Goal: Information Seeking & Learning: Learn about a topic

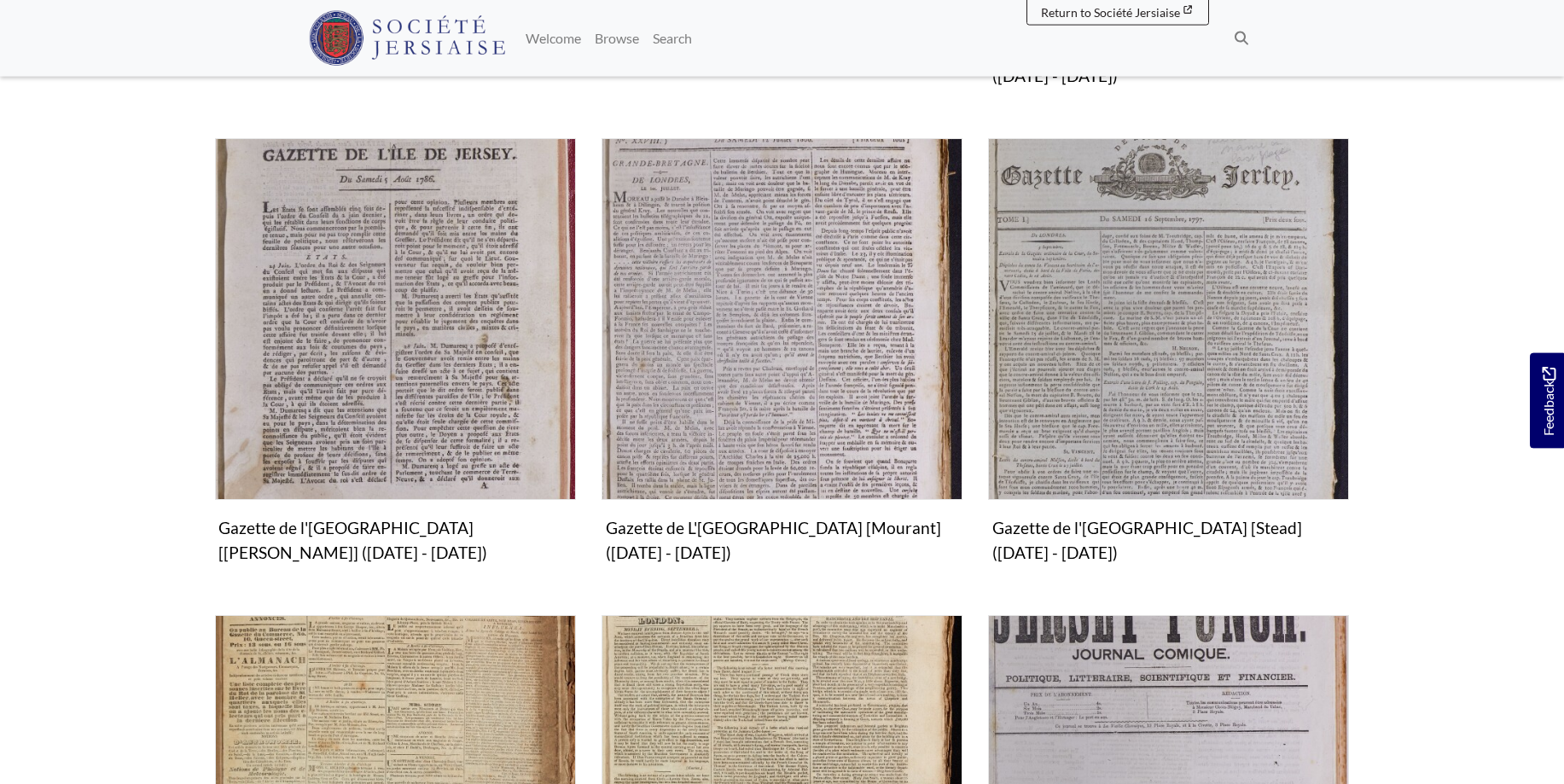
scroll to position [956, 0]
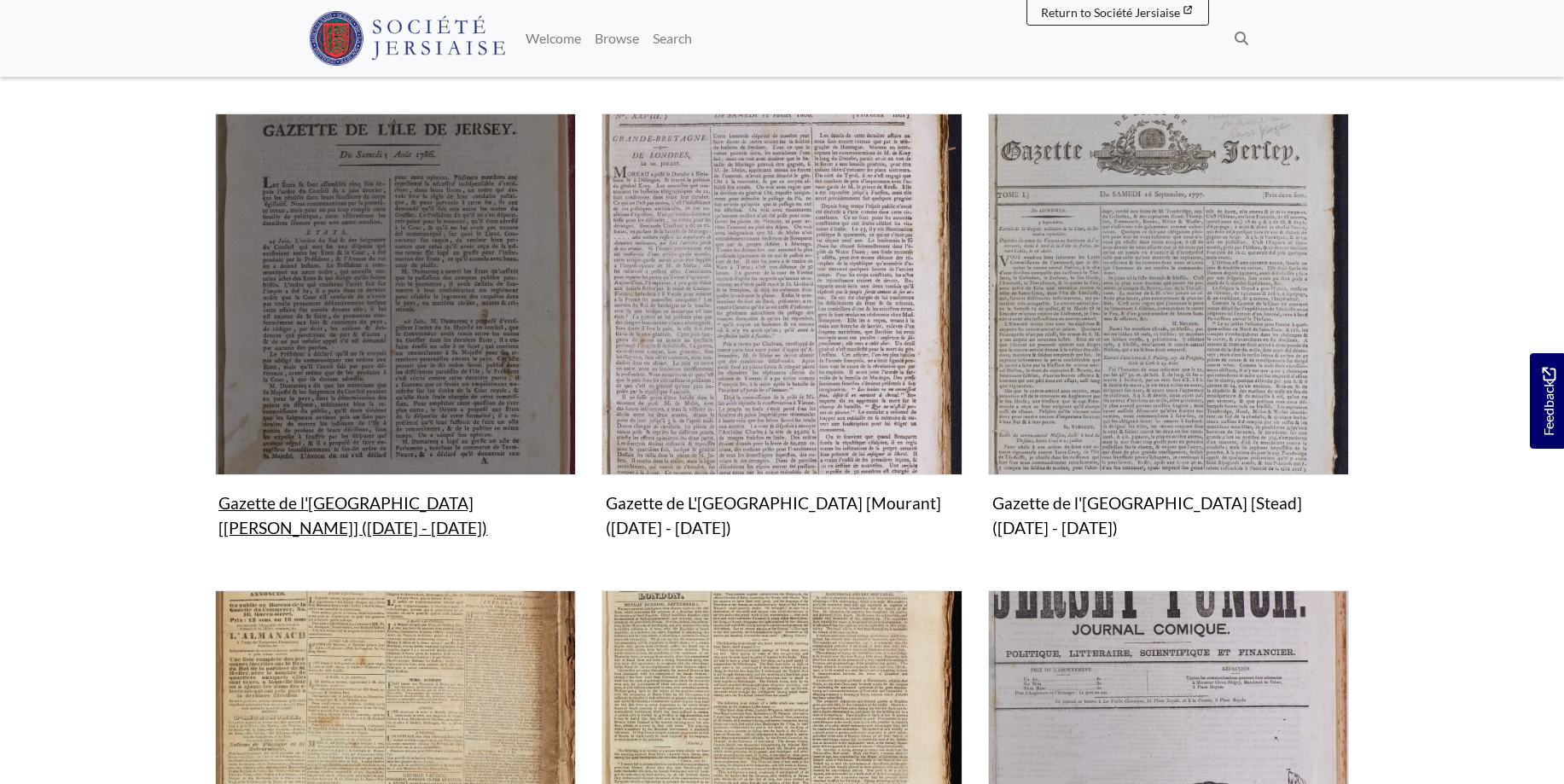
click at [407, 348] on img "Subcollection" at bounding box center [395, 294] width 361 height 361
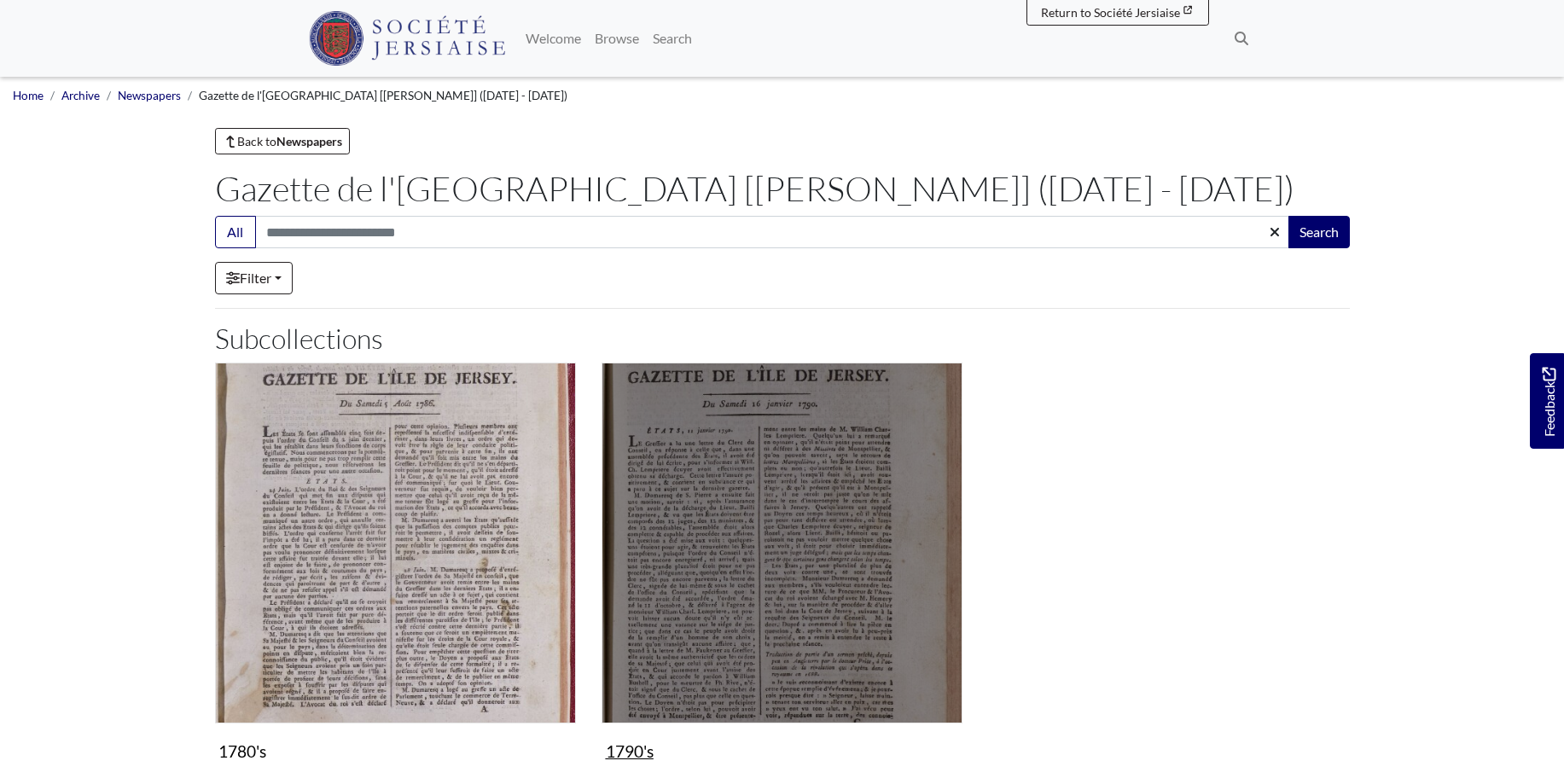
click at [874, 517] on img "Subcollection" at bounding box center [782, 543] width 361 height 361
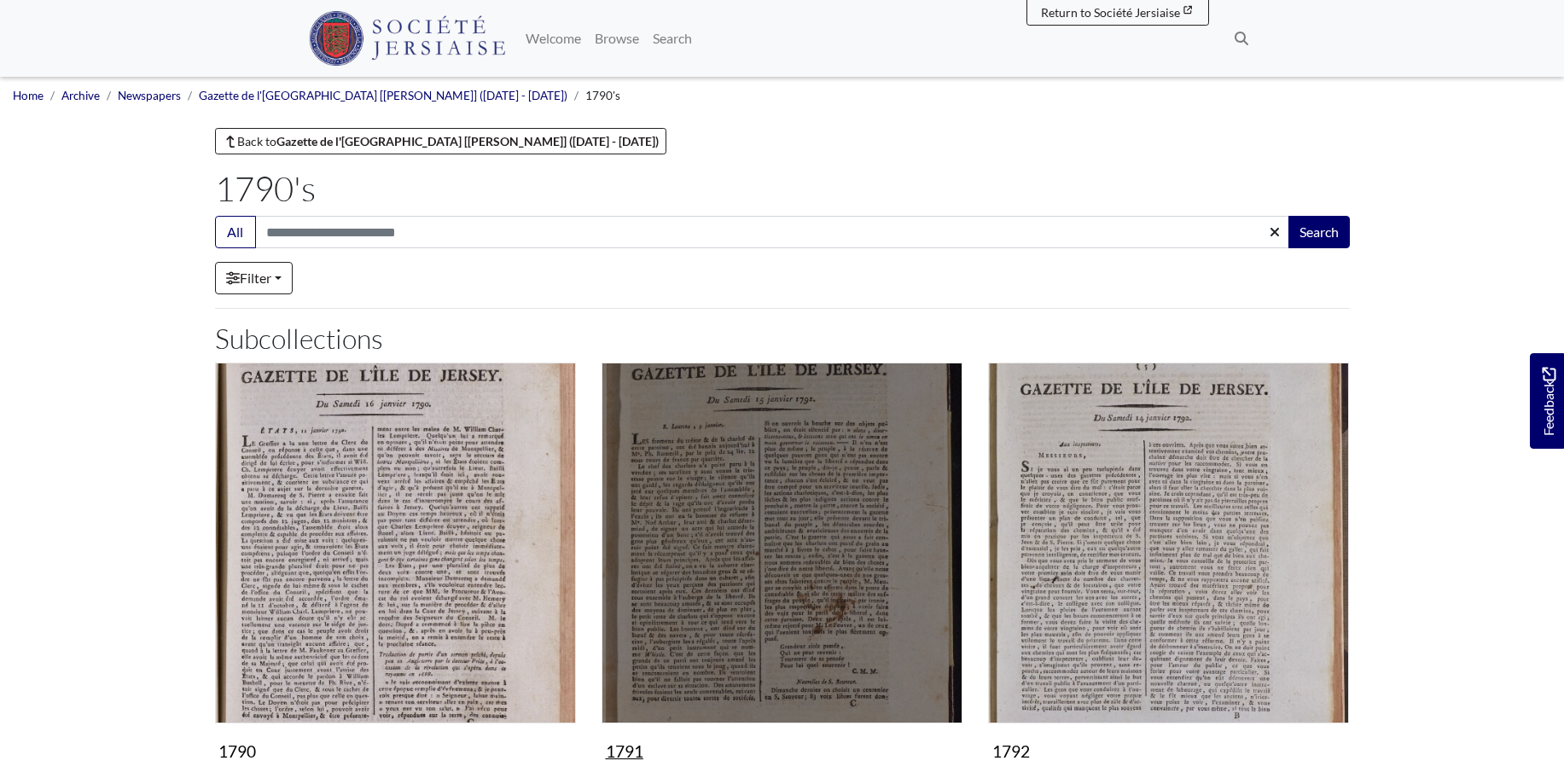
click at [782, 550] on img "Subcollection" at bounding box center [782, 543] width 361 height 361
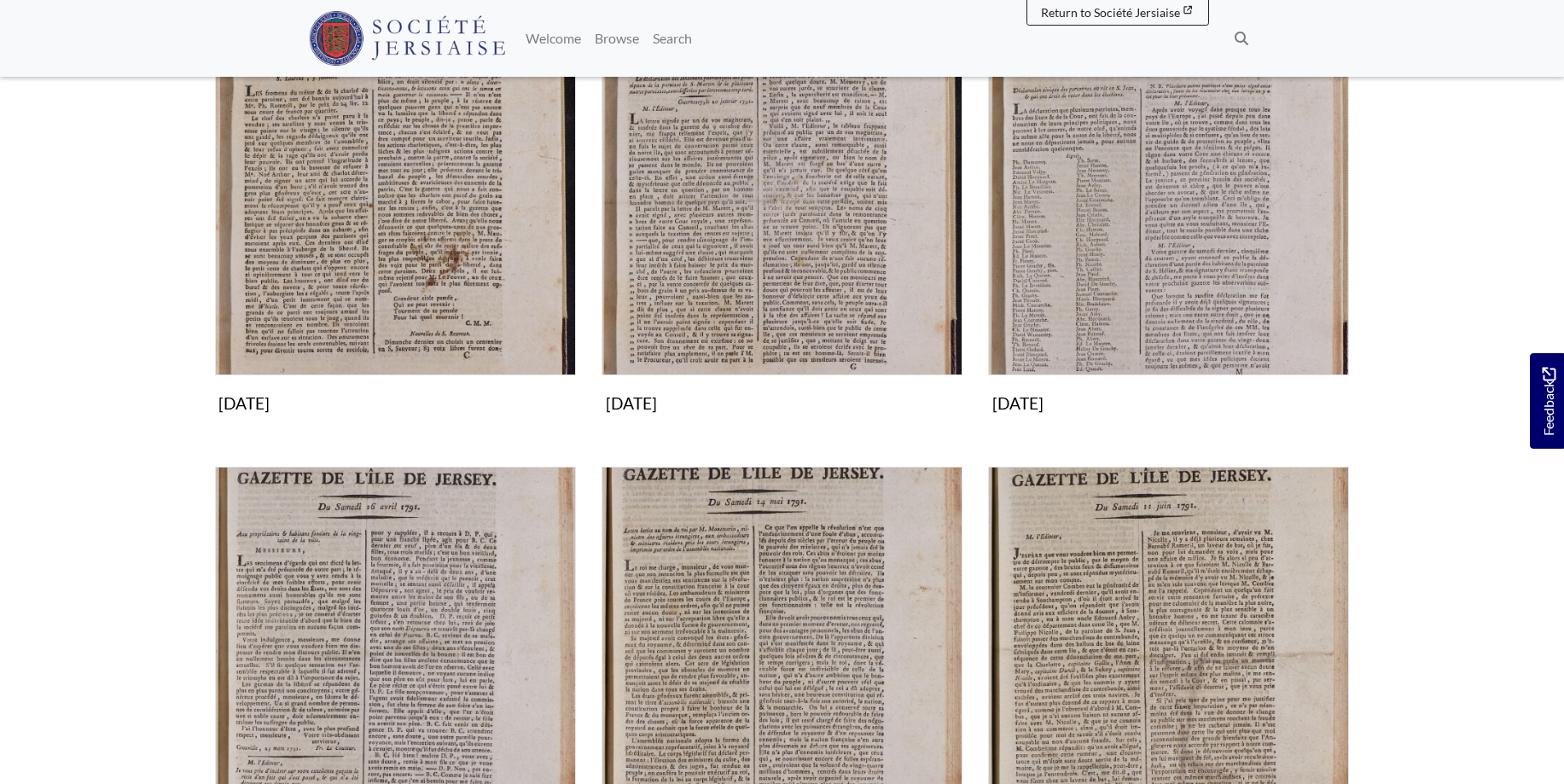
scroll to position [696, 0]
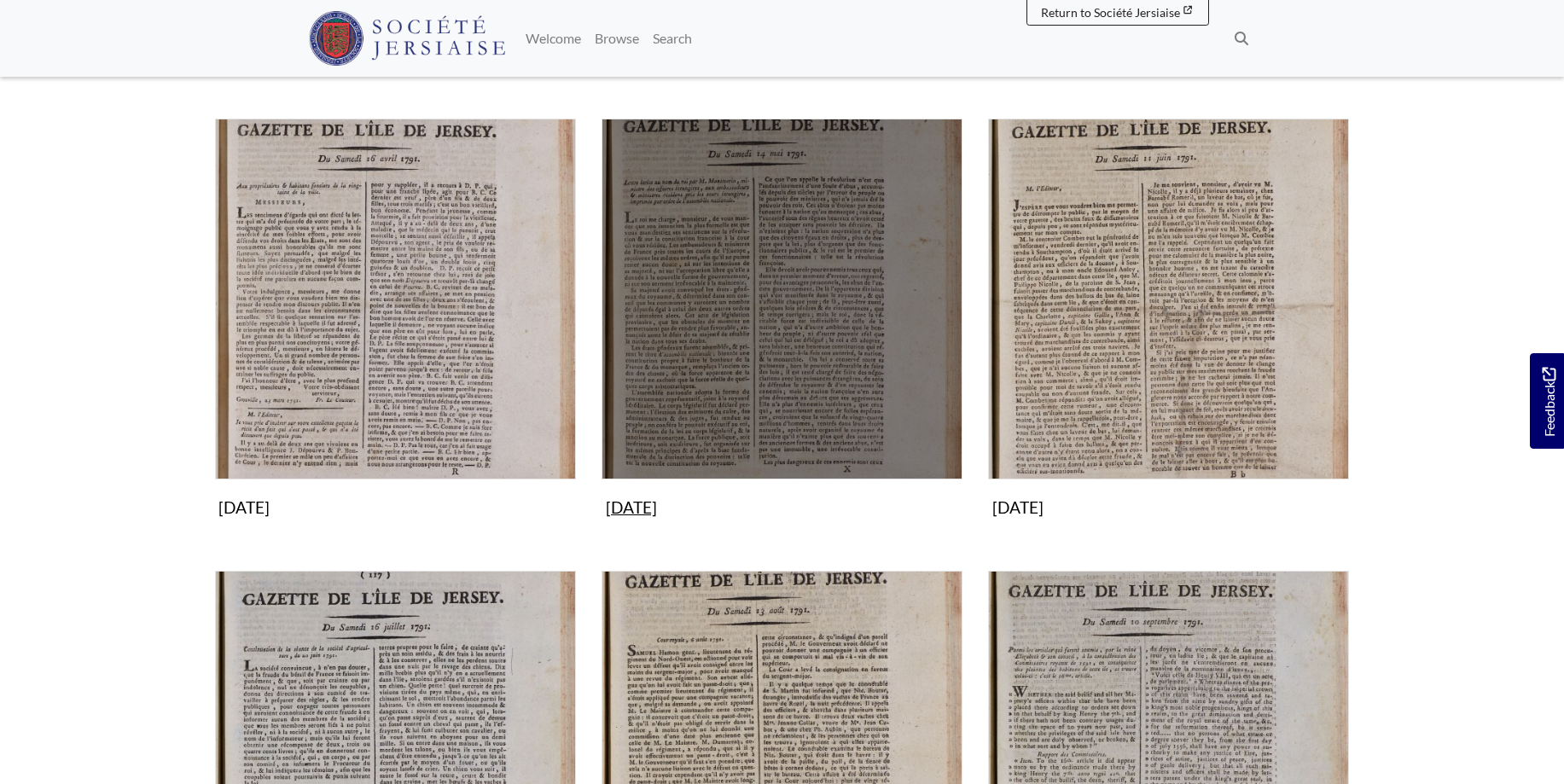
click at [788, 380] on img "Subcollection" at bounding box center [782, 299] width 361 height 361
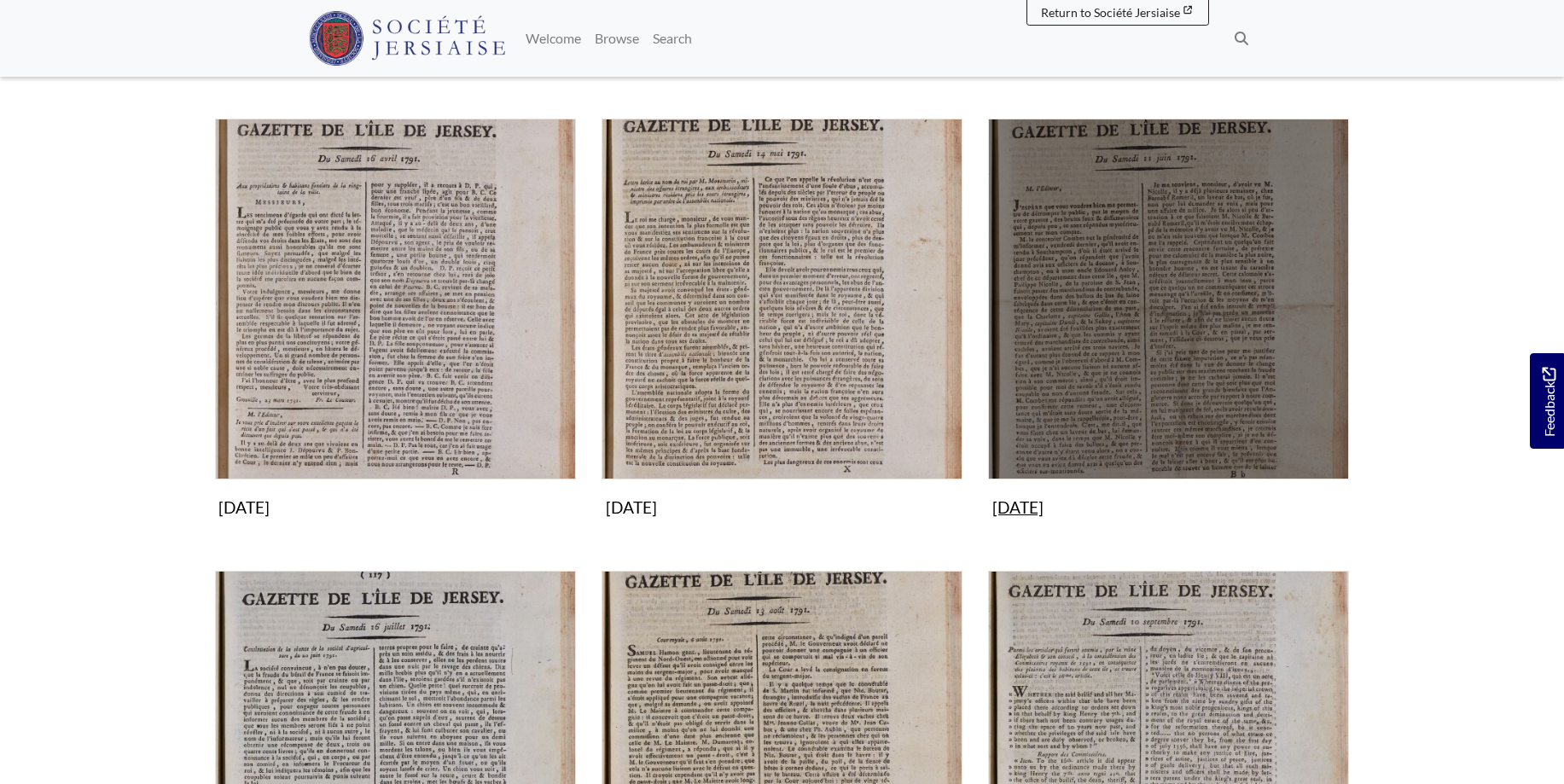
click at [1229, 338] on img "Subcollection" at bounding box center [1169, 299] width 361 height 361
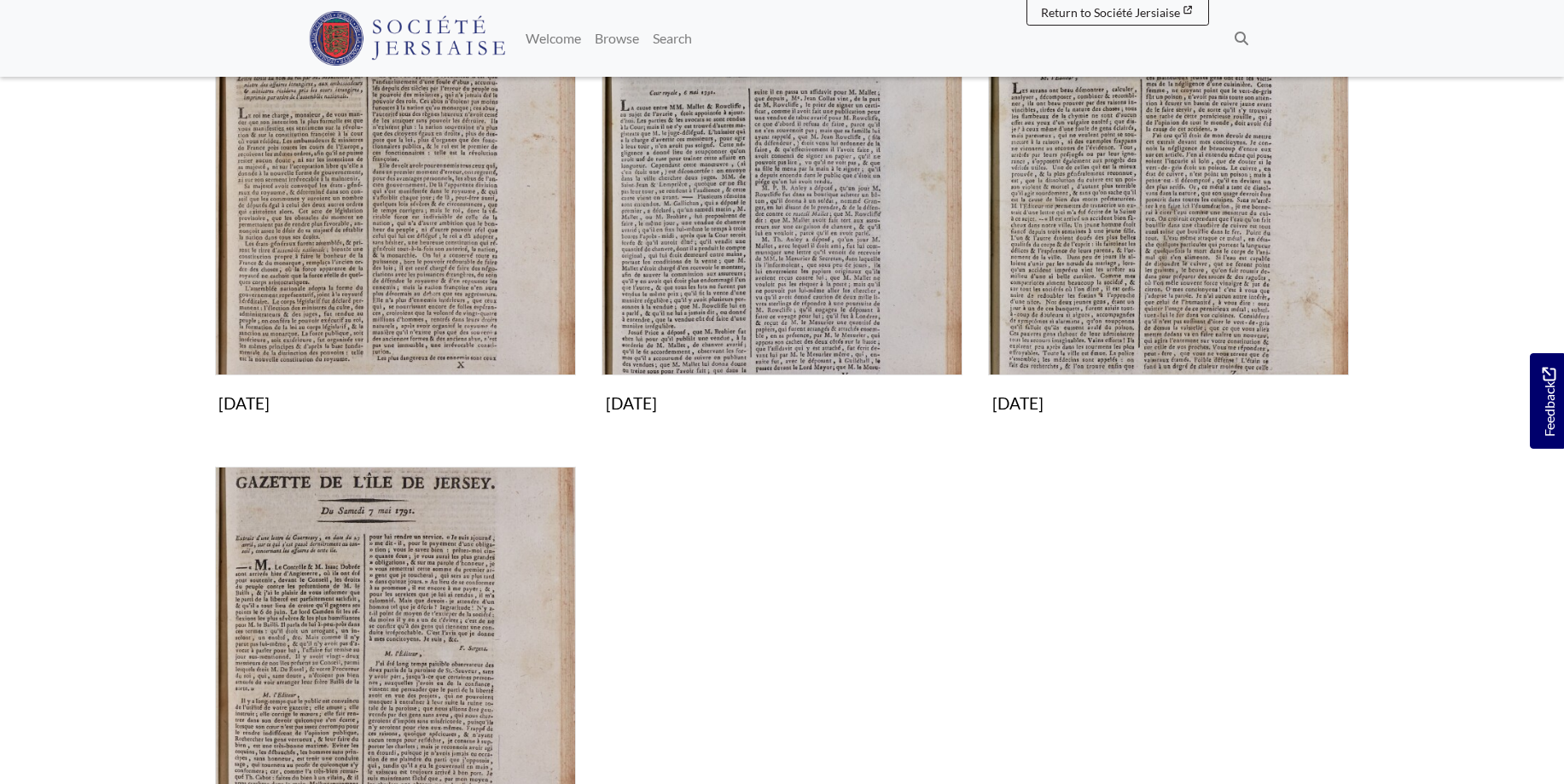
scroll to position [435, 0]
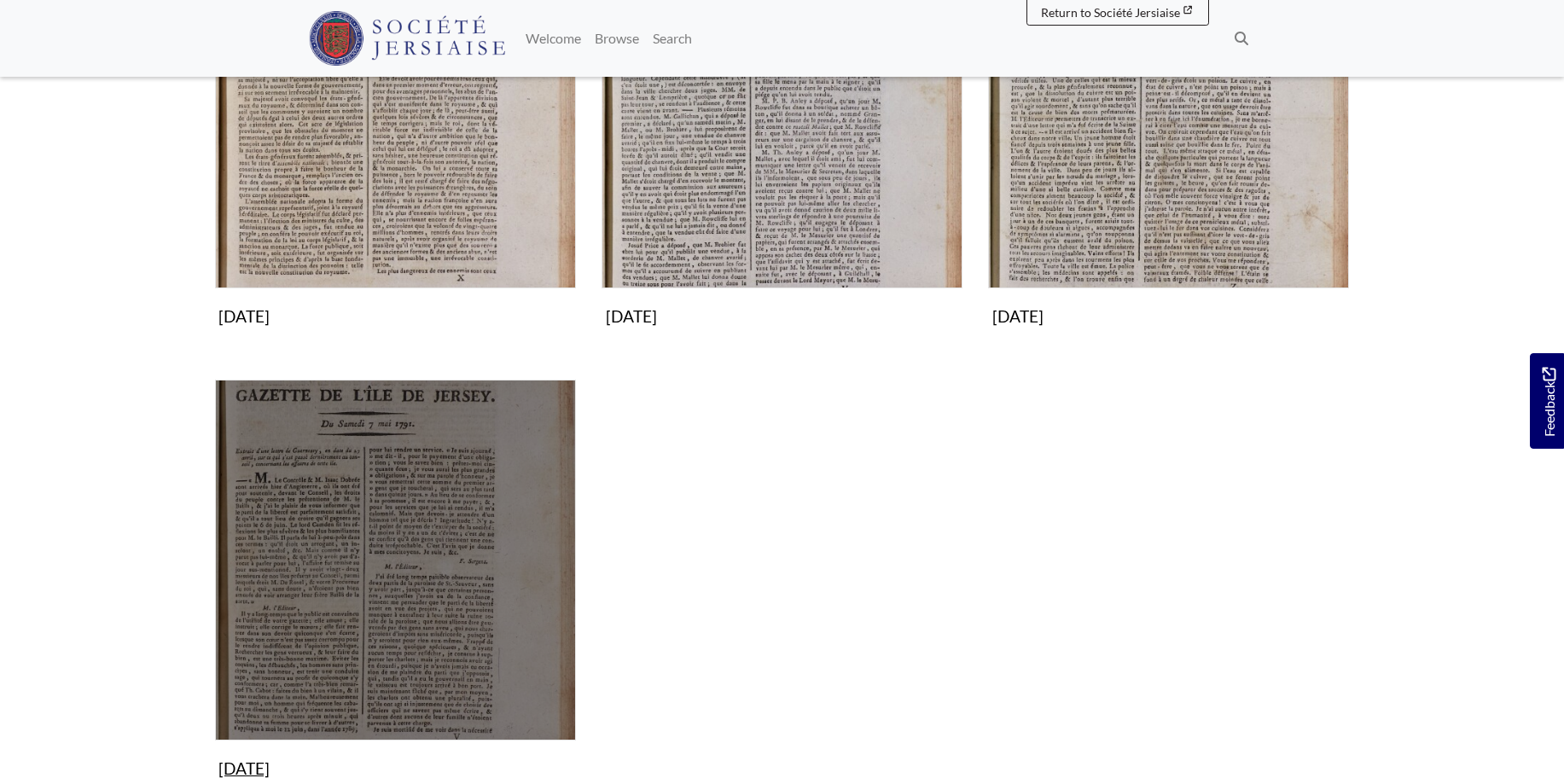
click at [419, 532] on img "Subcollection" at bounding box center [395, 560] width 361 height 361
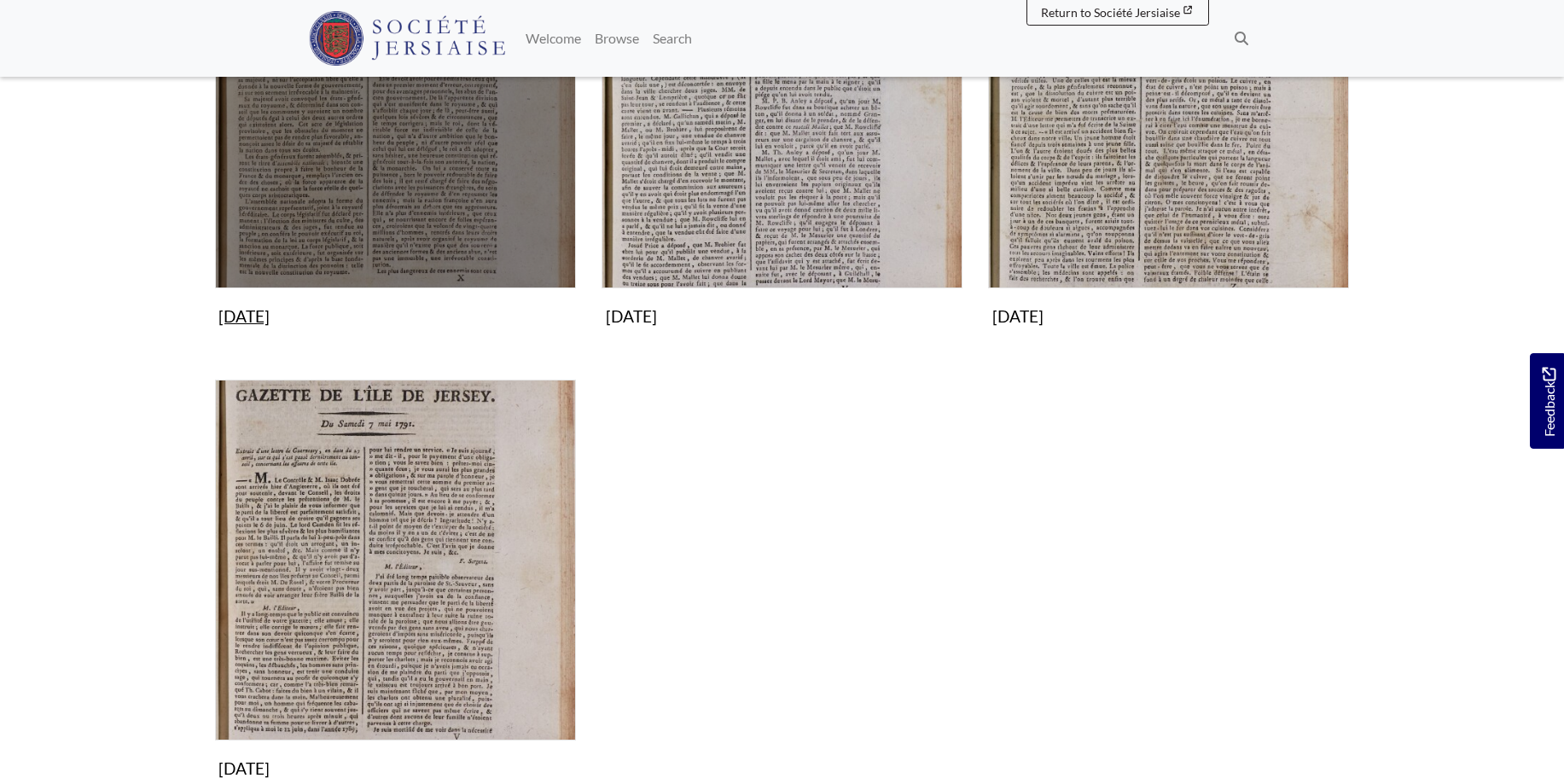
click at [405, 146] on img "Subcollection" at bounding box center [395, 108] width 361 height 361
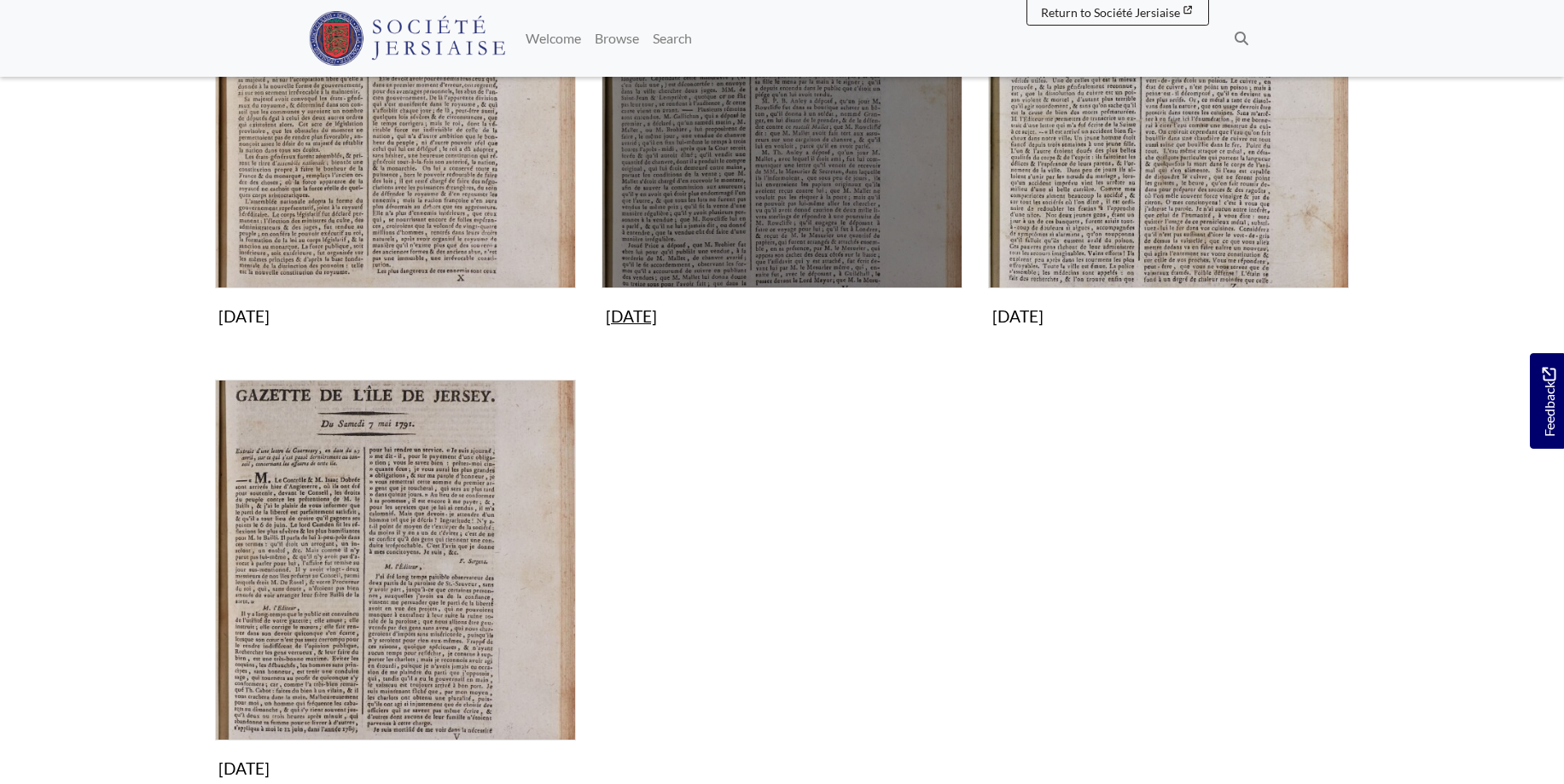
click at [821, 183] on img "Subcollection" at bounding box center [782, 108] width 361 height 361
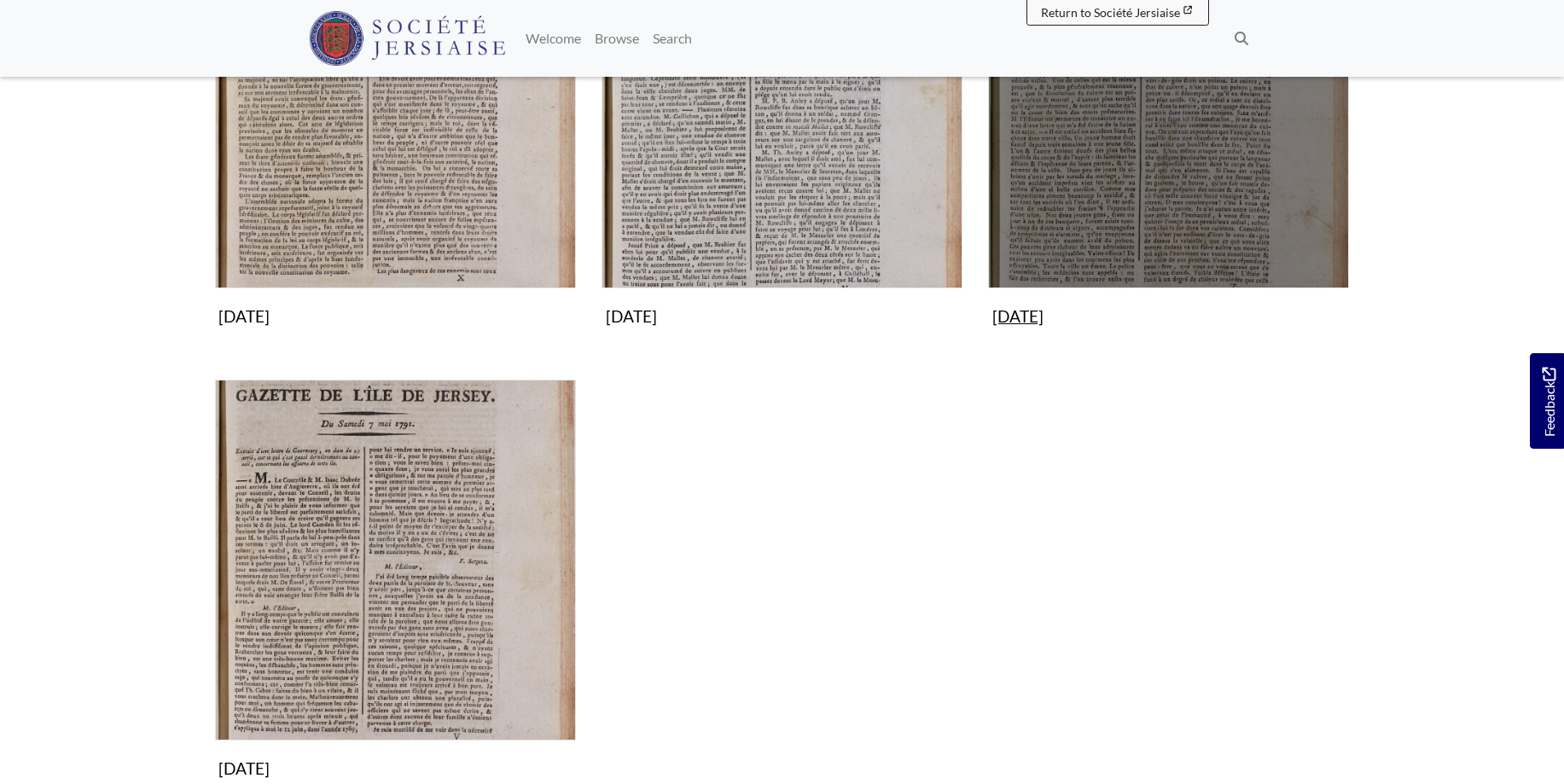
click at [1102, 183] on img "Subcollection" at bounding box center [1169, 108] width 361 height 361
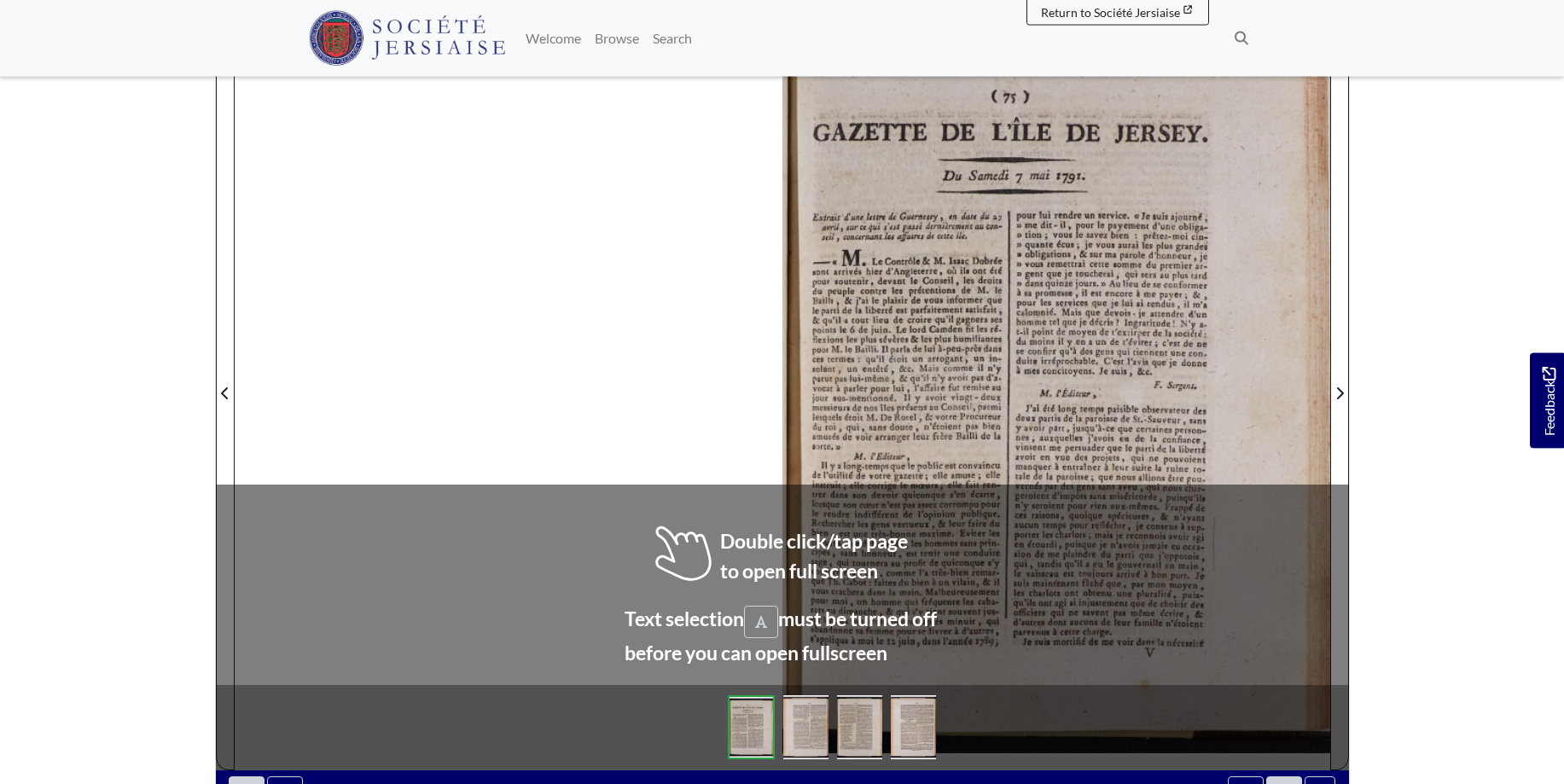
scroll to position [285, 0]
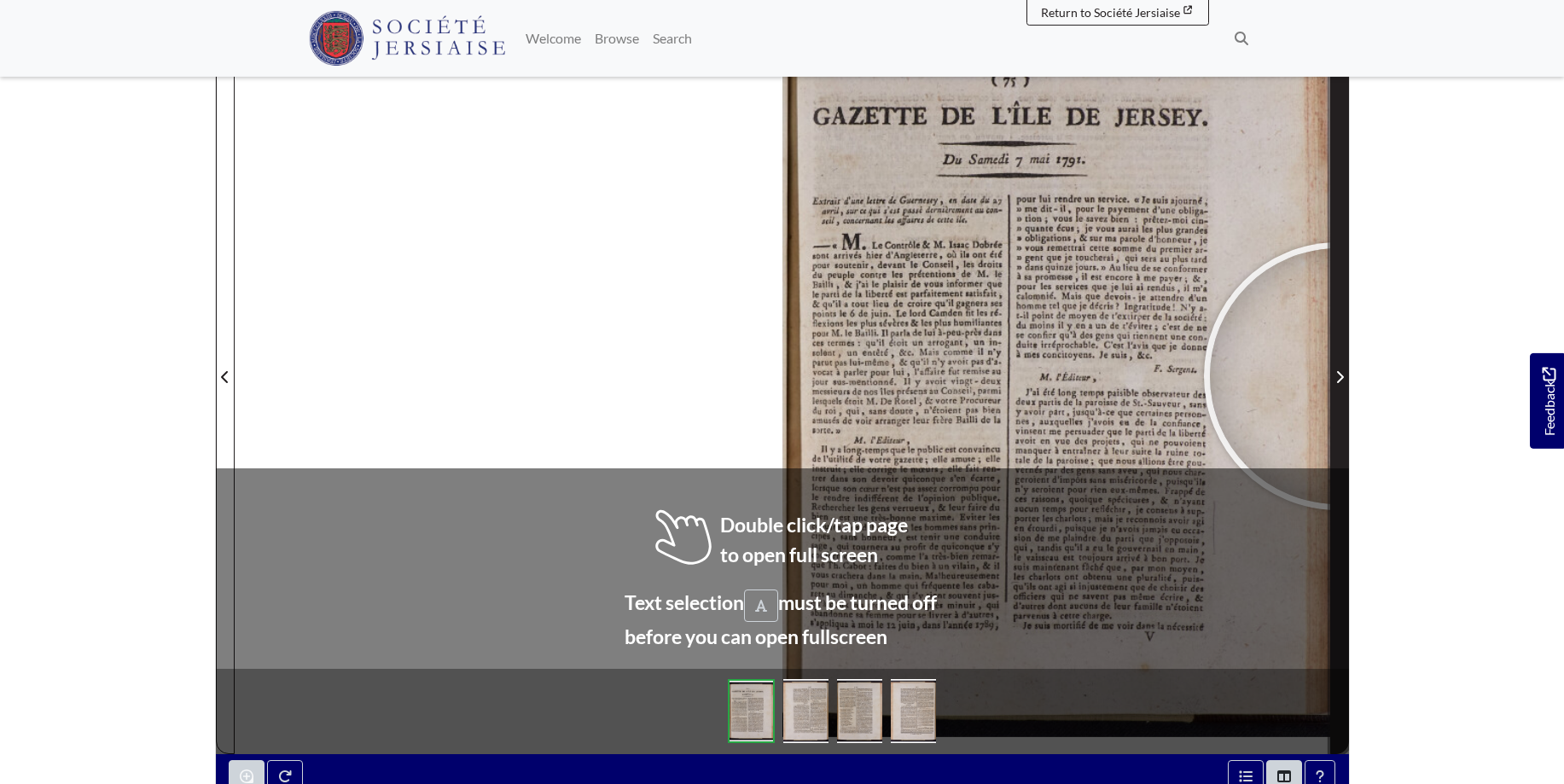
click at [1337, 375] on icon "Next Page" at bounding box center [1339, 377] width 8 height 14
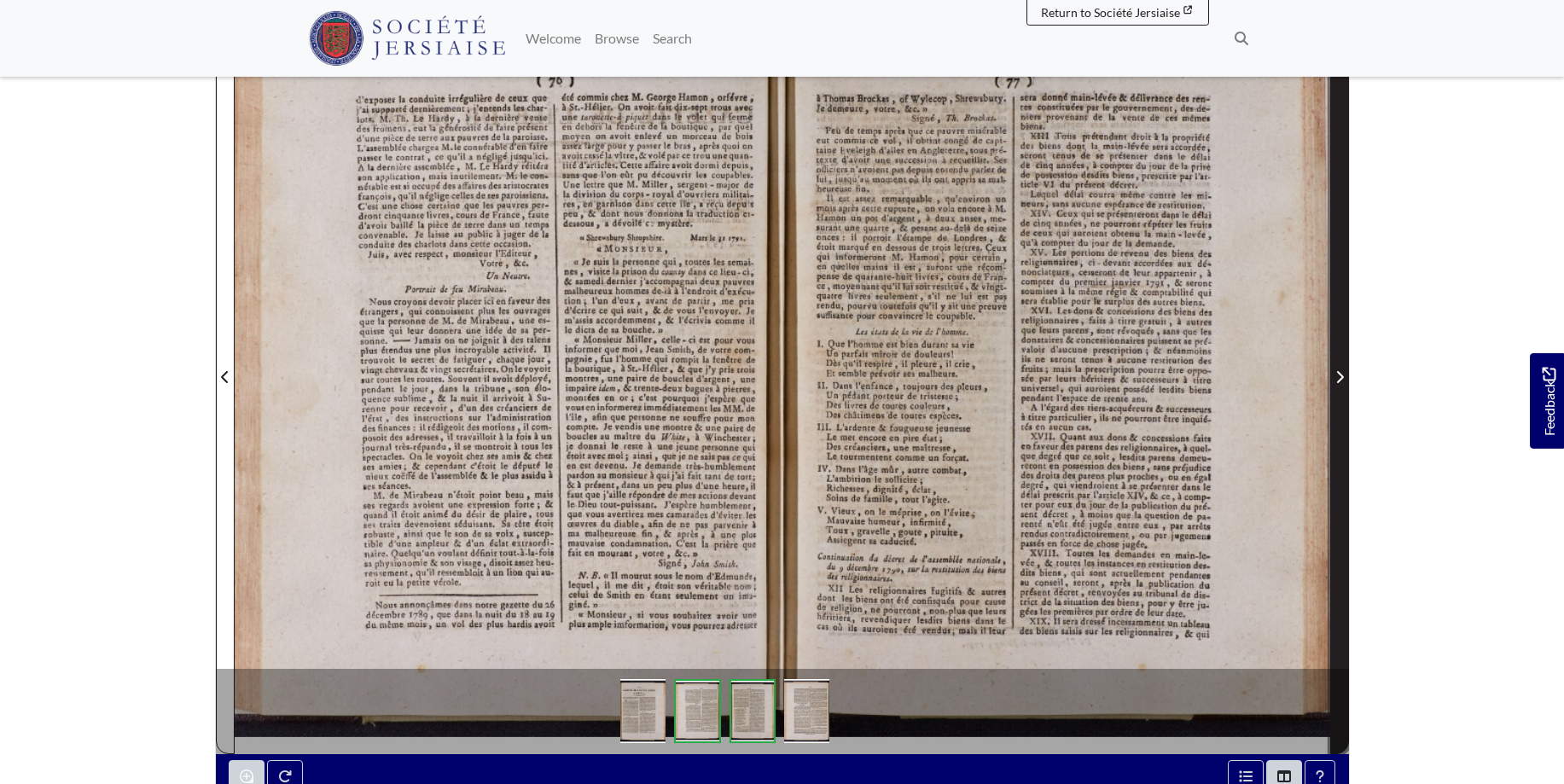
click at [1337, 369] on span "Next Page" at bounding box center [1339, 377] width 18 height 20
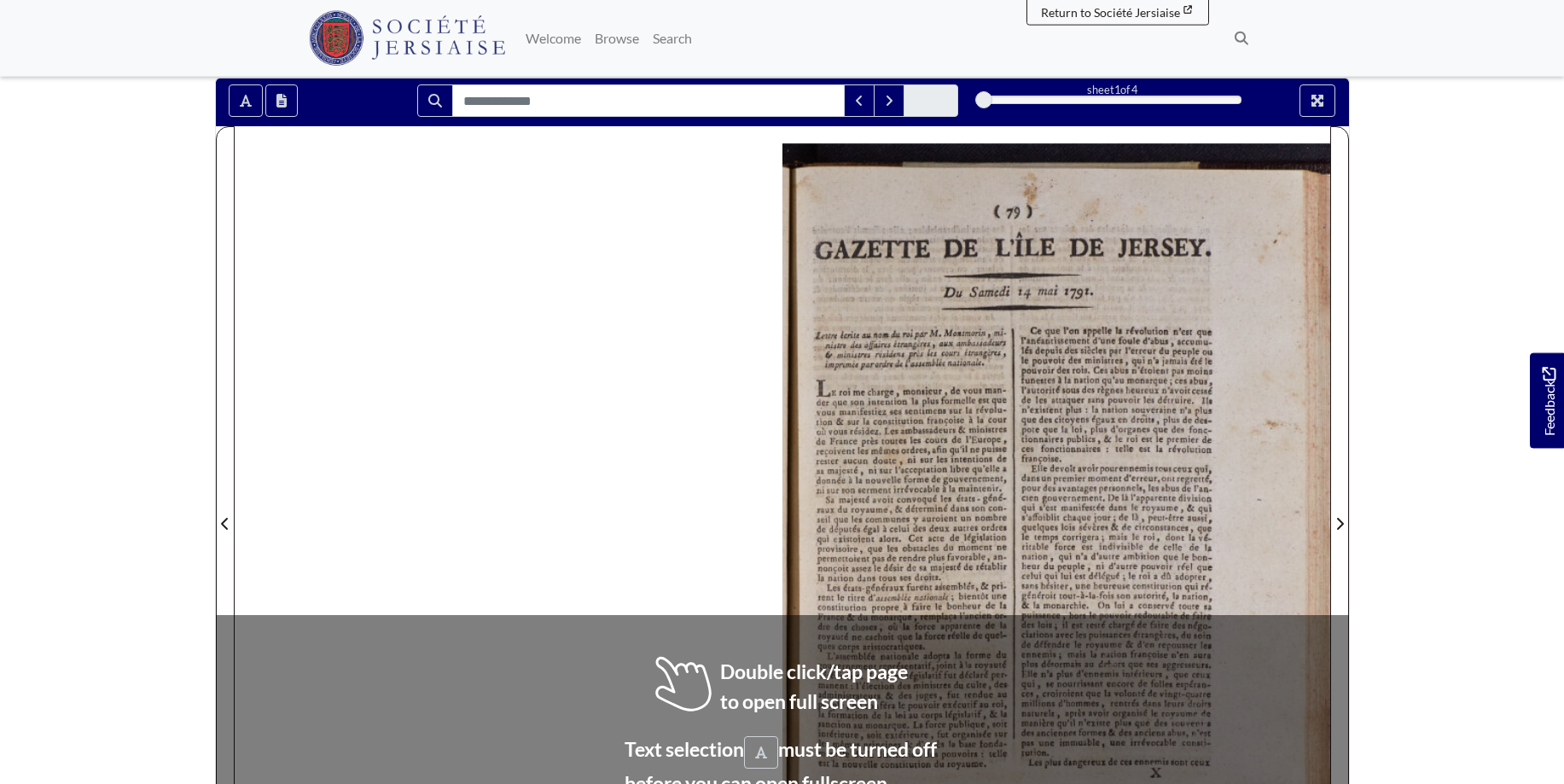
scroll to position [161, 0]
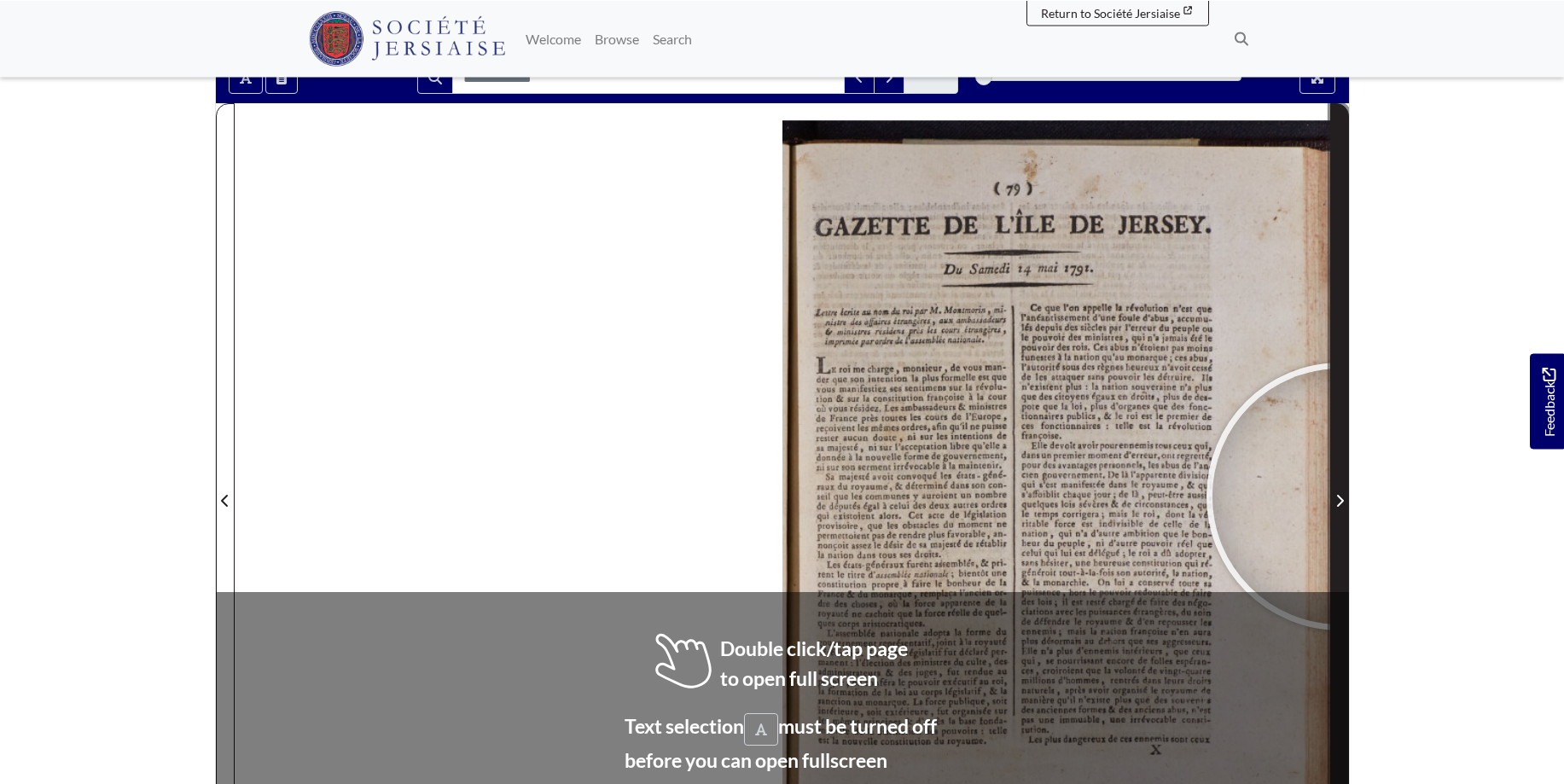
click at [1340, 497] on icon "Next Page" at bounding box center [1339, 500] width 8 height 14
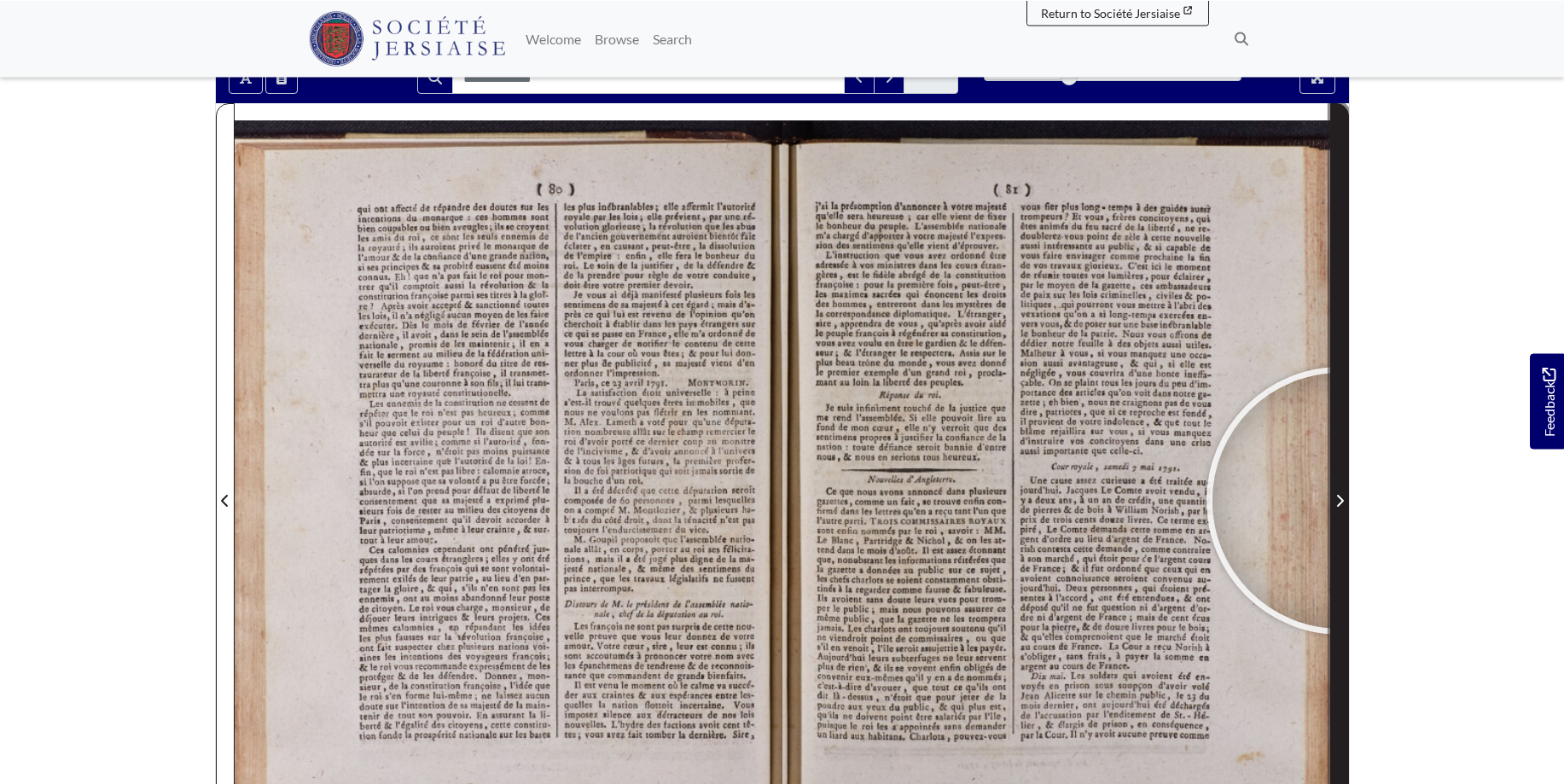
click at [1340, 500] on icon "Next Page" at bounding box center [1339, 500] width 8 height 14
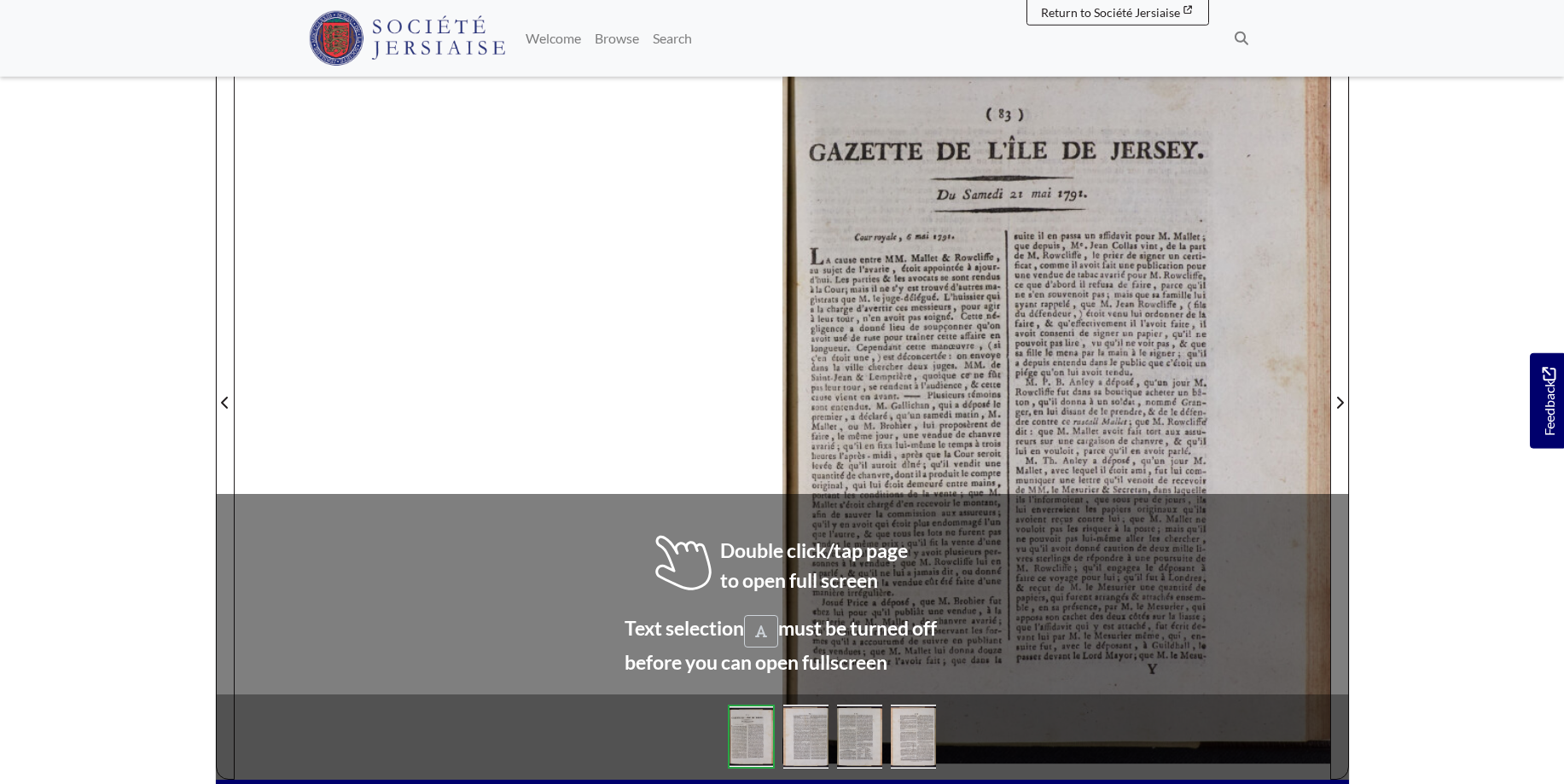
scroll to position [263, 0]
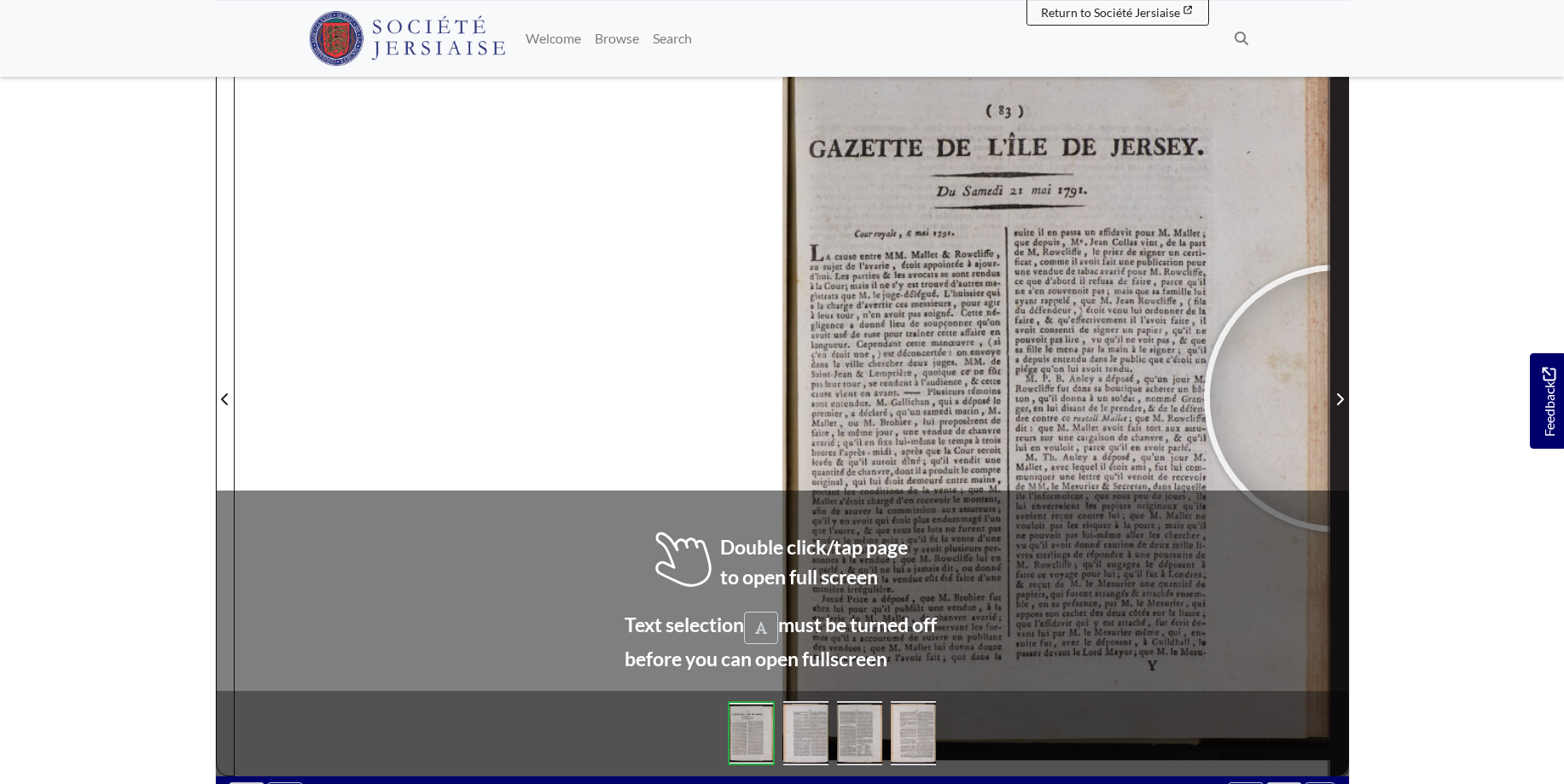
click at [1337, 398] on icon "Next Page" at bounding box center [1339, 399] width 8 height 14
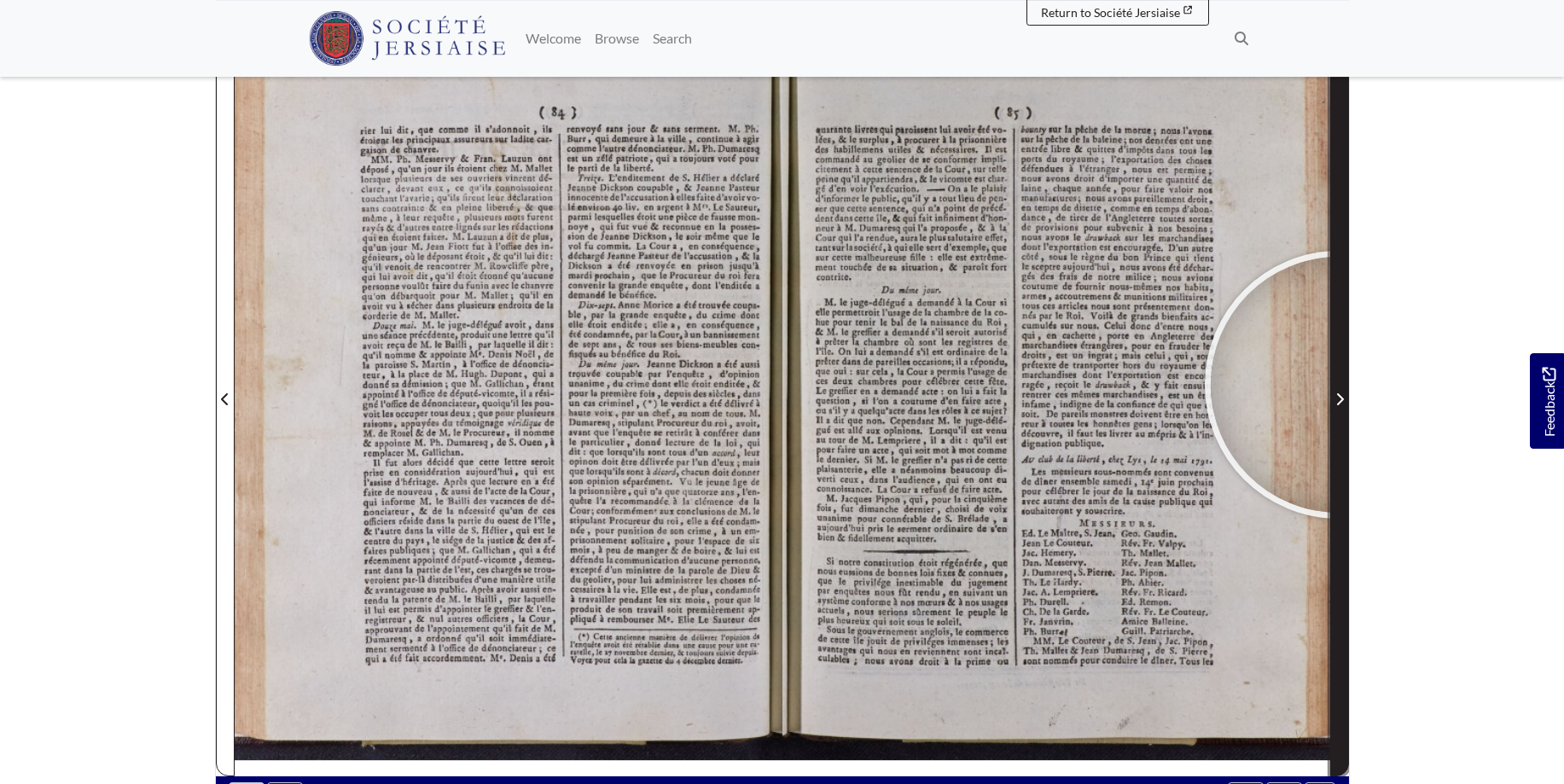
click at [1338, 384] on span "Next Page" at bounding box center [1339, 389] width 18 height 773
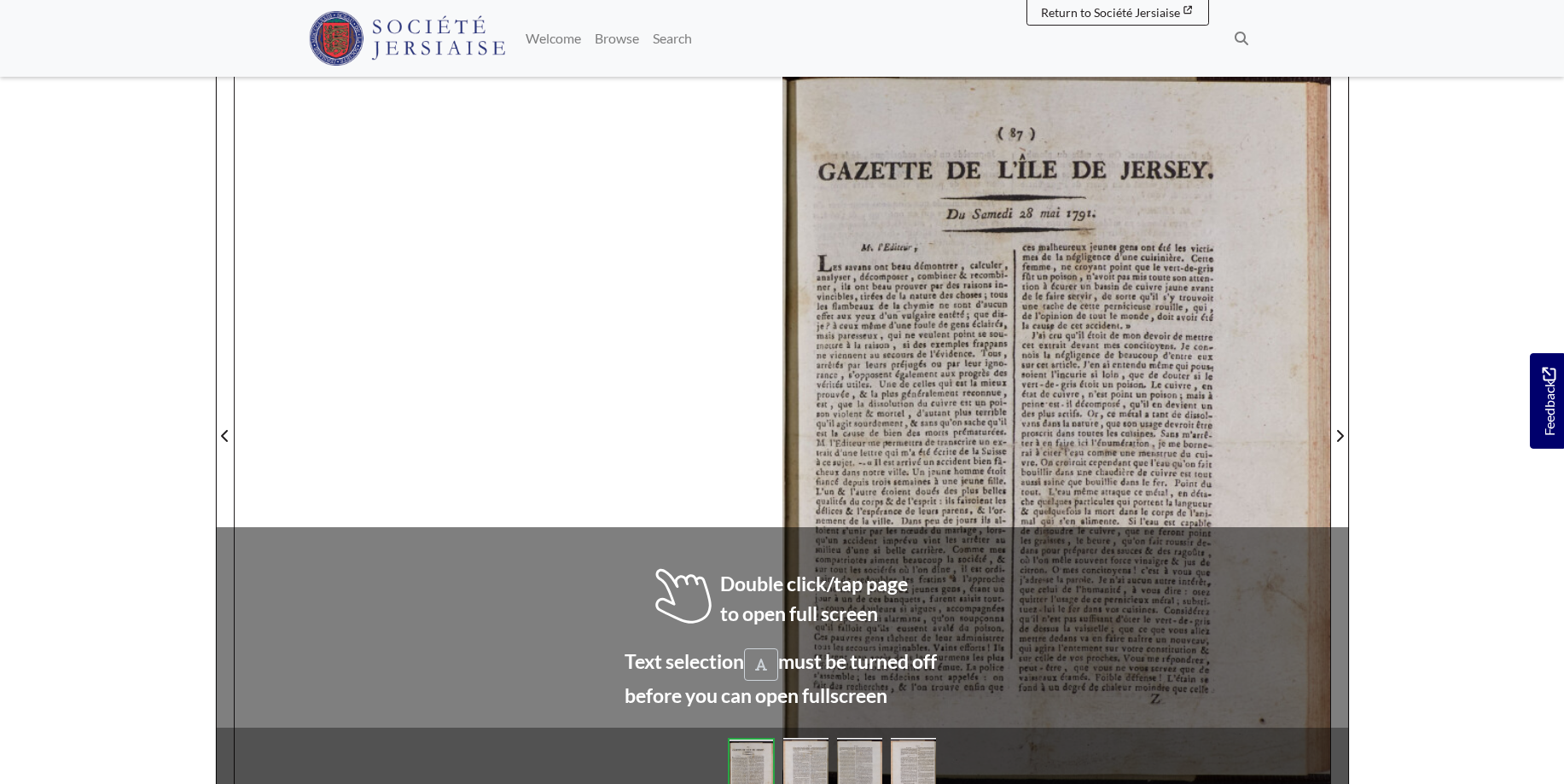
scroll to position [228, 0]
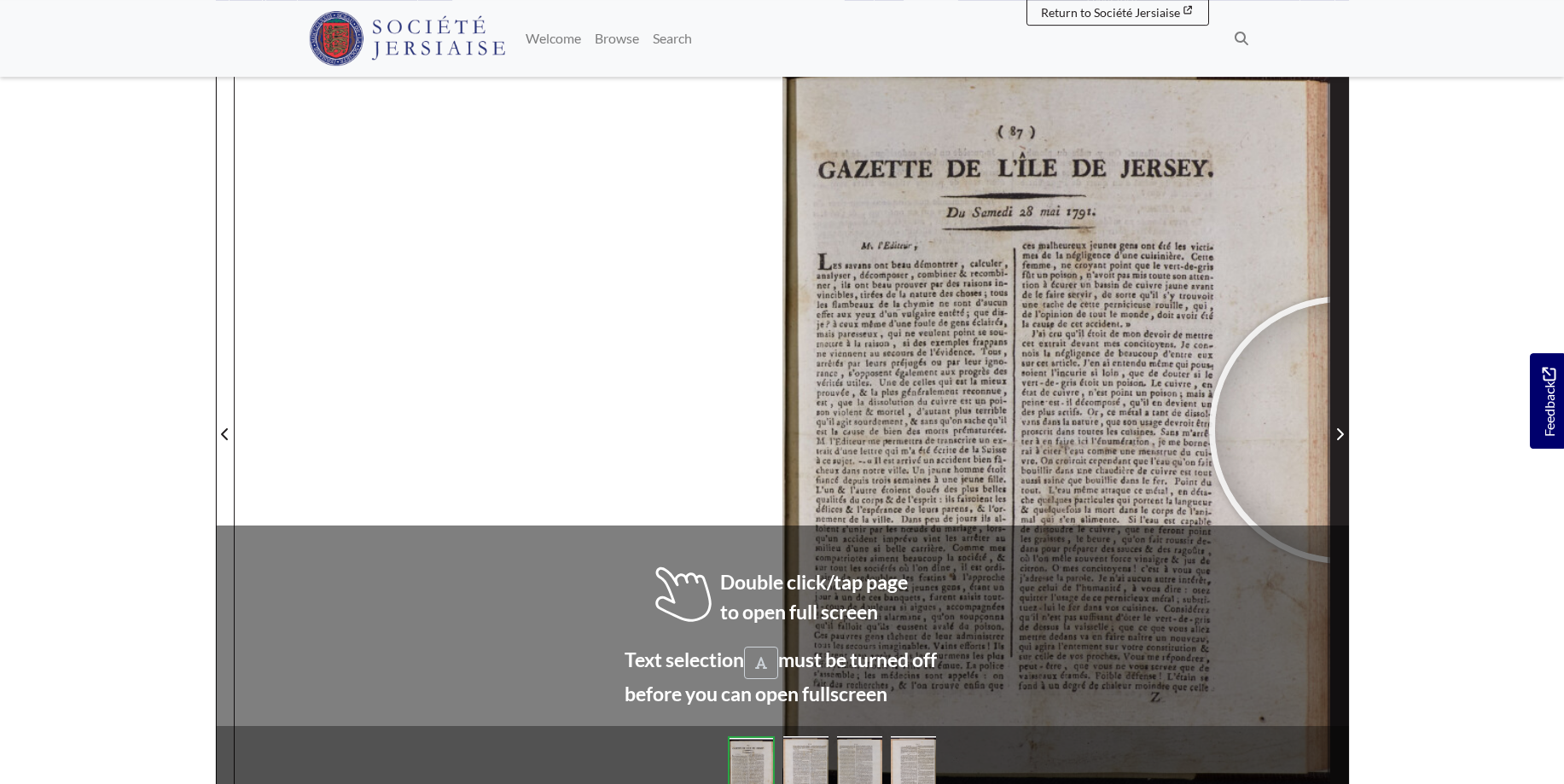
click at [1343, 429] on icon "Next Page" at bounding box center [1339, 434] width 8 height 14
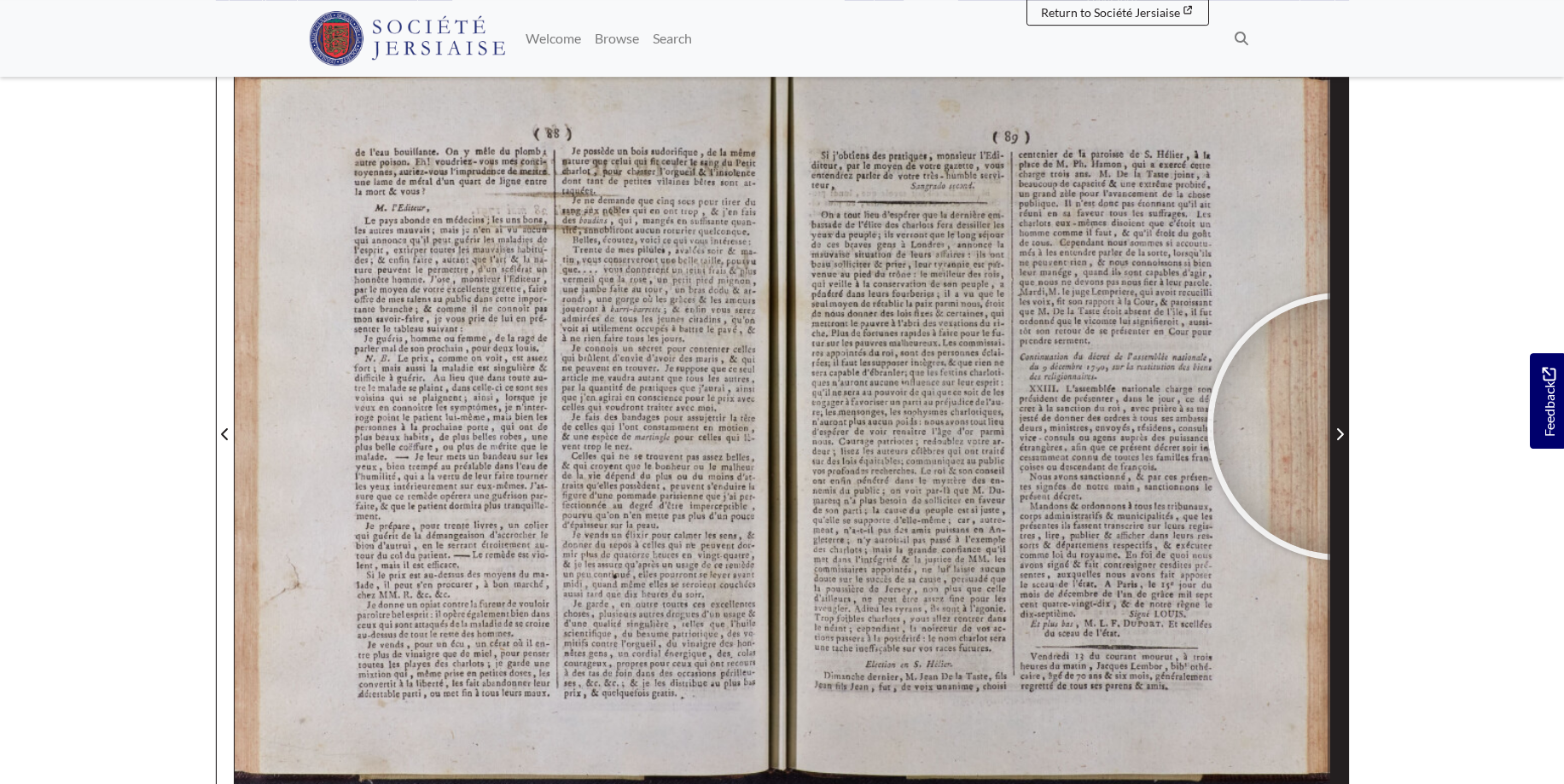
click at [1341, 427] on span "Next Page" at bounding box center [1339, 434] width 18 height 20
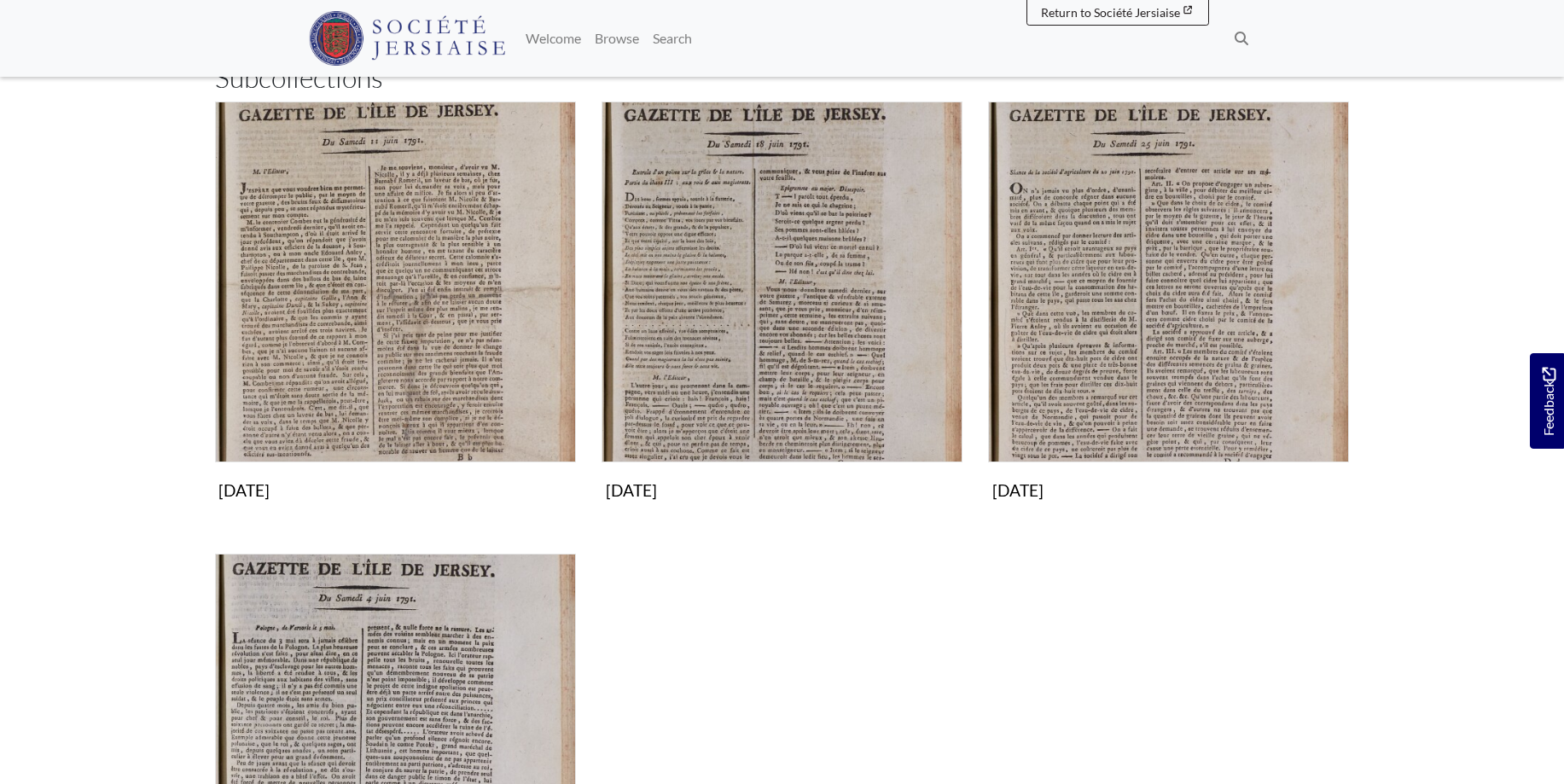
scroll to position [435, 0]
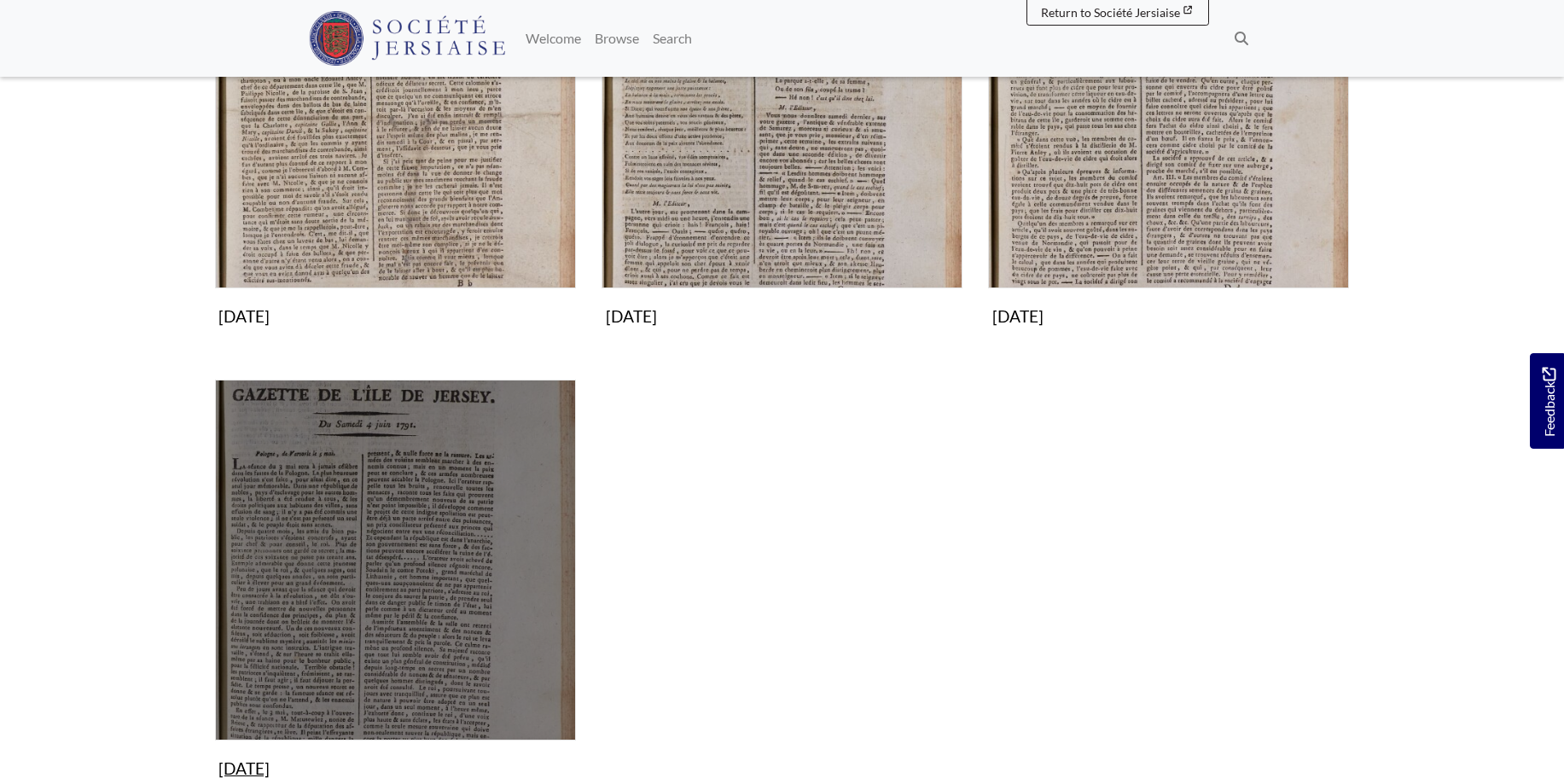
click at [476, 568] on img "Subcollection" at bounding box center [395, 560] width 361 height 361
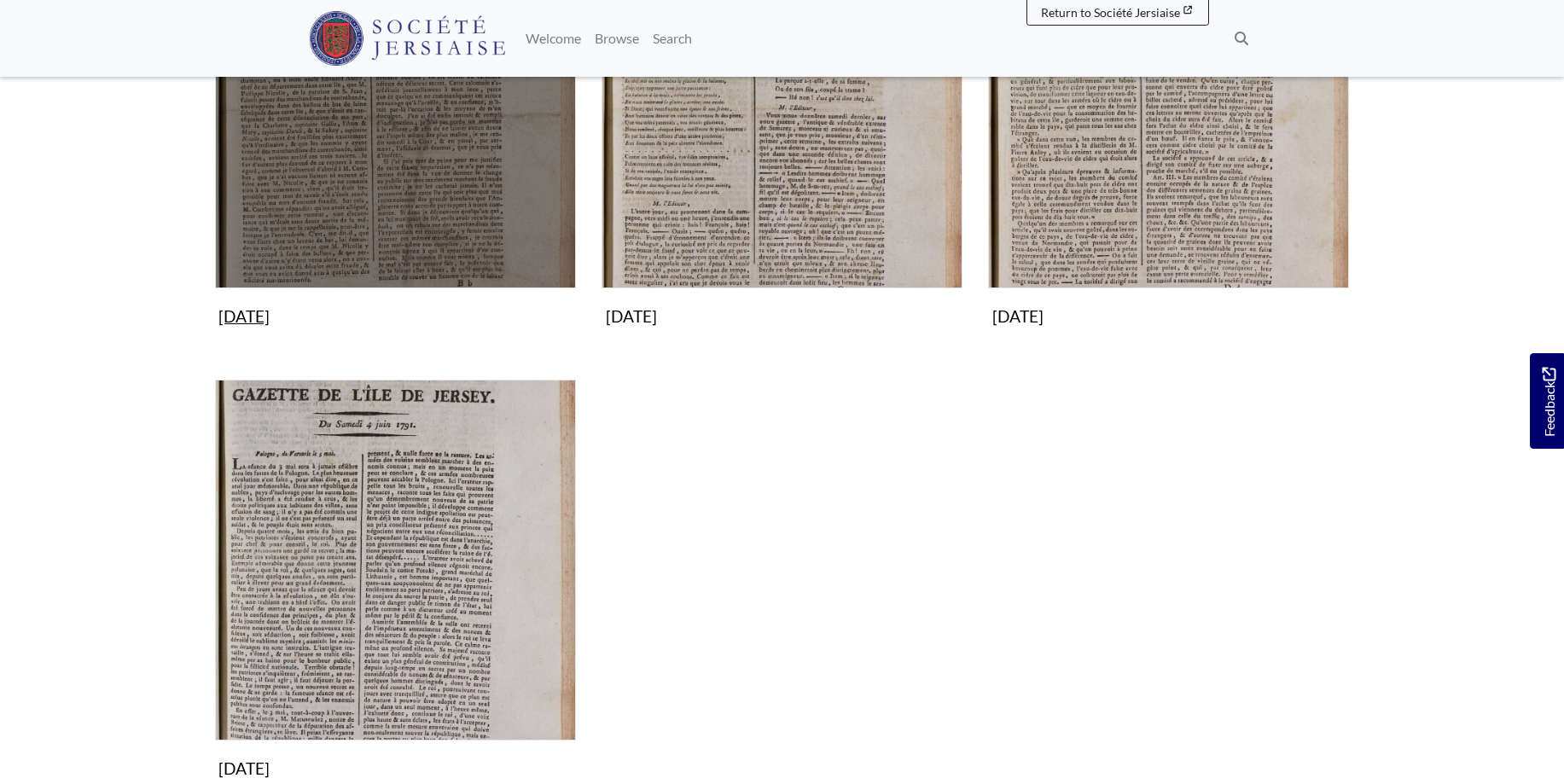
click at [476, 188] on img "Subcollection" at bounding box center [395, 108] width 361 height 361
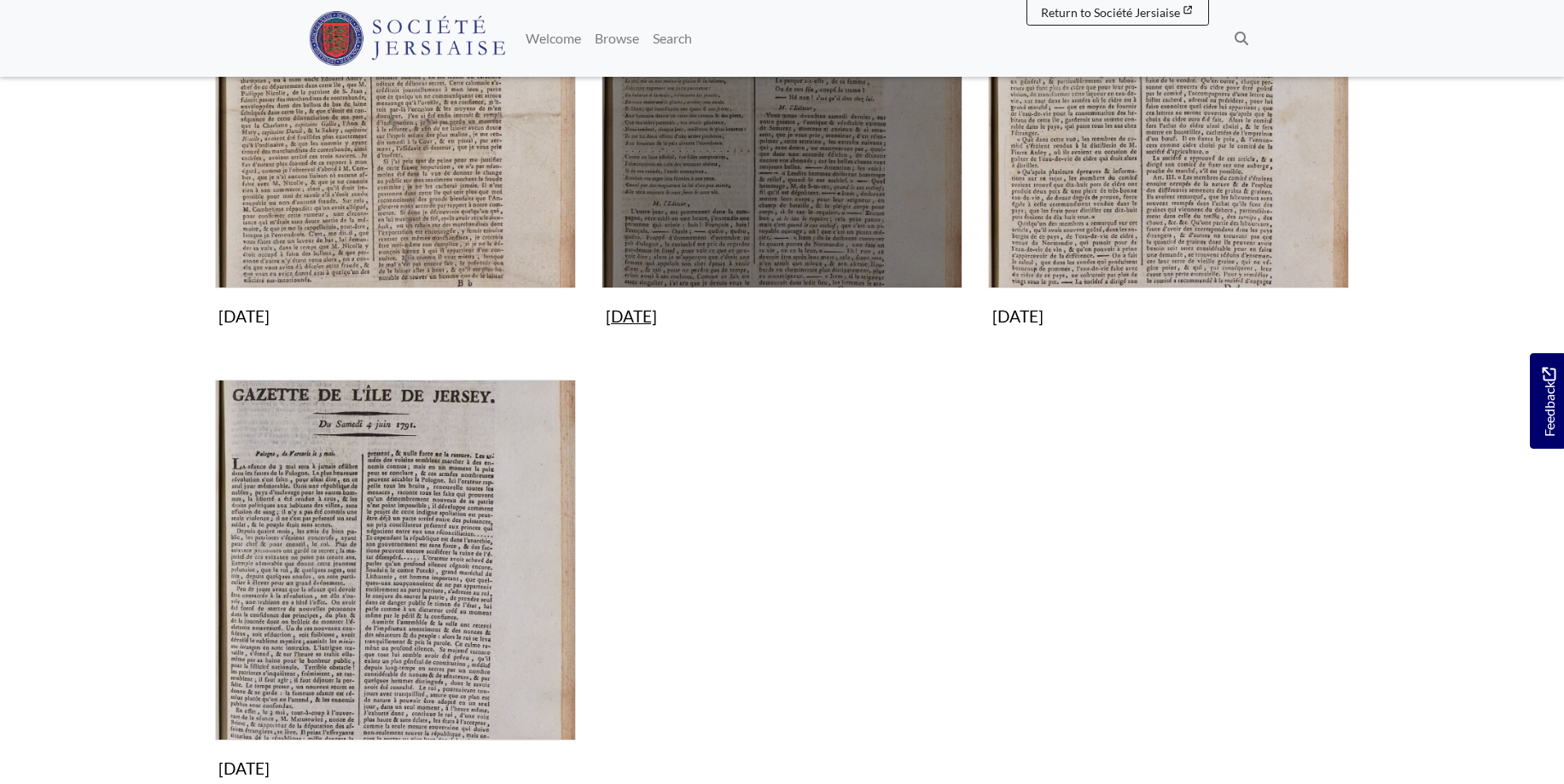
click at [887, 205] on img "Subcollection" at bounding box center [782, 108] width 361 height 361
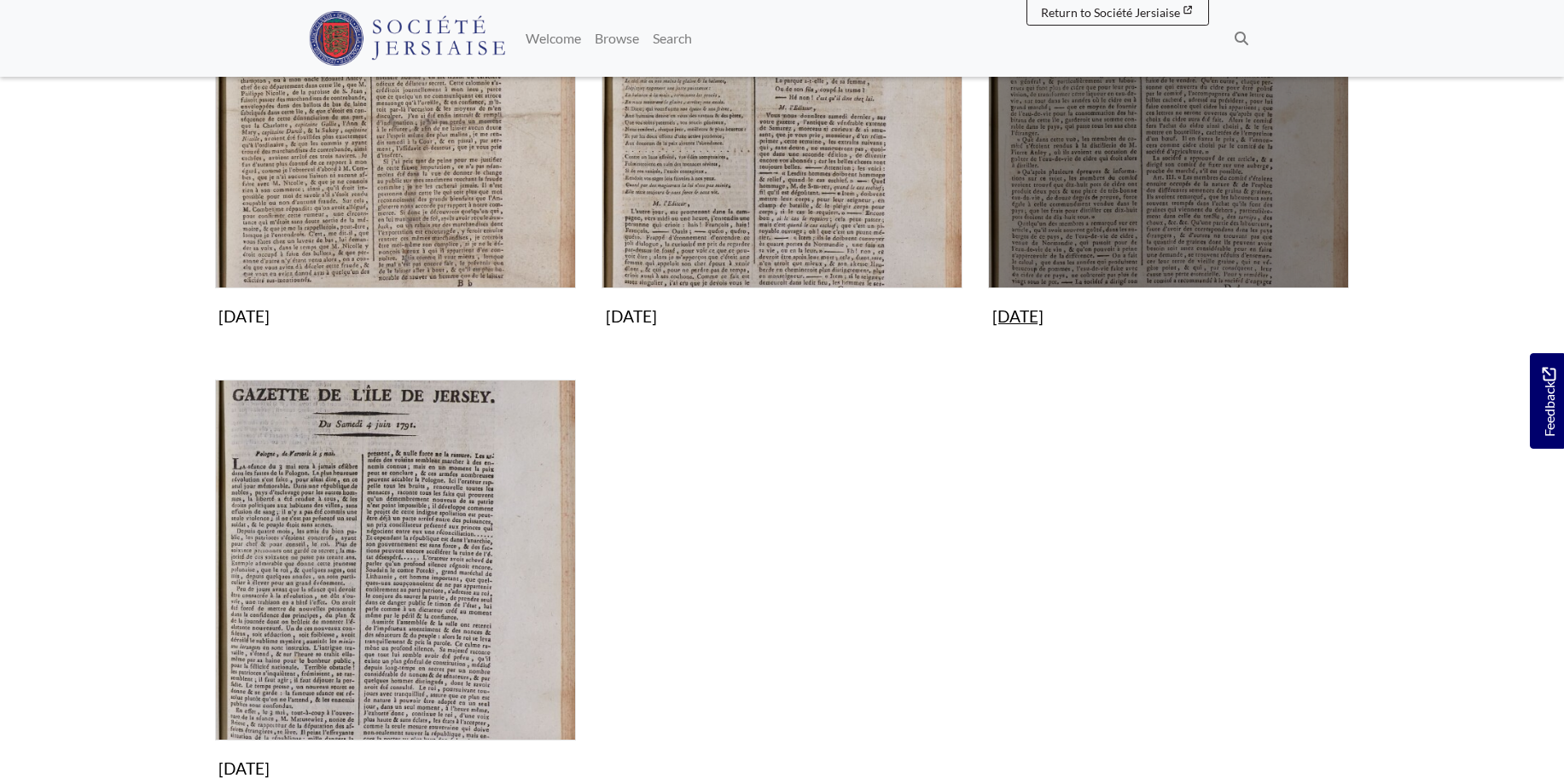
click at [1157, 215] on img "Subcollection" at bounding box center [1169, 108] width 361 height 361
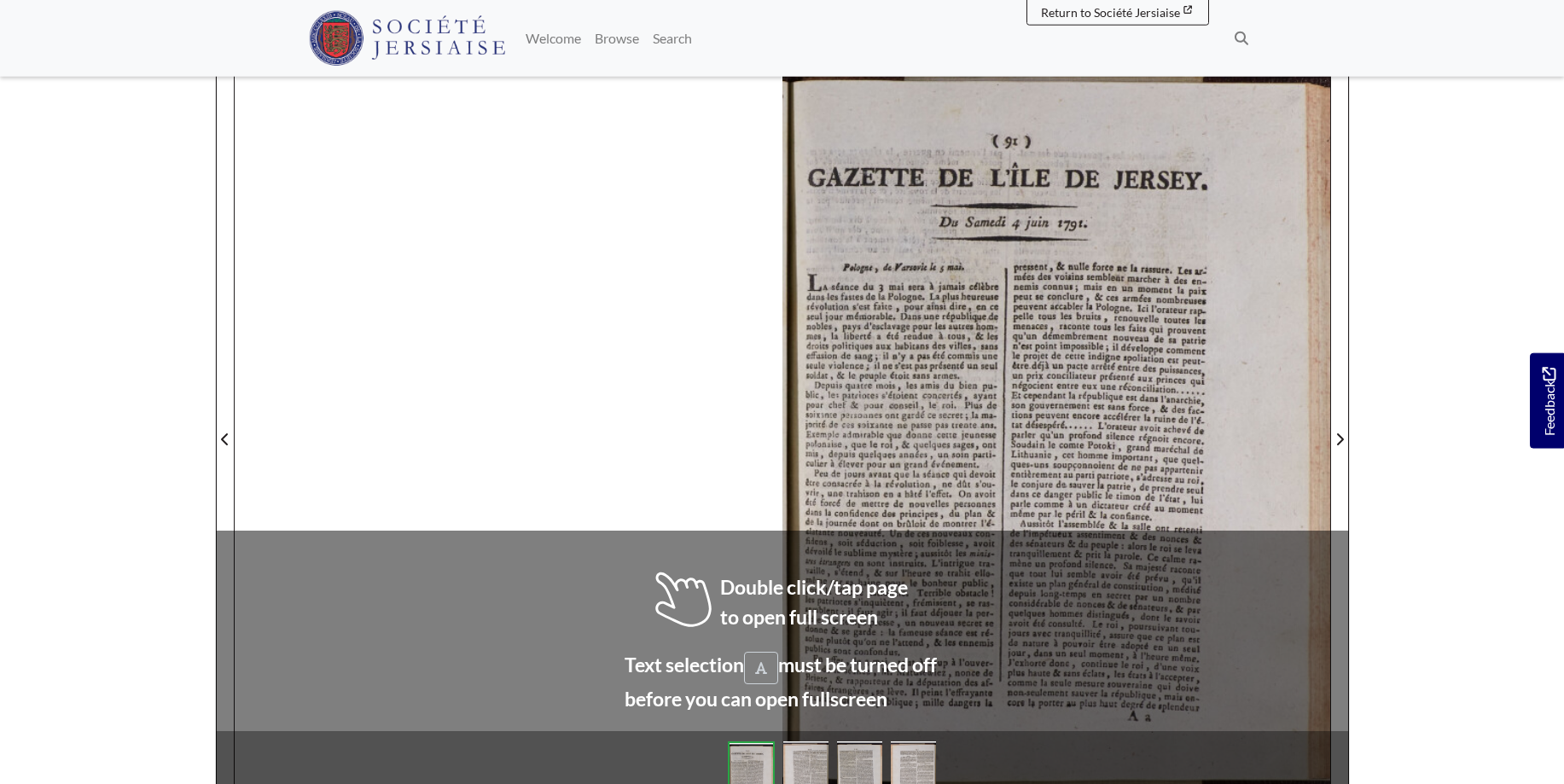
scroll to position [237, 0]
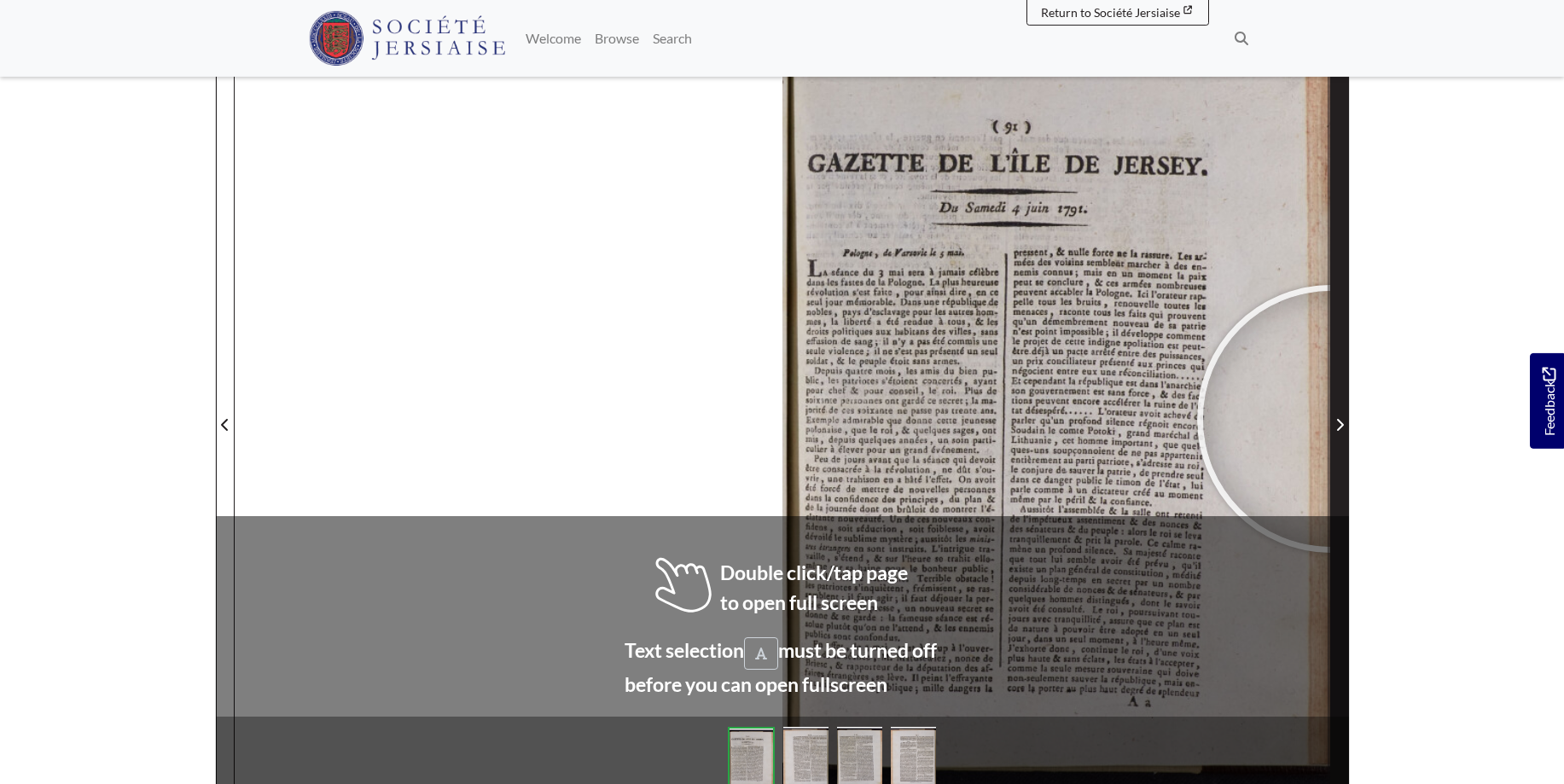
click at [1331, 418] on span "Next Page" at bounding box center [1339, 425] width 18 height 20
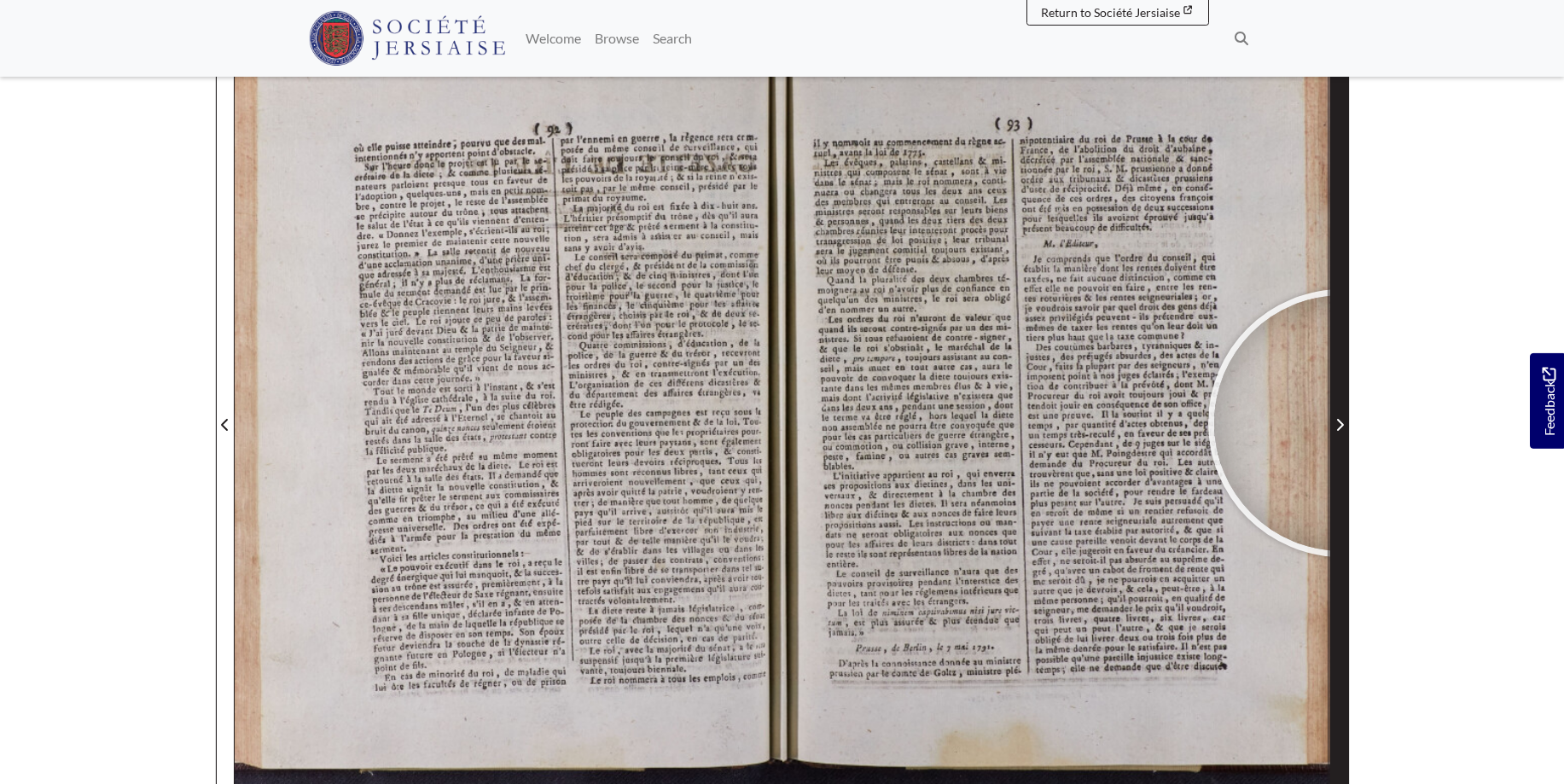
click at [1342, 423] on icon "Next Page" at bounding box center [1339, 425] width 8 height 14
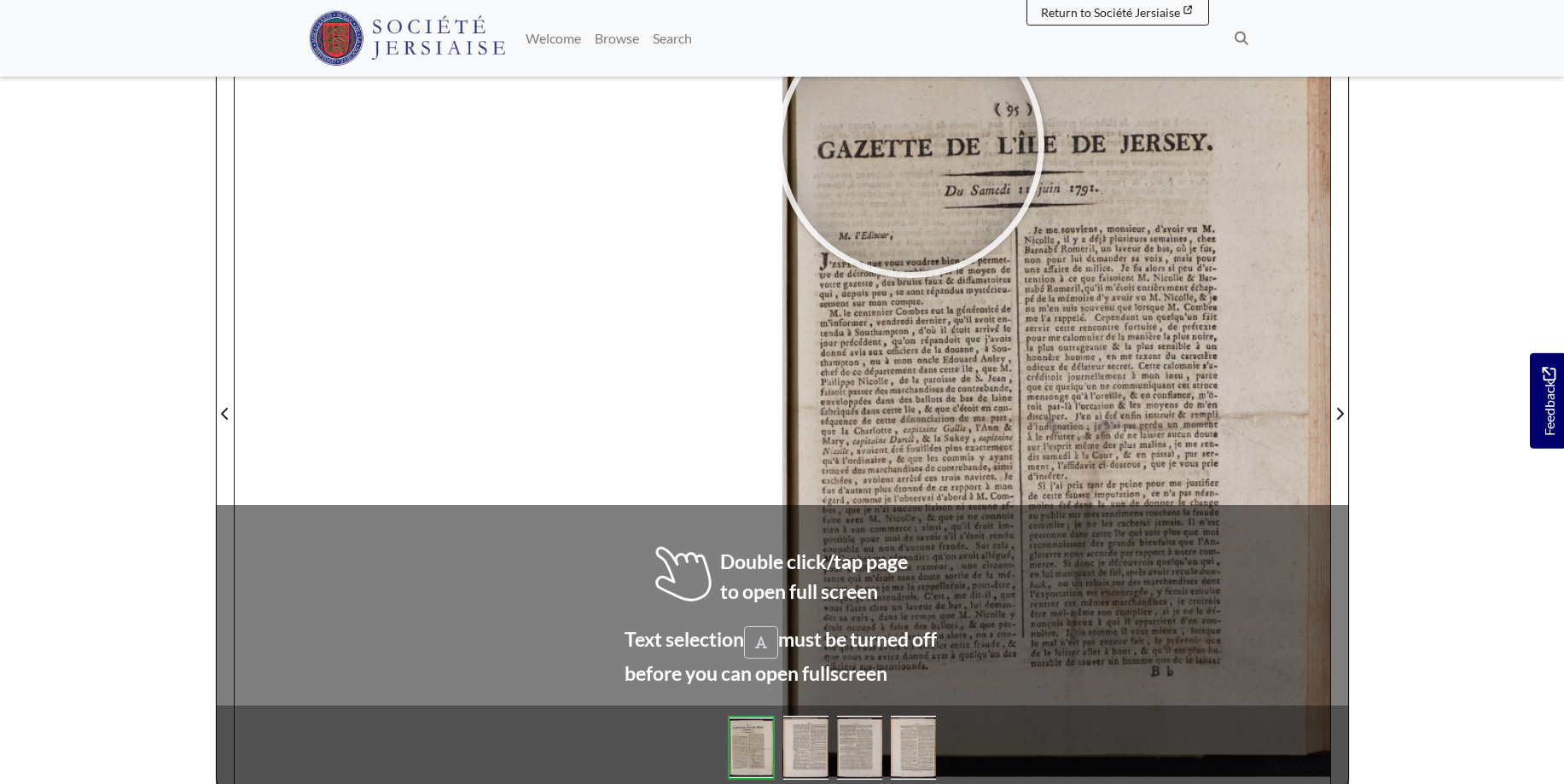
scroll to position [259, 0]
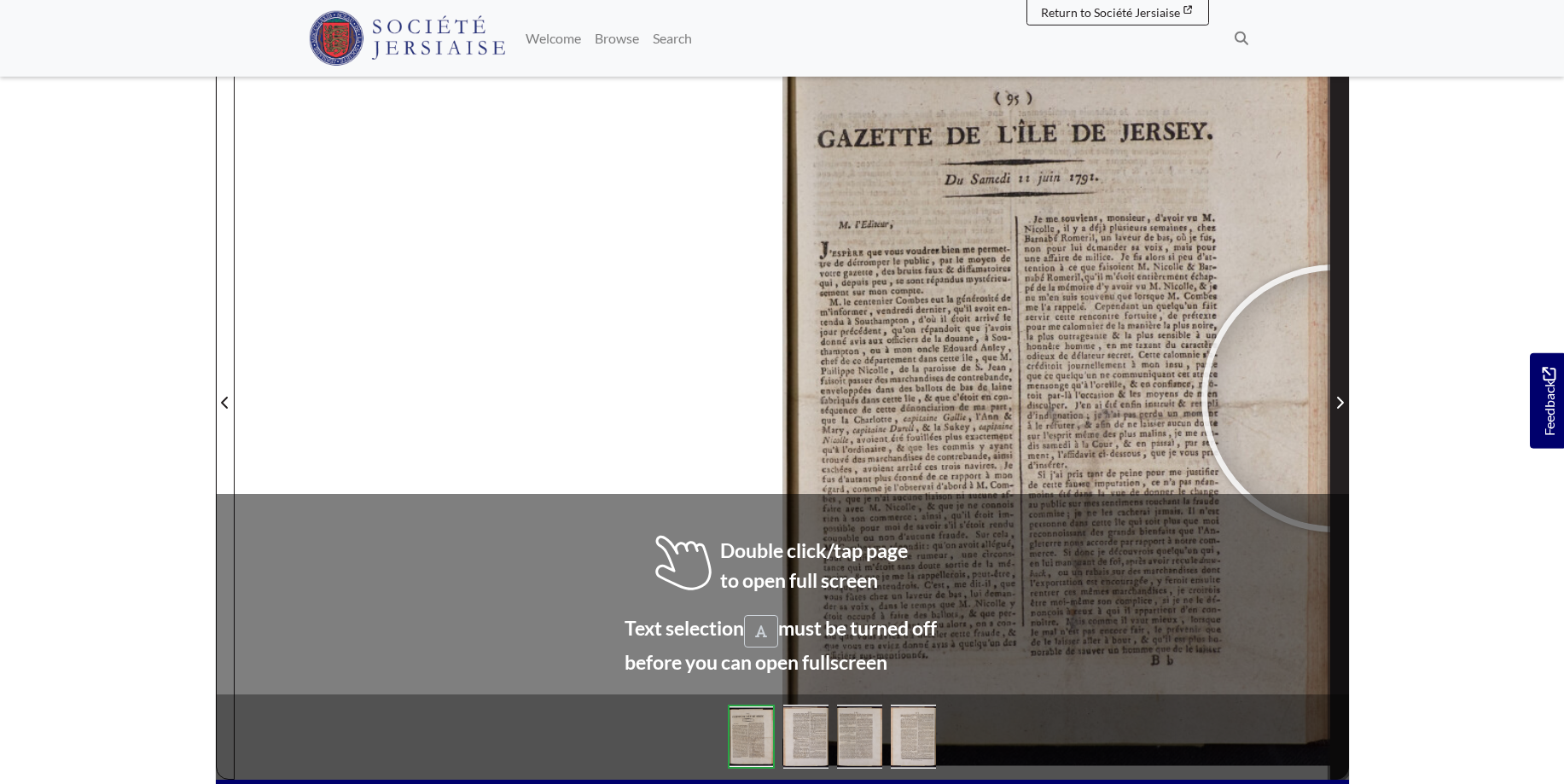
click at [1337, 391] on span "Next Page" at bounding box center [1339, 392] width 18 height 773
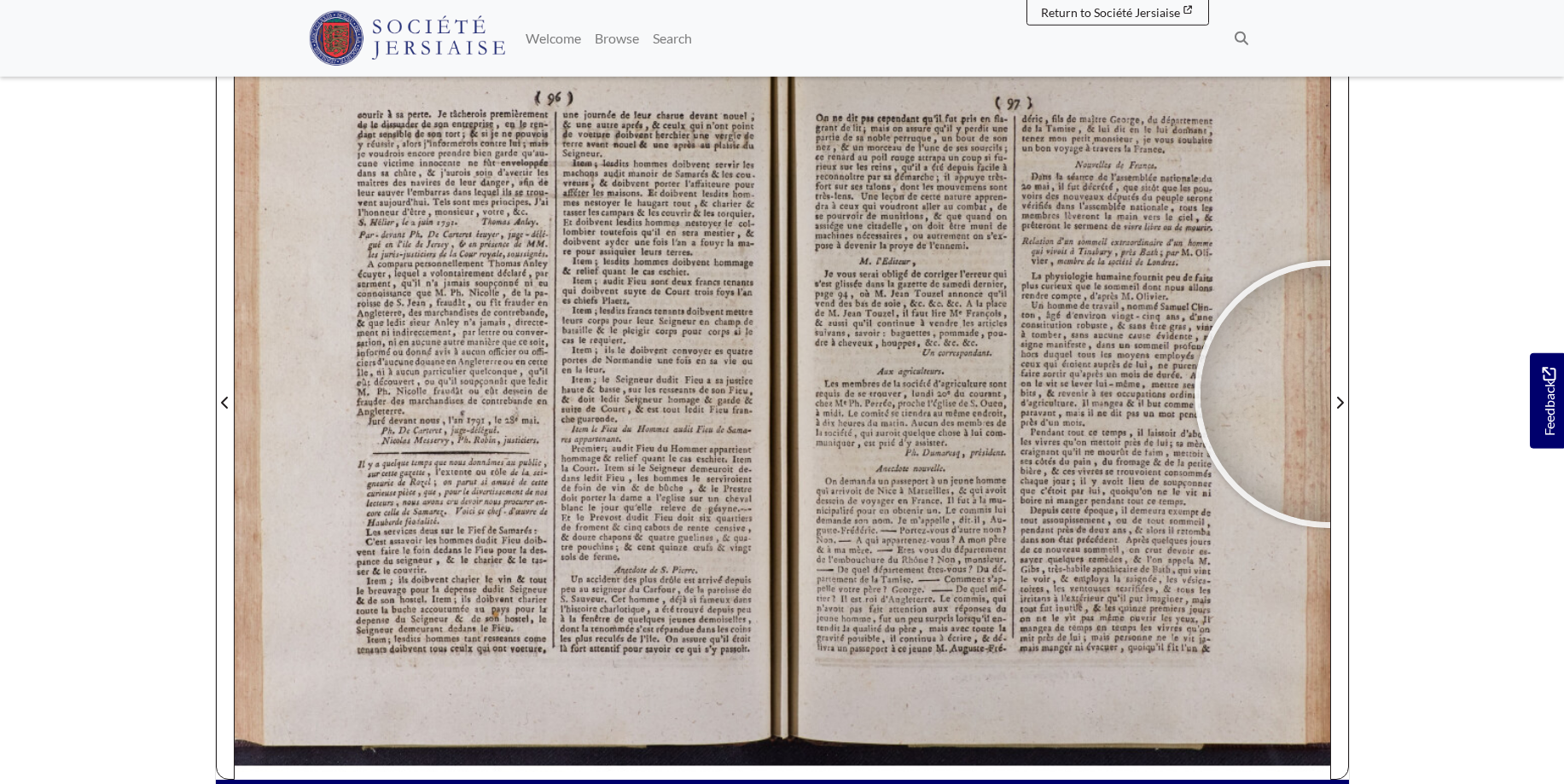
click at [1328, 394] on div at bounding box center [1328, 394] width 256 height 256
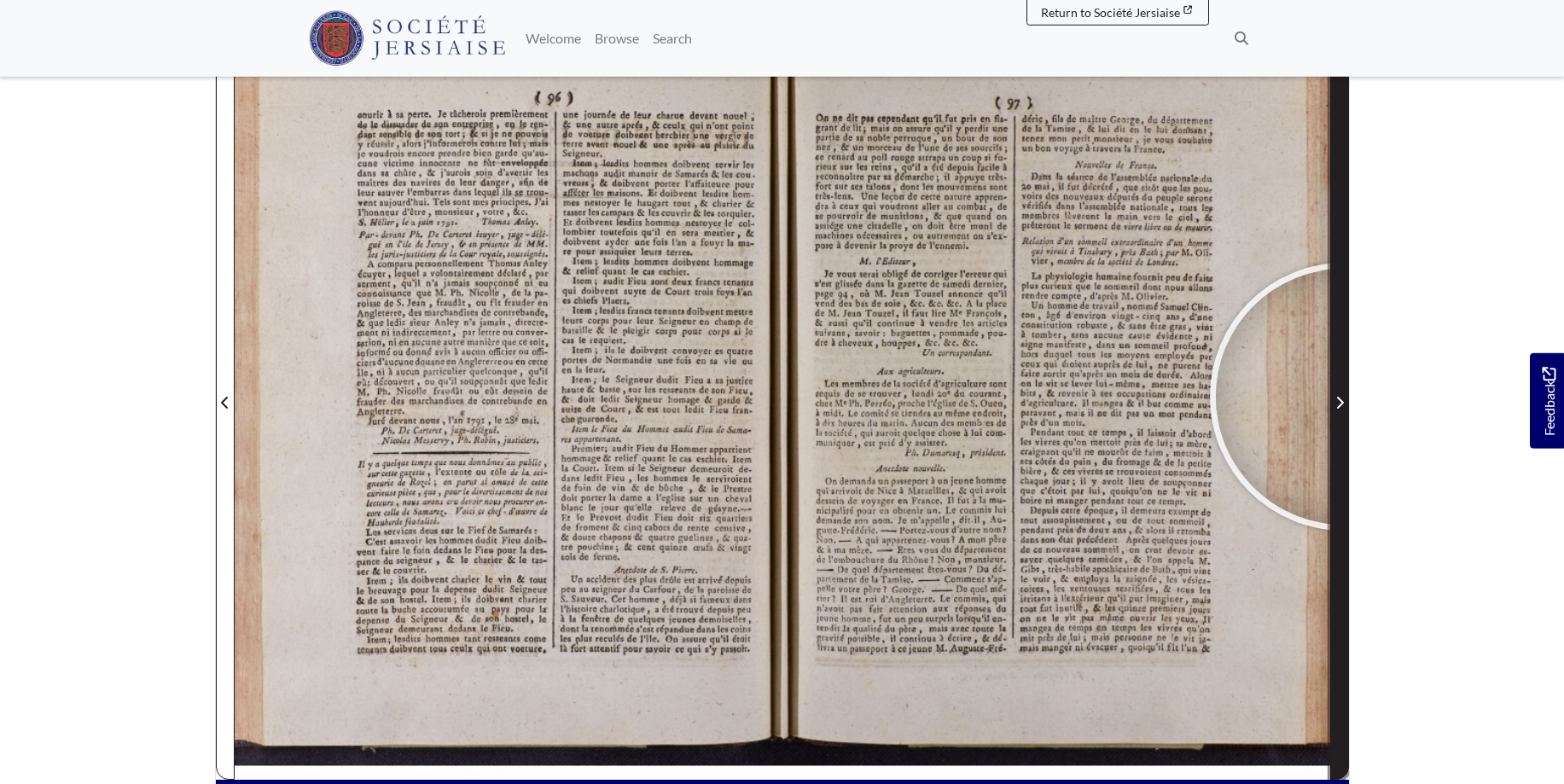
click at [1344, 396] on span "Next Page" at bounding box center [1339, 403] width 18 height 20
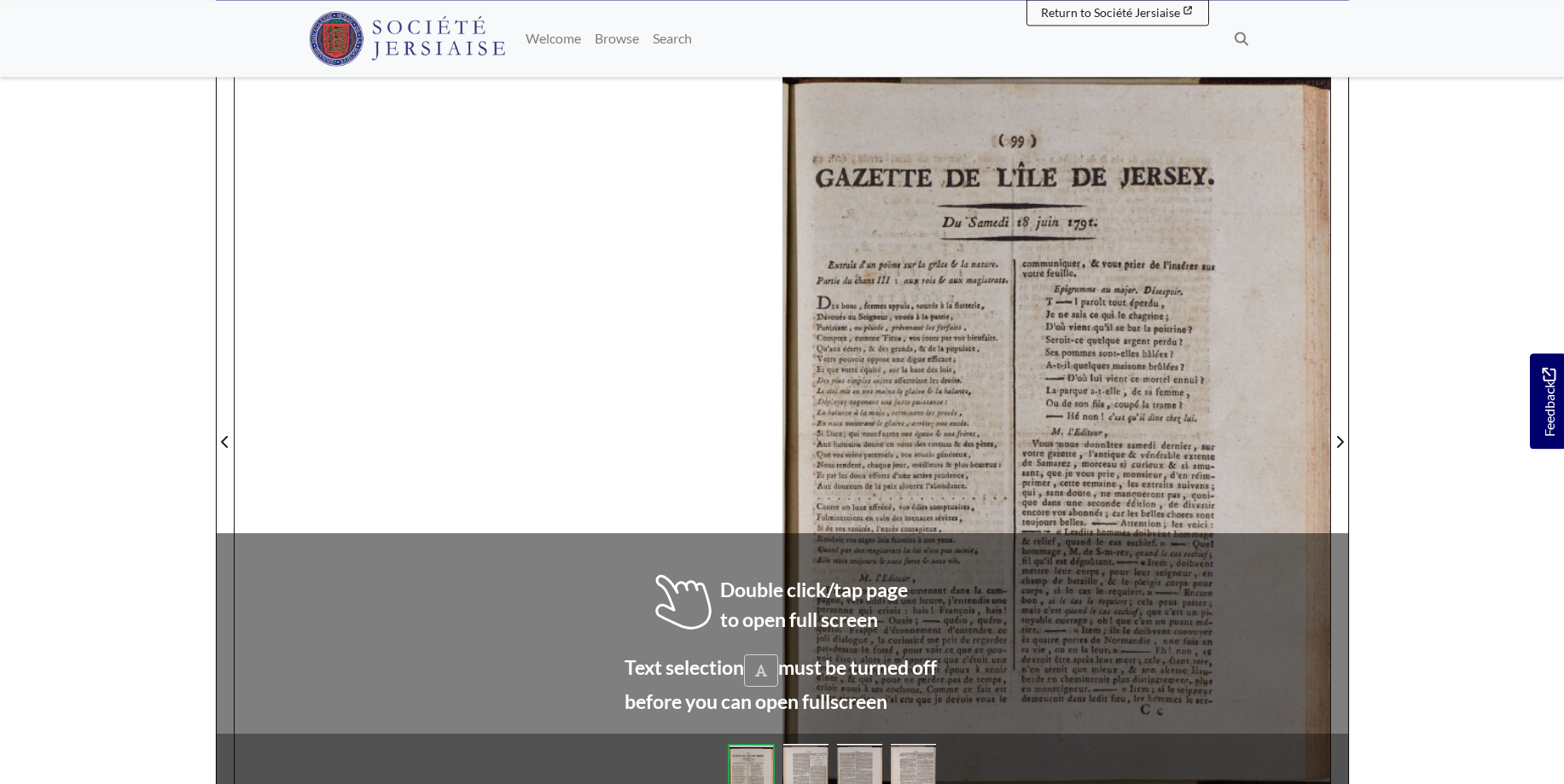
scroll to position [235, 0]
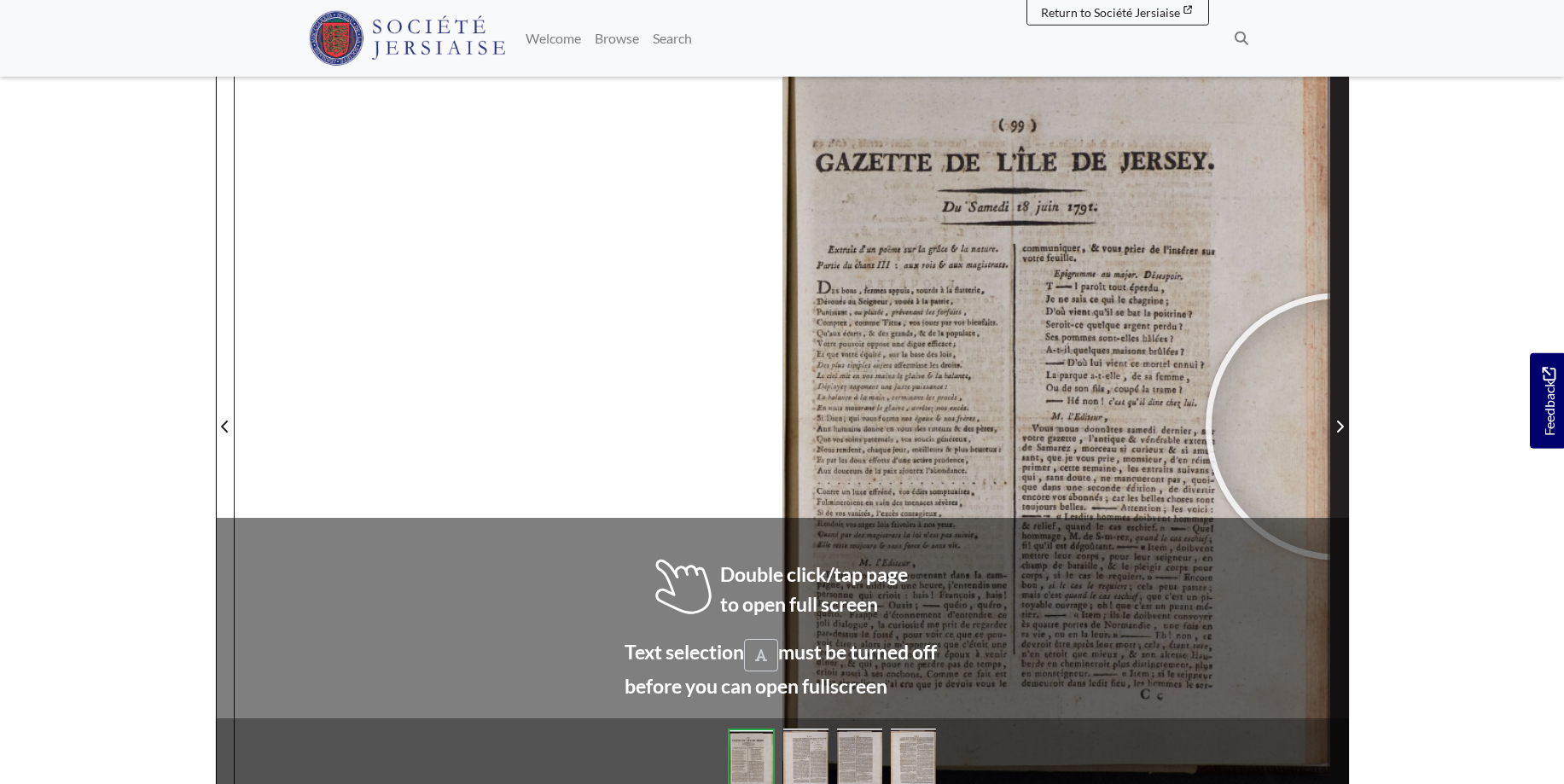
click at [1339, 427] on icon "Next Page" at bounding box center [1339, 426] width 8 height 14
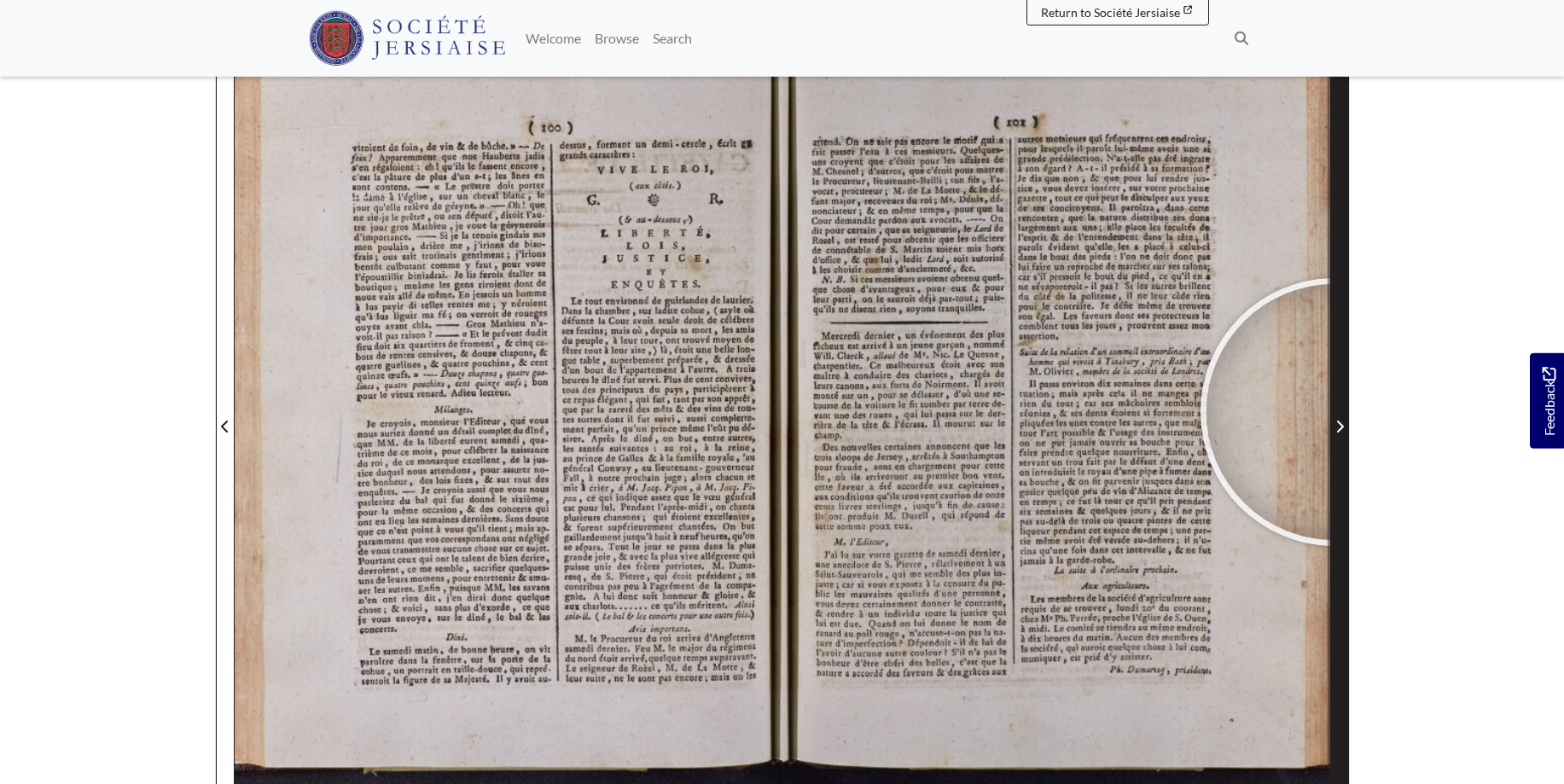
click at [1335, 412] on span "Next Page" at bounding box center [1339, 415] width 18 height 773
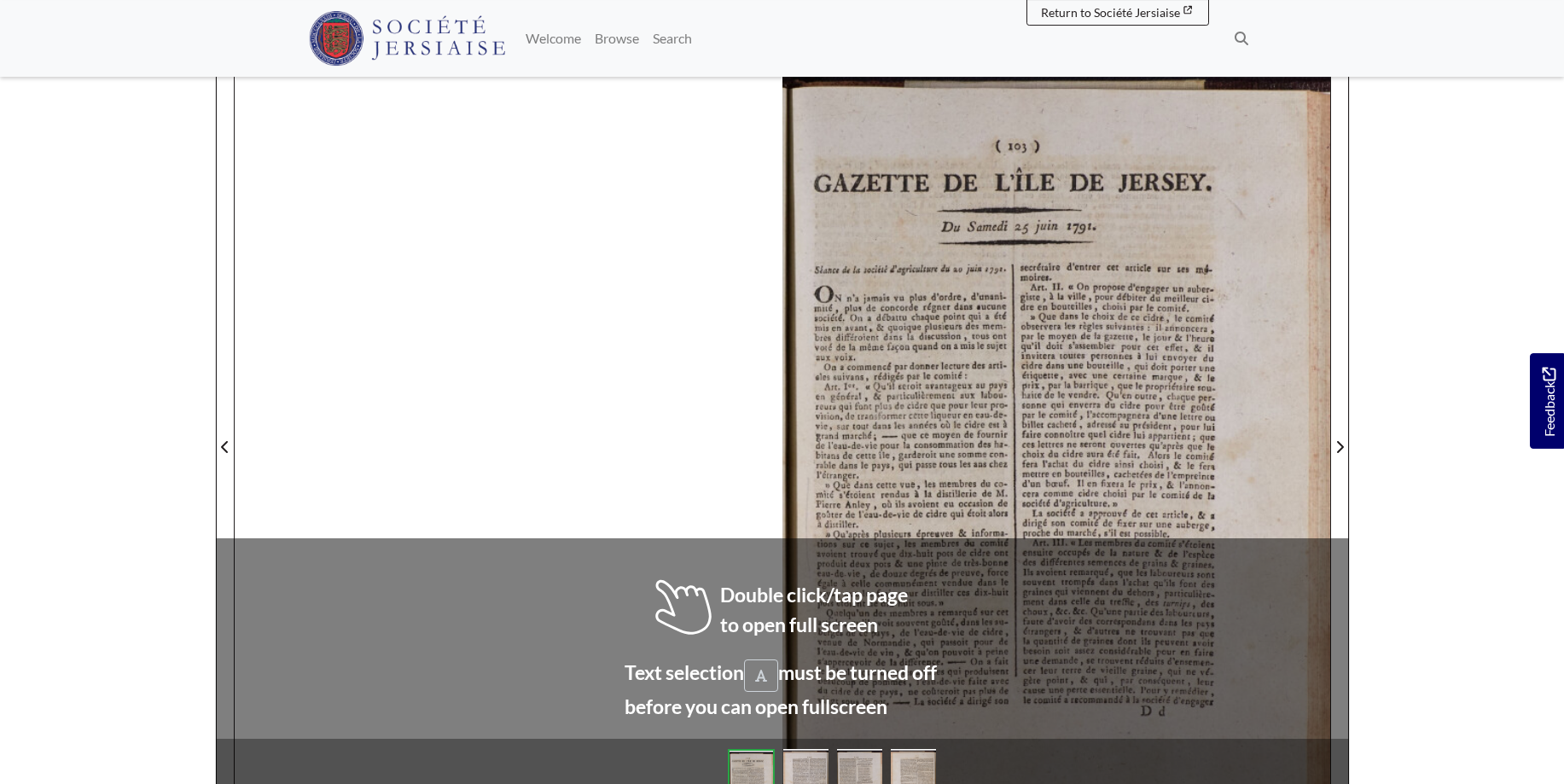
scroll to position [242, 0]
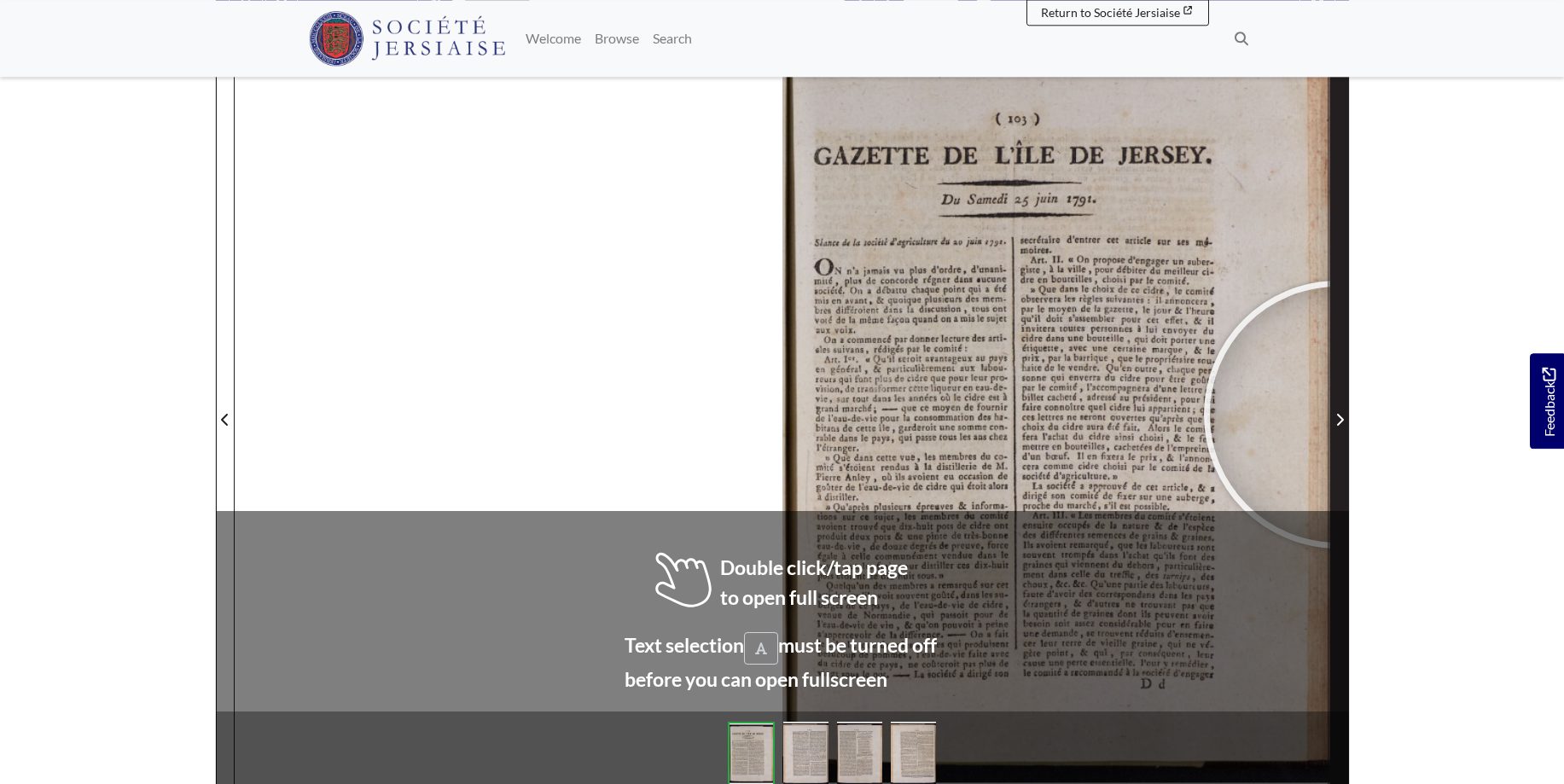
click at [1337, 415] on icon "Next Page" at bounding box center [1339, 419] width 8 height 14
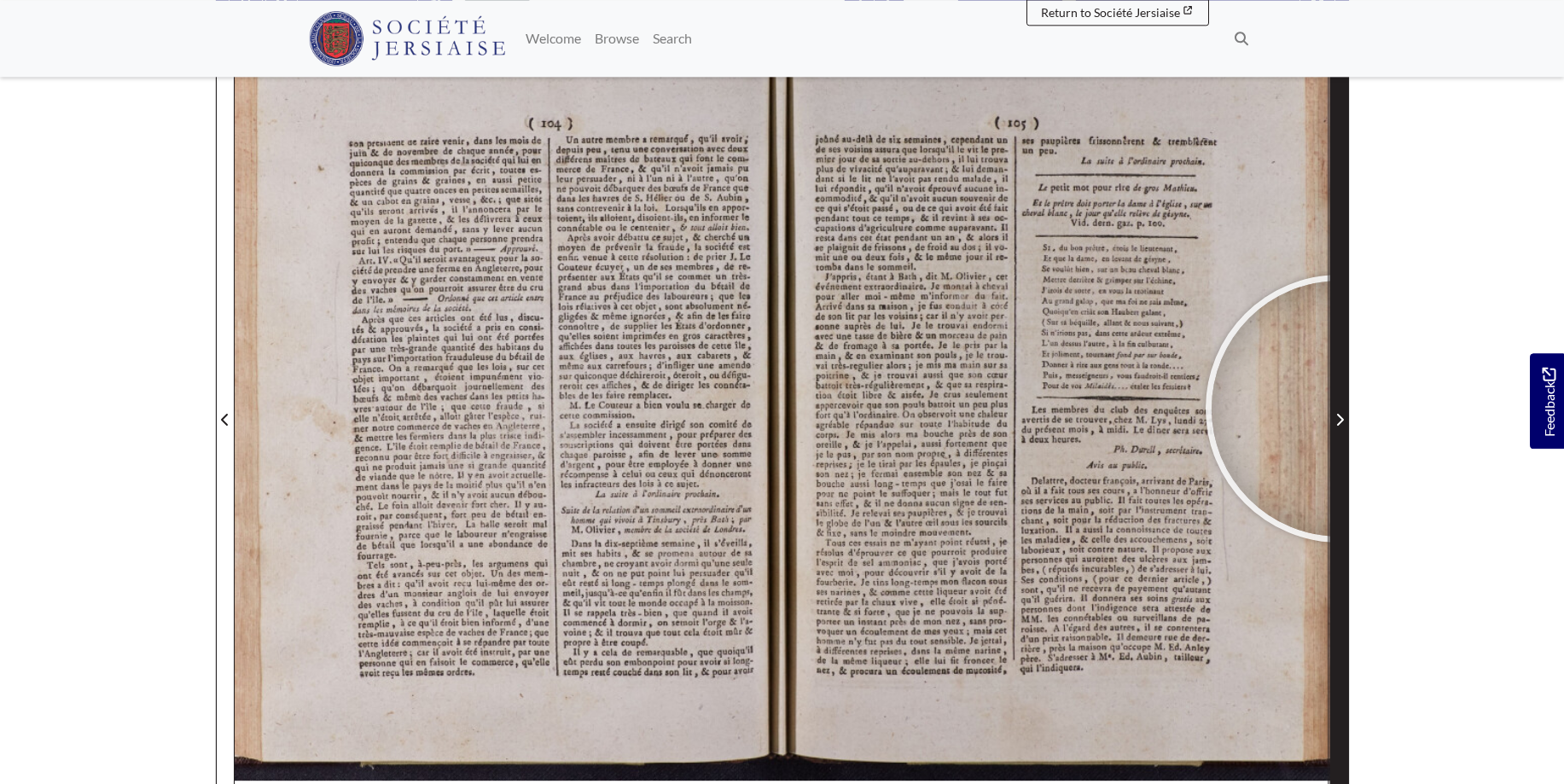
click at [1339, 408] on span "Next Page" at bounding box center [1339, 409] width 18 height 773
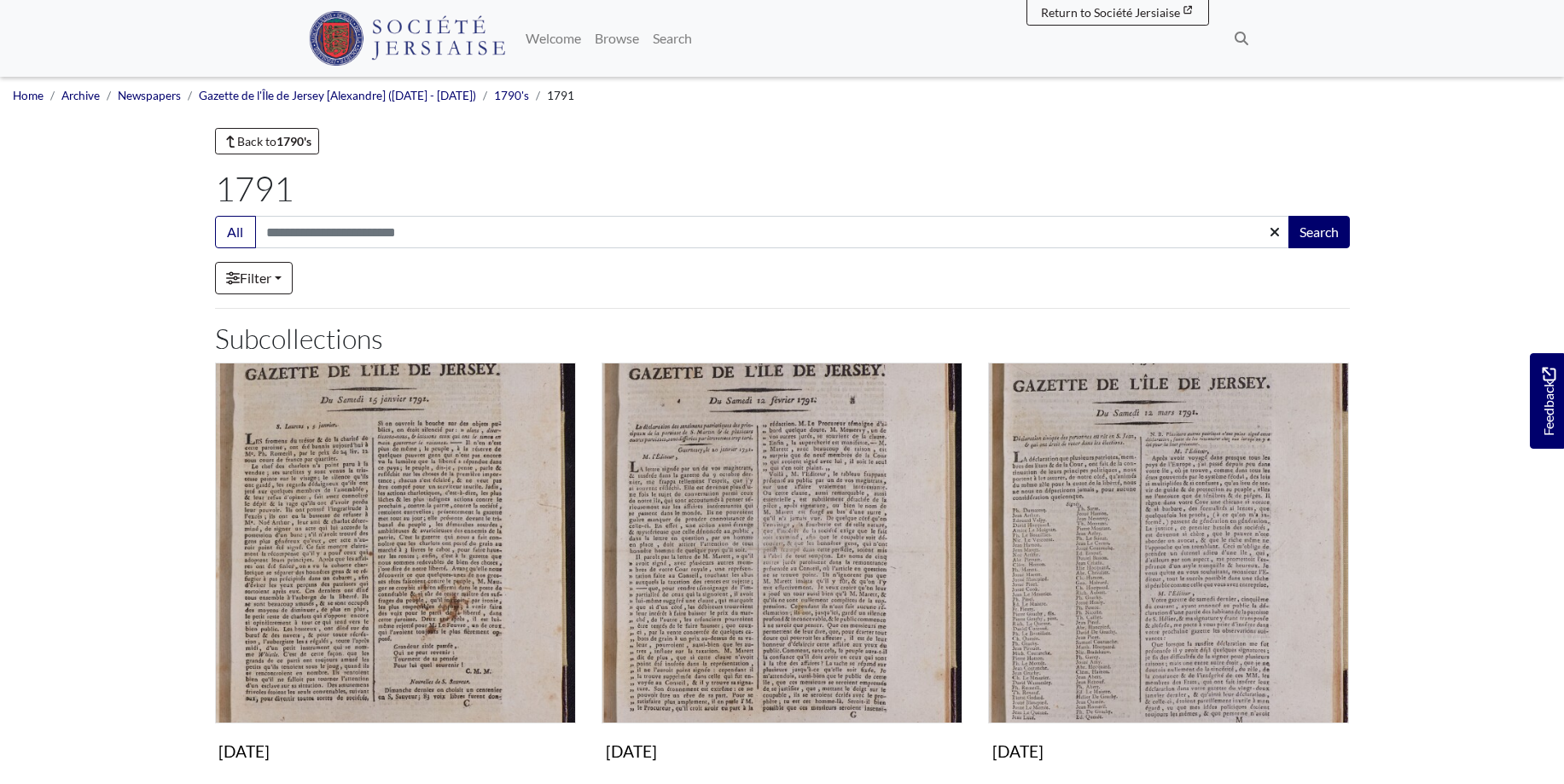
scroll to position [956, 0]
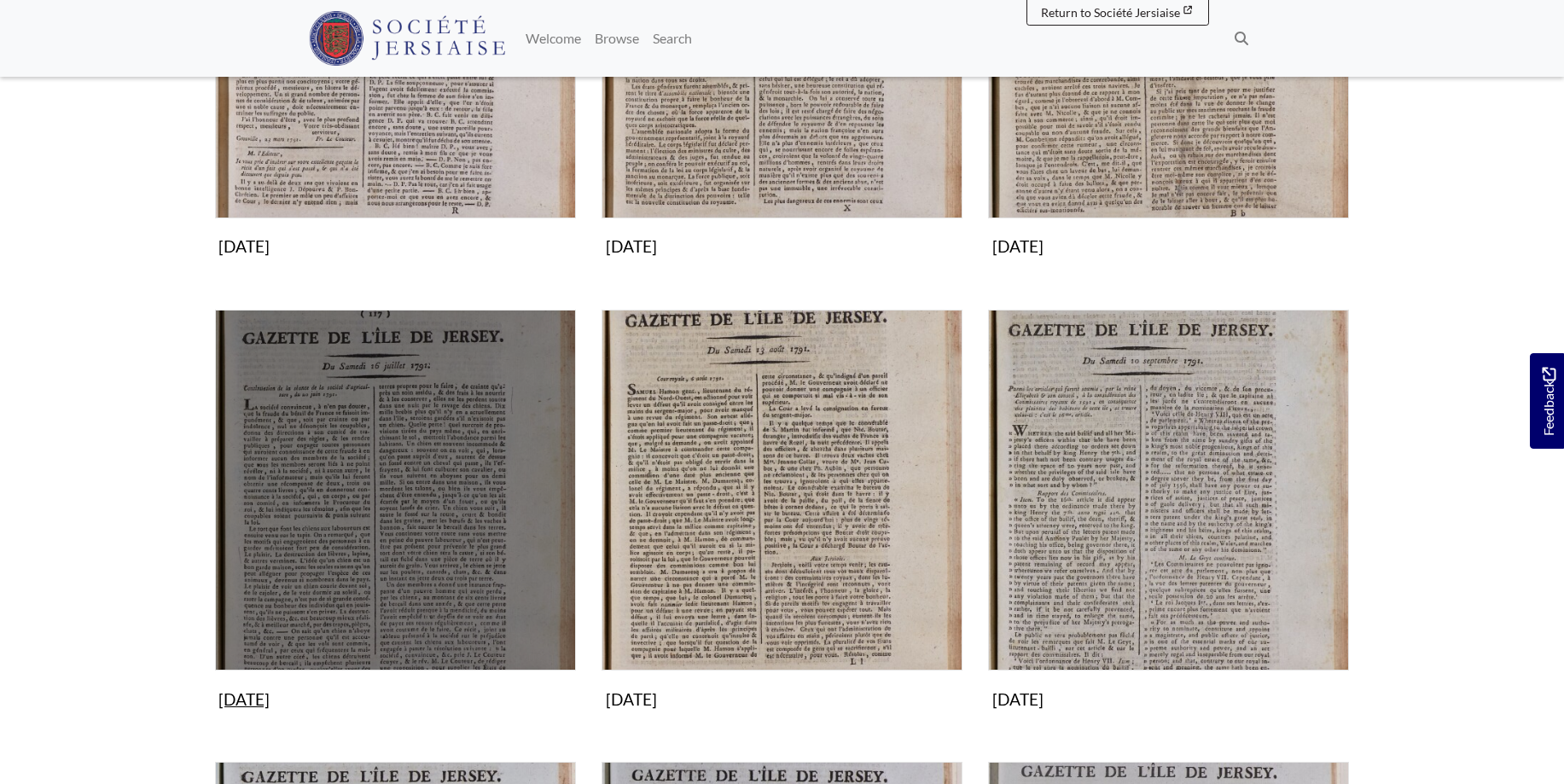
click at [473, 468] on img "Subcollection" at bounding box center [395, 490] width 361 height 361
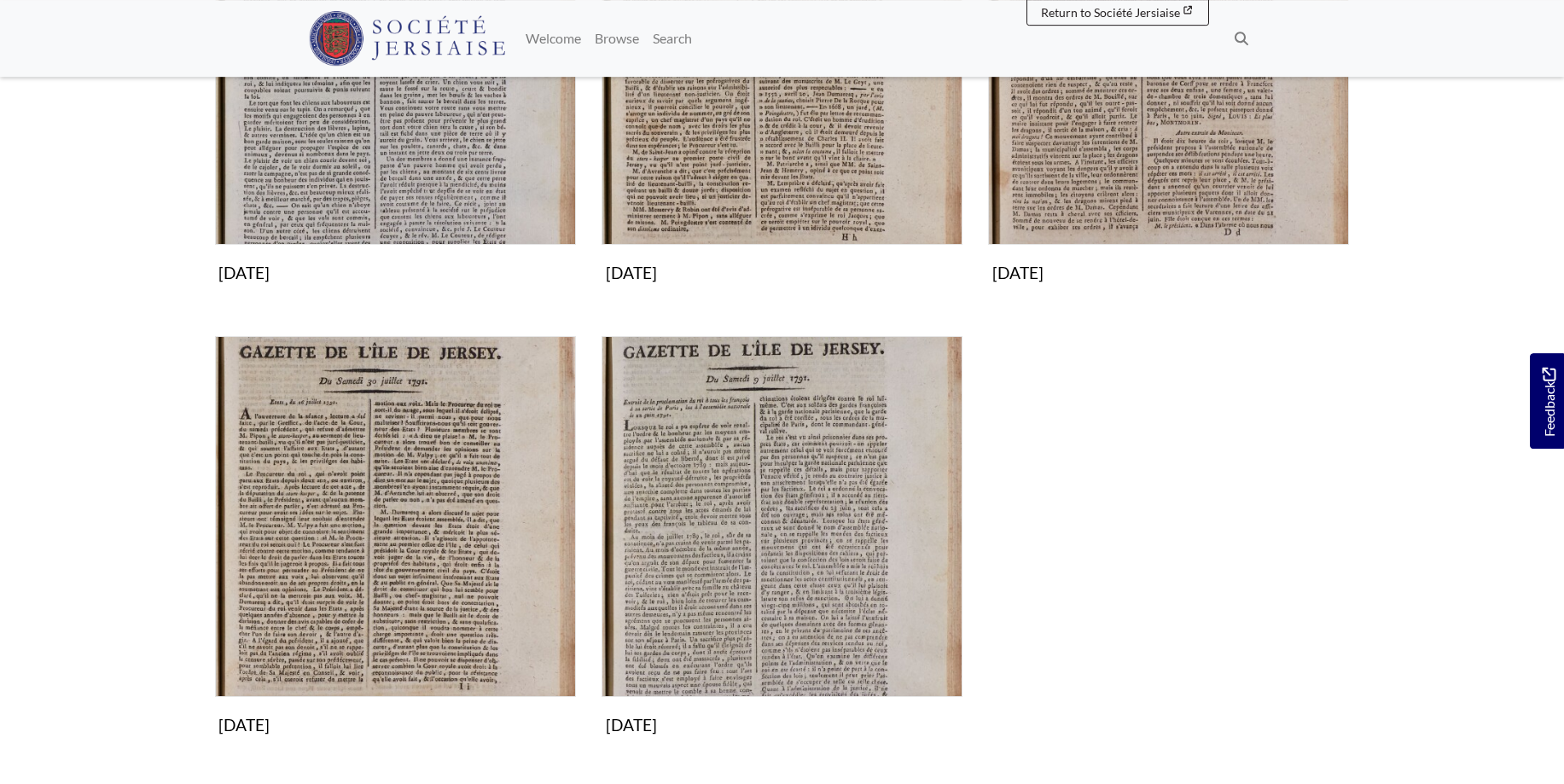
scroll to position [521, 0]
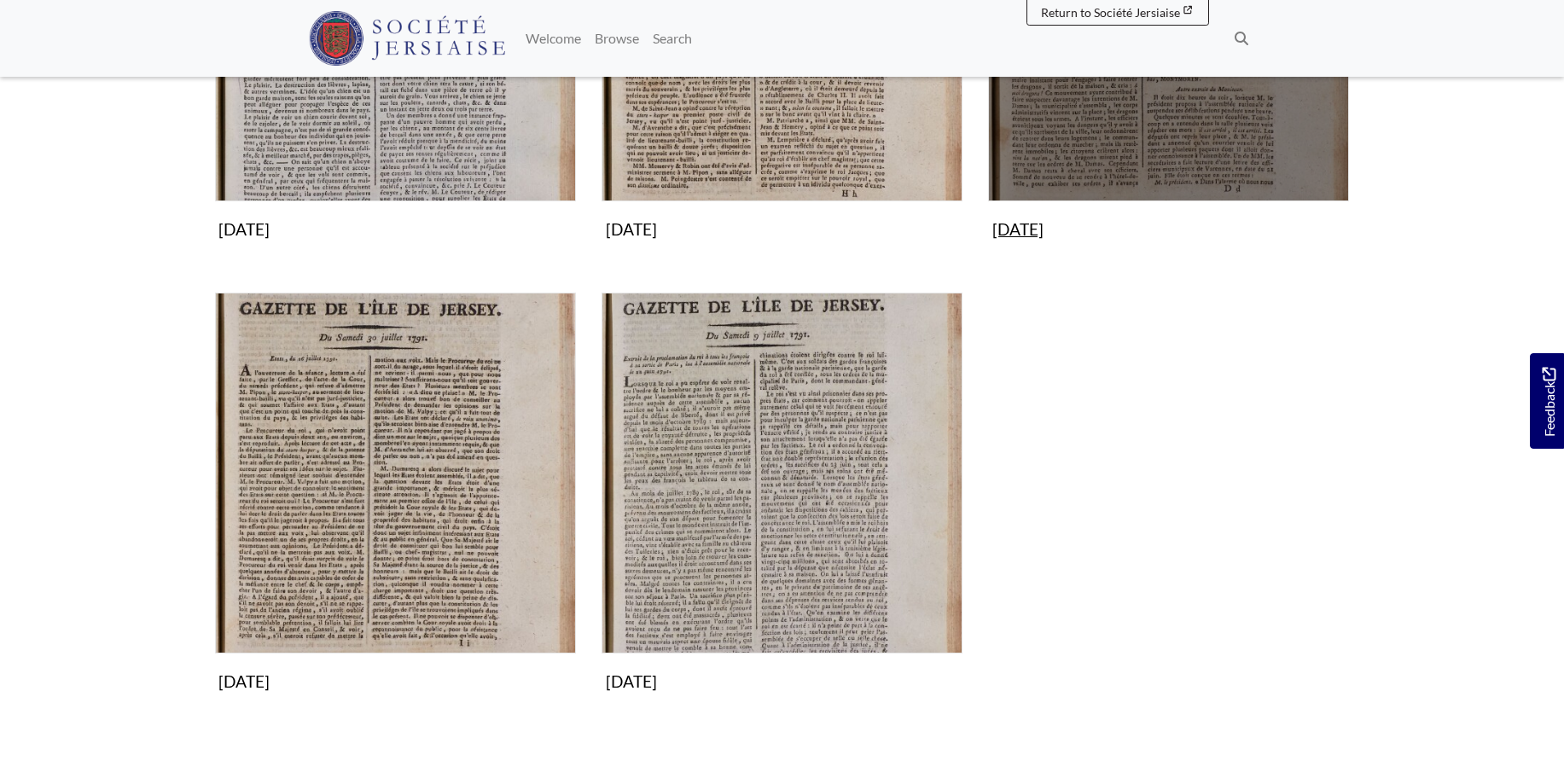
click at [1170, 105] on img "Subcollection" at bounding box center [1169, 21] width 361 height 361
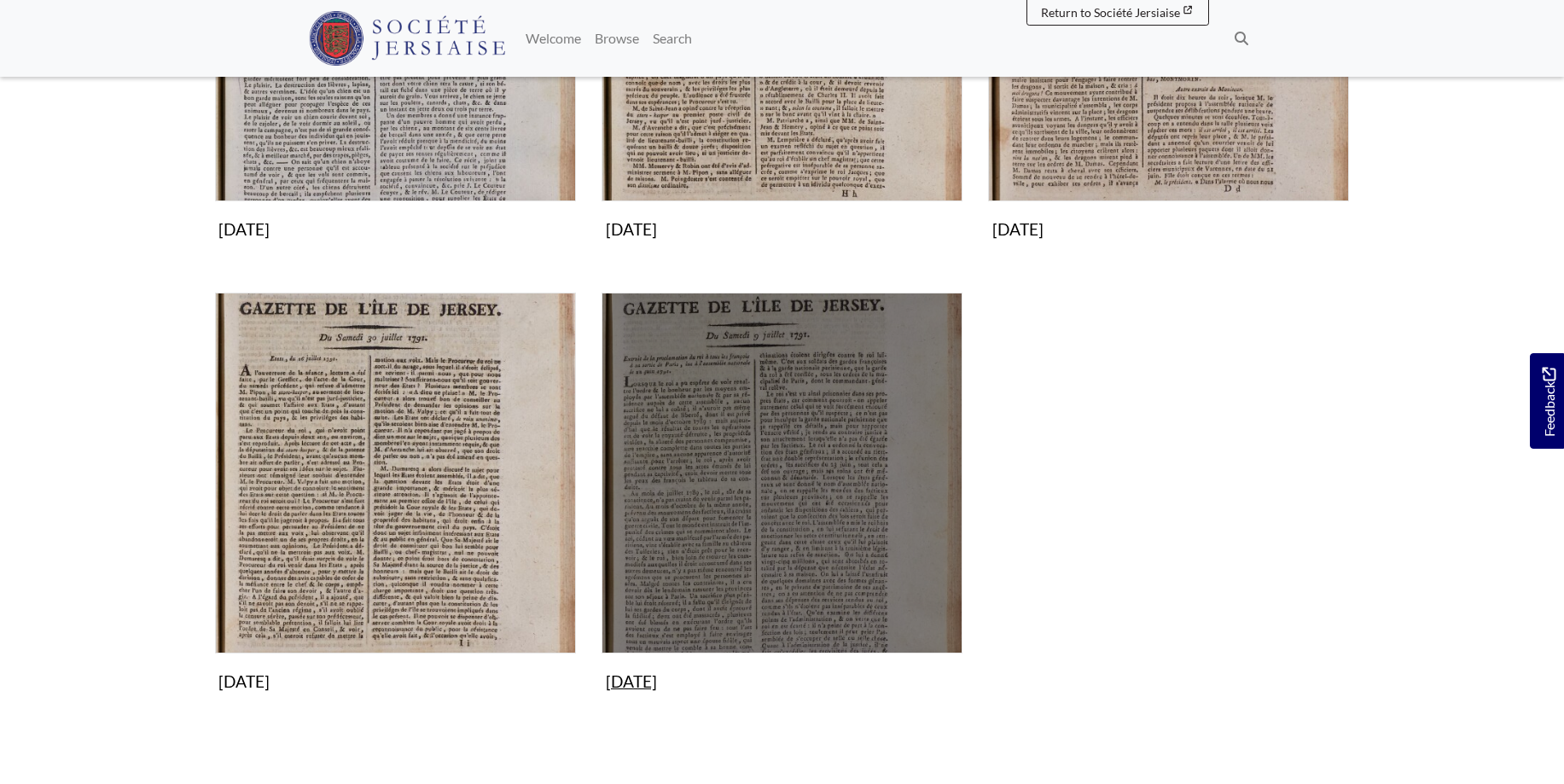
click at [674, 439] on img "Subcollection" at bounding box center [782, 473] width 361 height 361
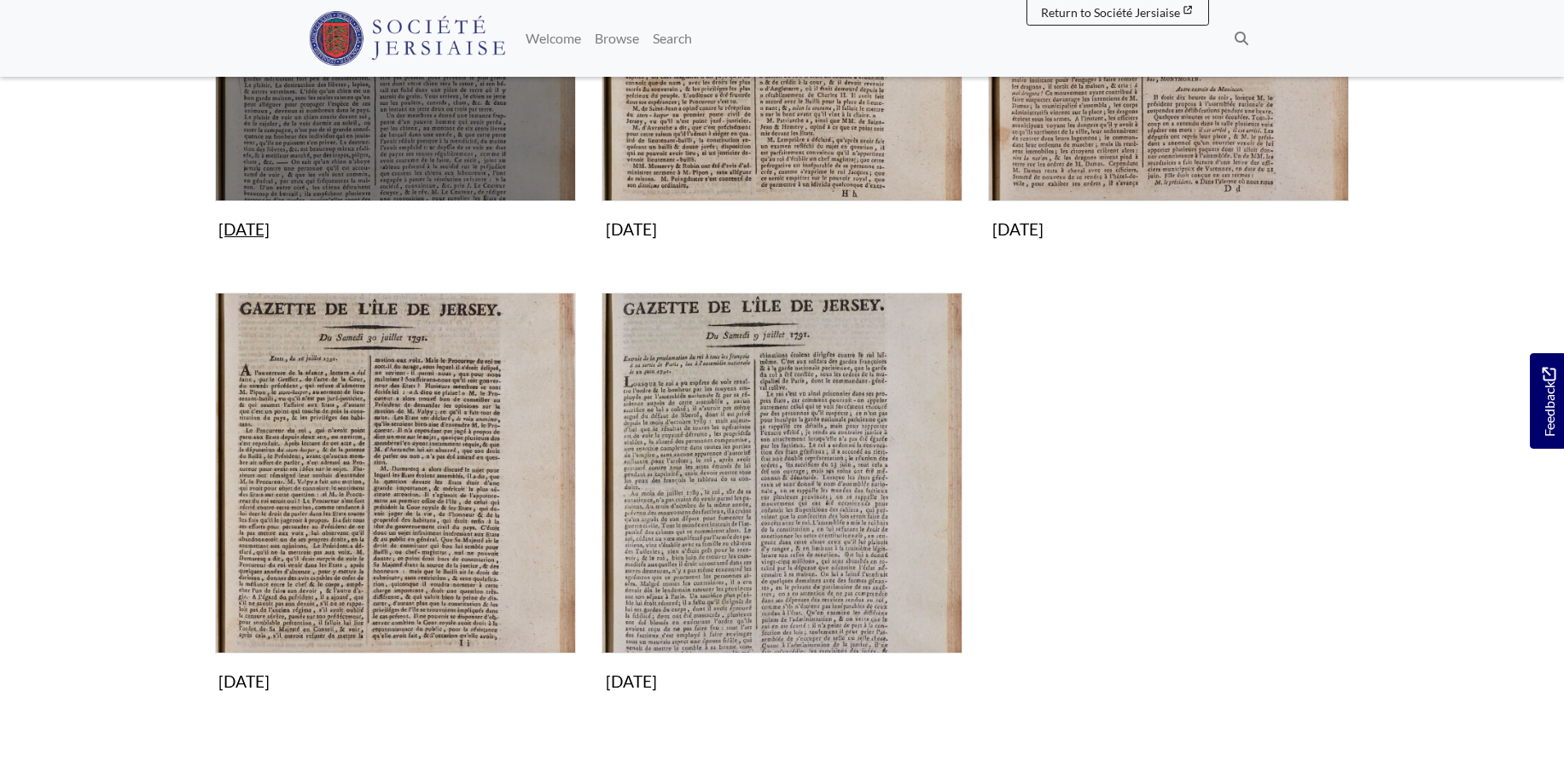
click at [425, 110] on img "Subcollection" at bounding box center [395, 21] width 361 height 361
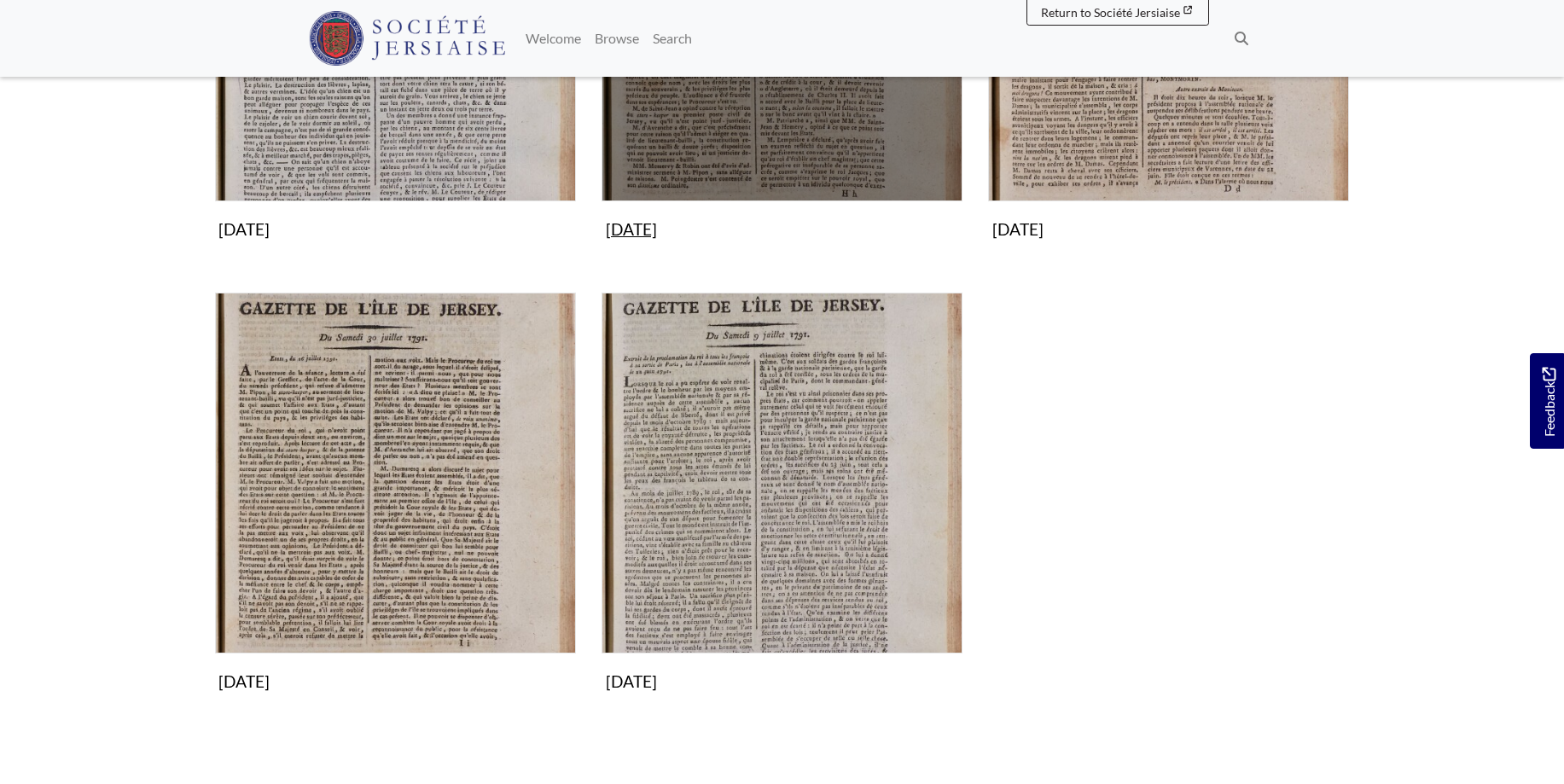
click at [789, 136] on img "Subcollection" at bounding box center [782, 21] width 361 height 361
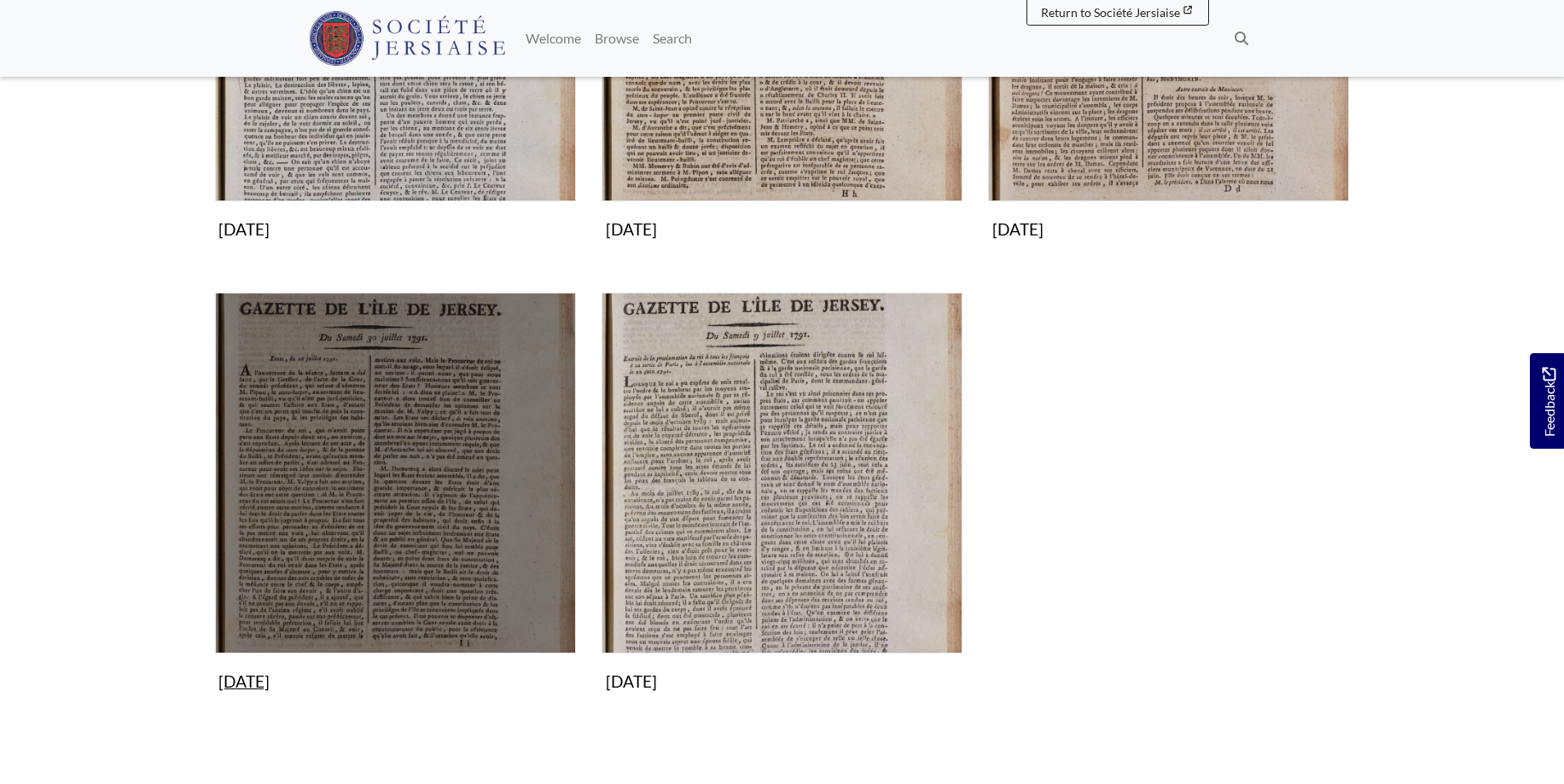
click at [419, 464] on img "Subcollection" at bounding box center [395, 473] width 361 height 361
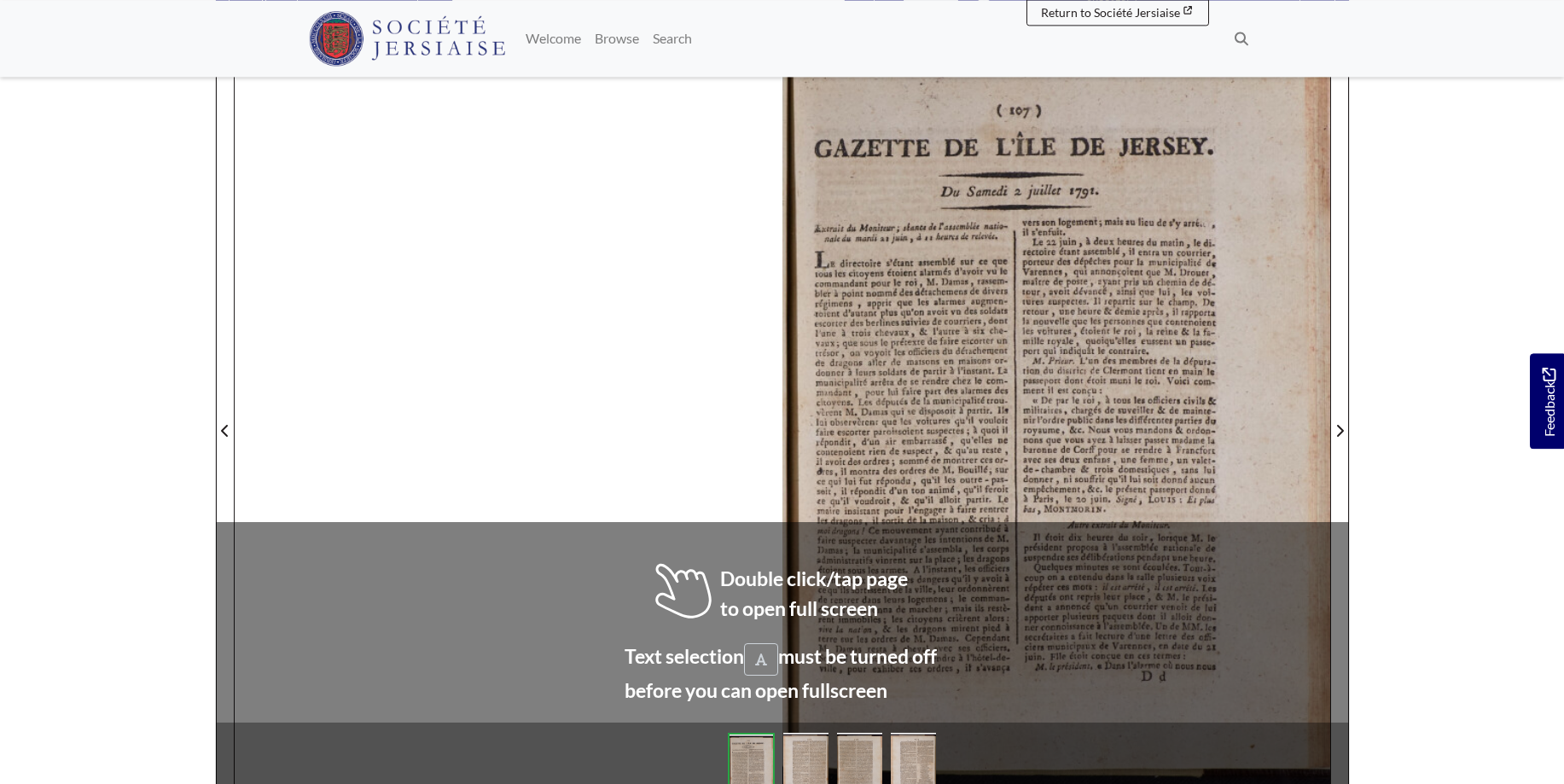
scroll to position [253, 0]
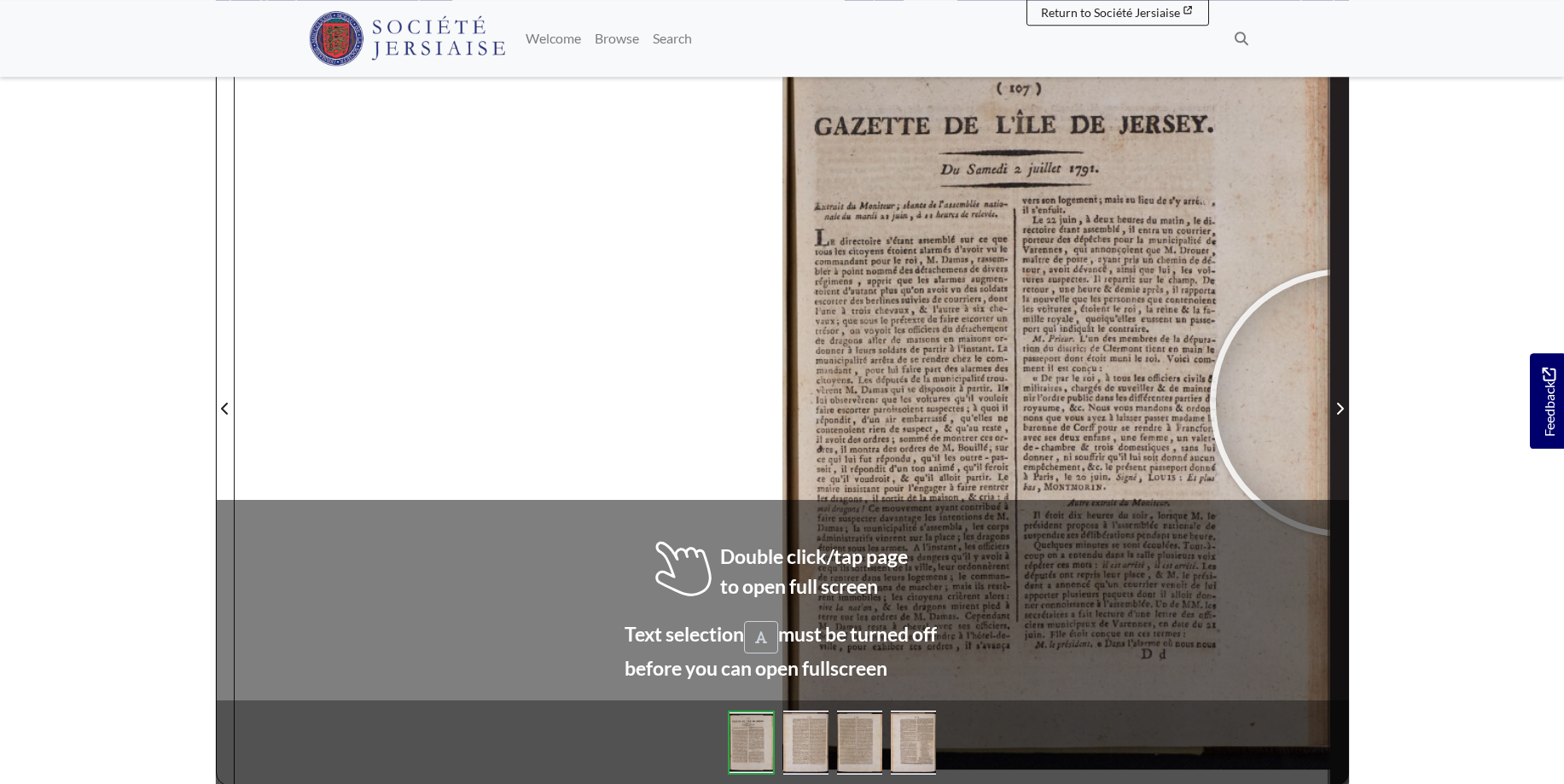
click at [1342, 403] on span "Next Page" at bounding box center [1339, 408] width 18 height 20
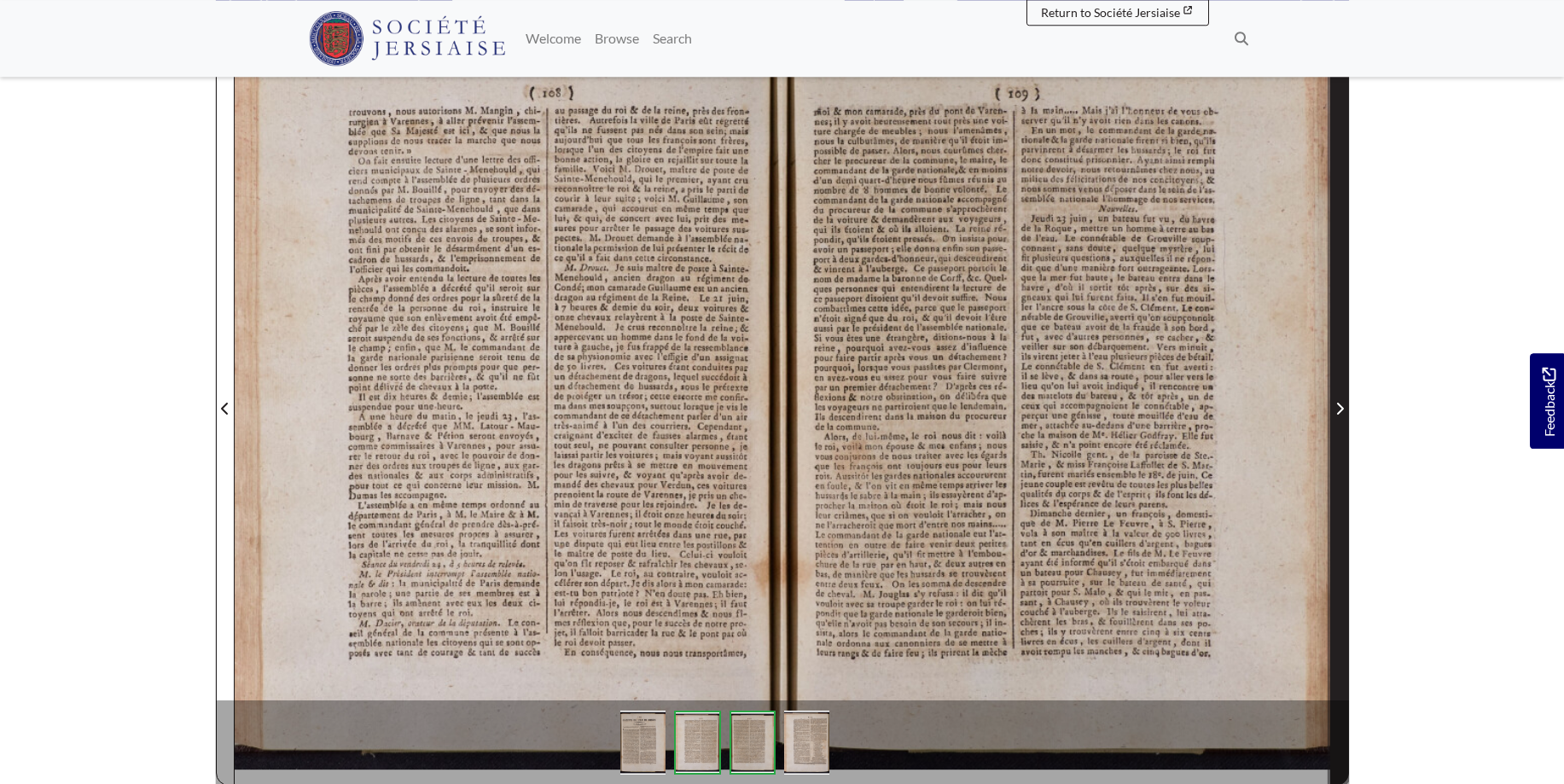
click at [1333, 401] on span "Next Page" at bounding box center [1339, 408] width 18 height 20
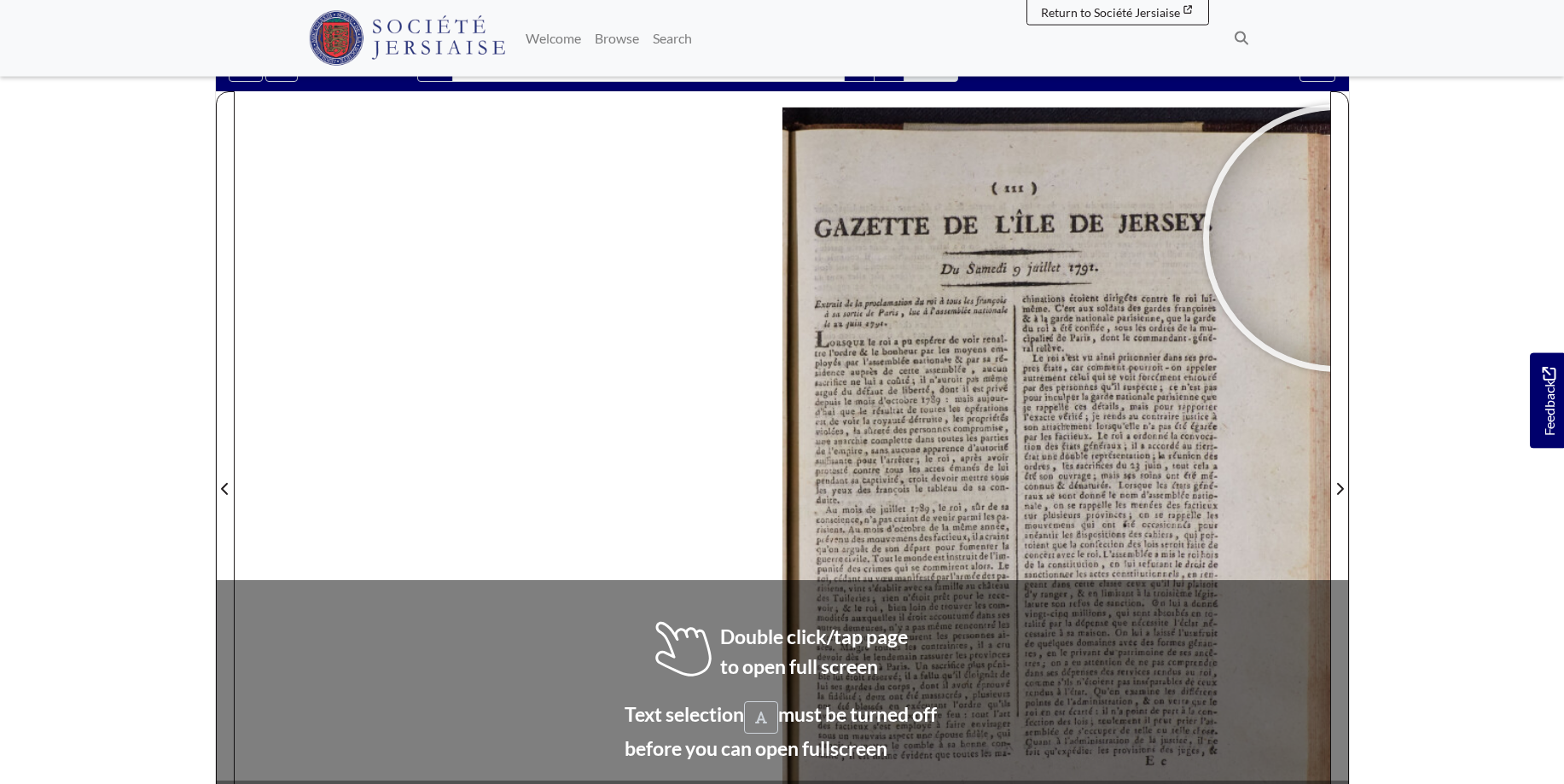
scroll to position [218, 0]
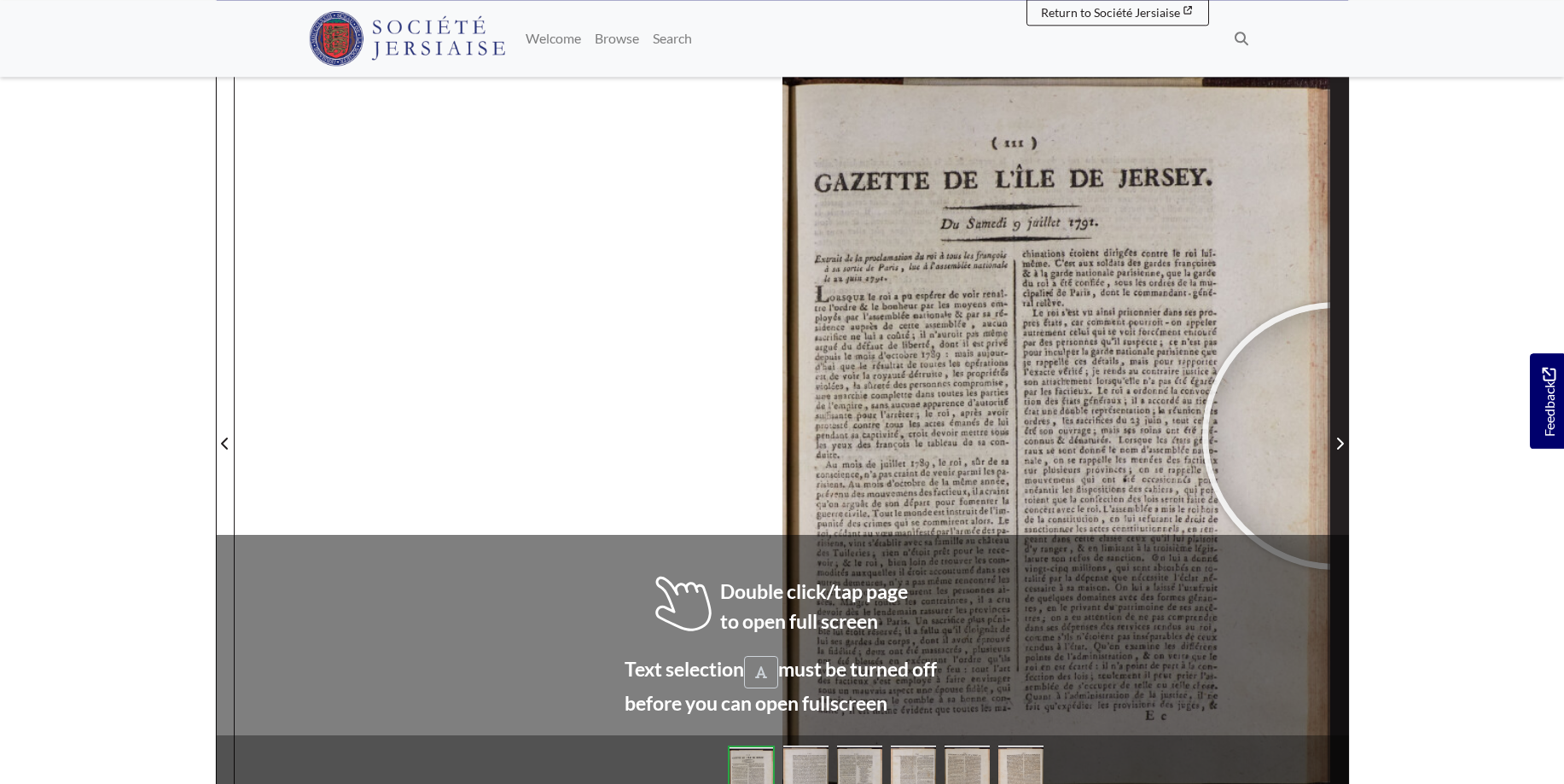
click at [1335, 436] on span "Next Page" at bounding box center [1339, 443] width 18 height 20
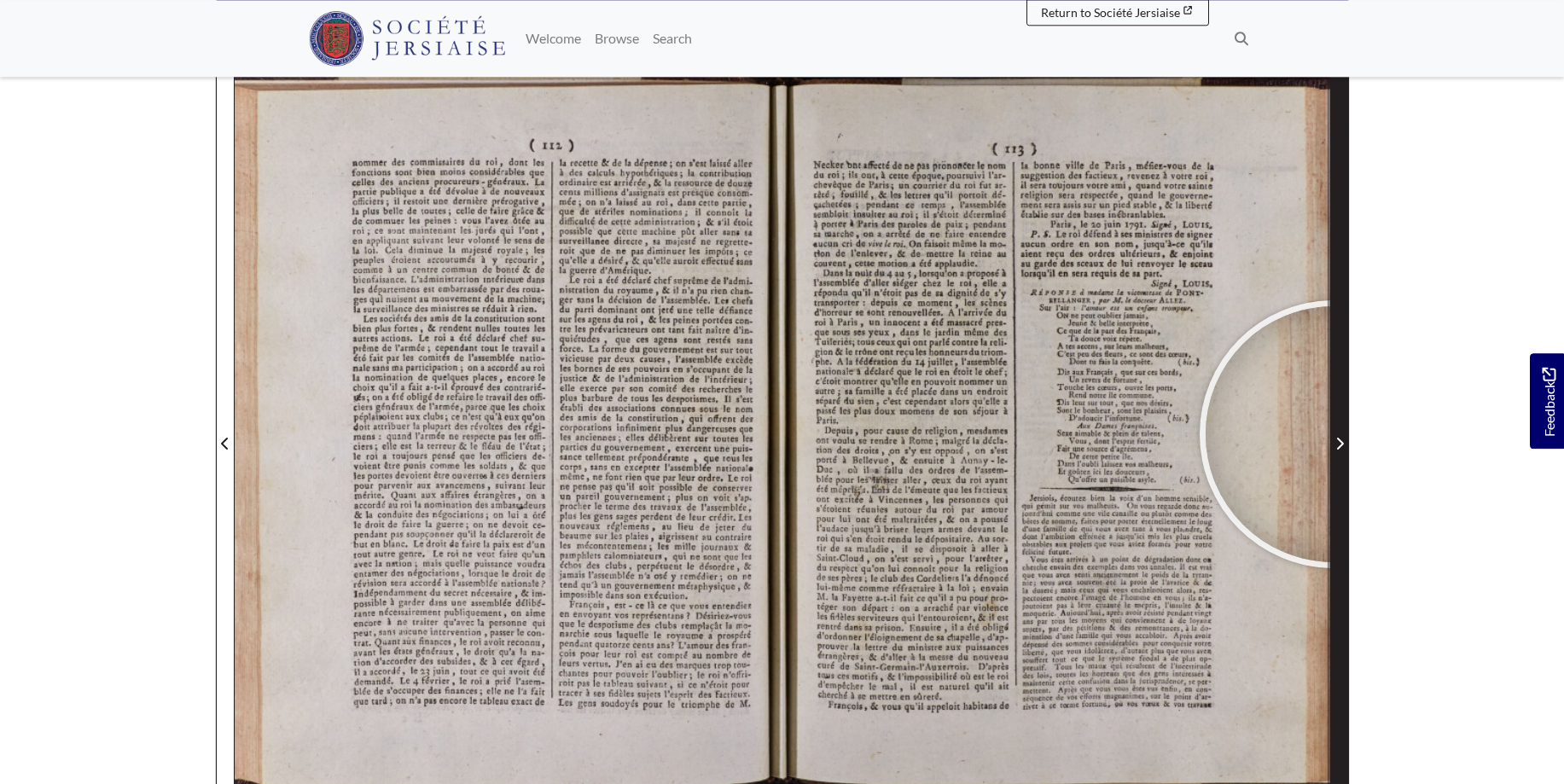
click at [1334, 434] on span "Next Page" at bounding box center [1339, 443] width 18 height 20
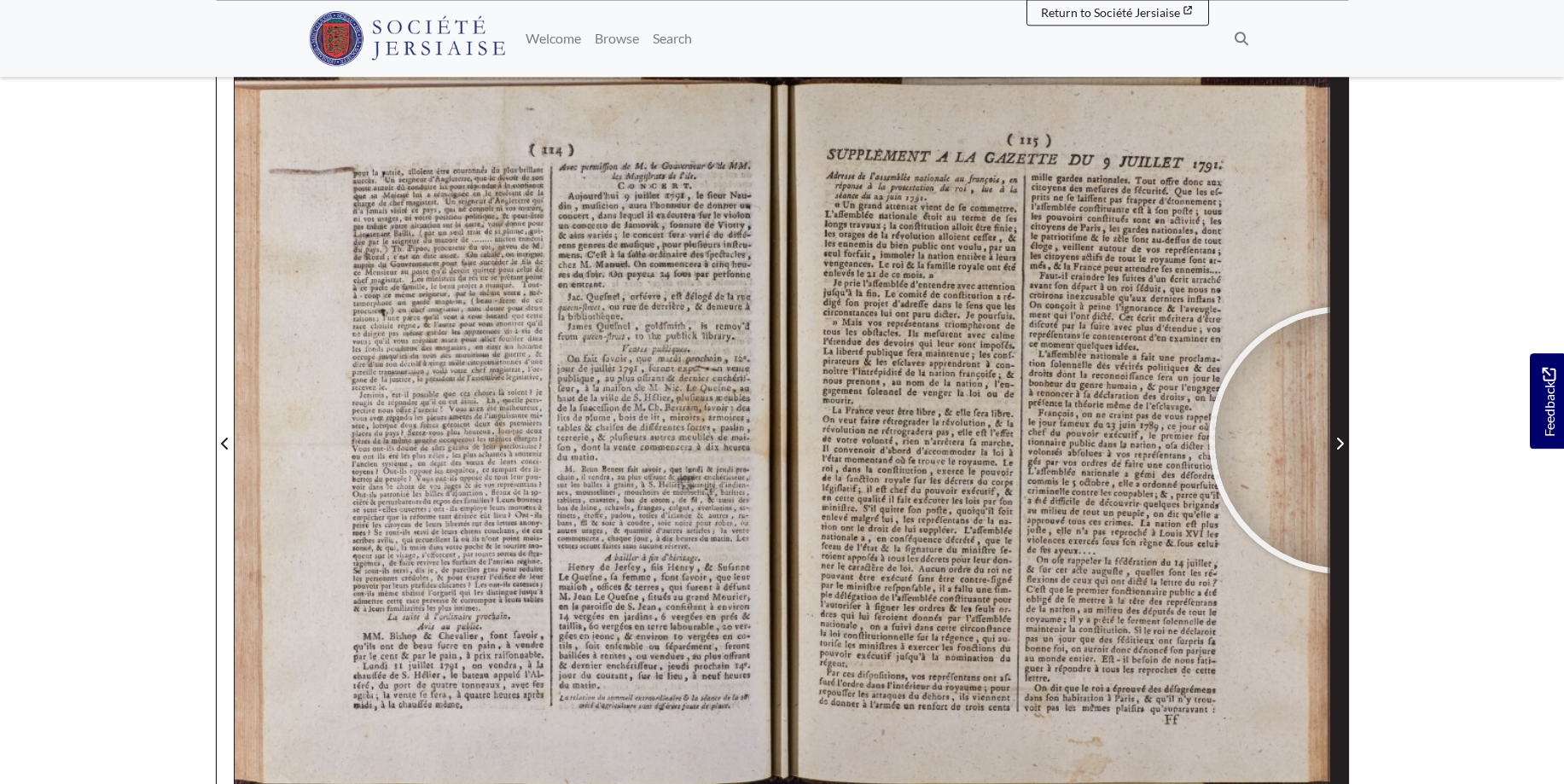
click at [1343, 440] on icon "Next Page" at bounding box center [1339, 443] width 8 height 14
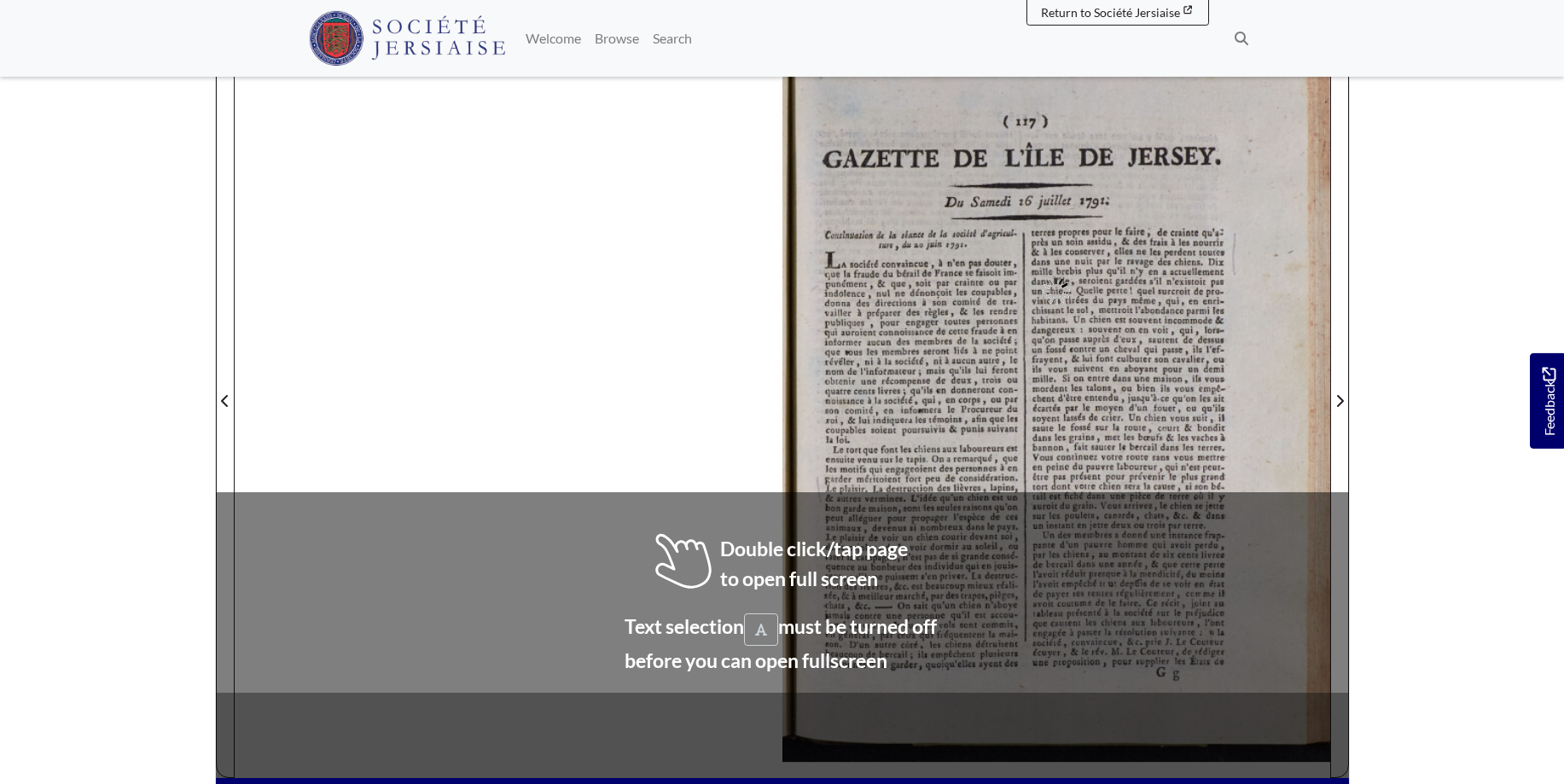
scroll to position [261, 0]
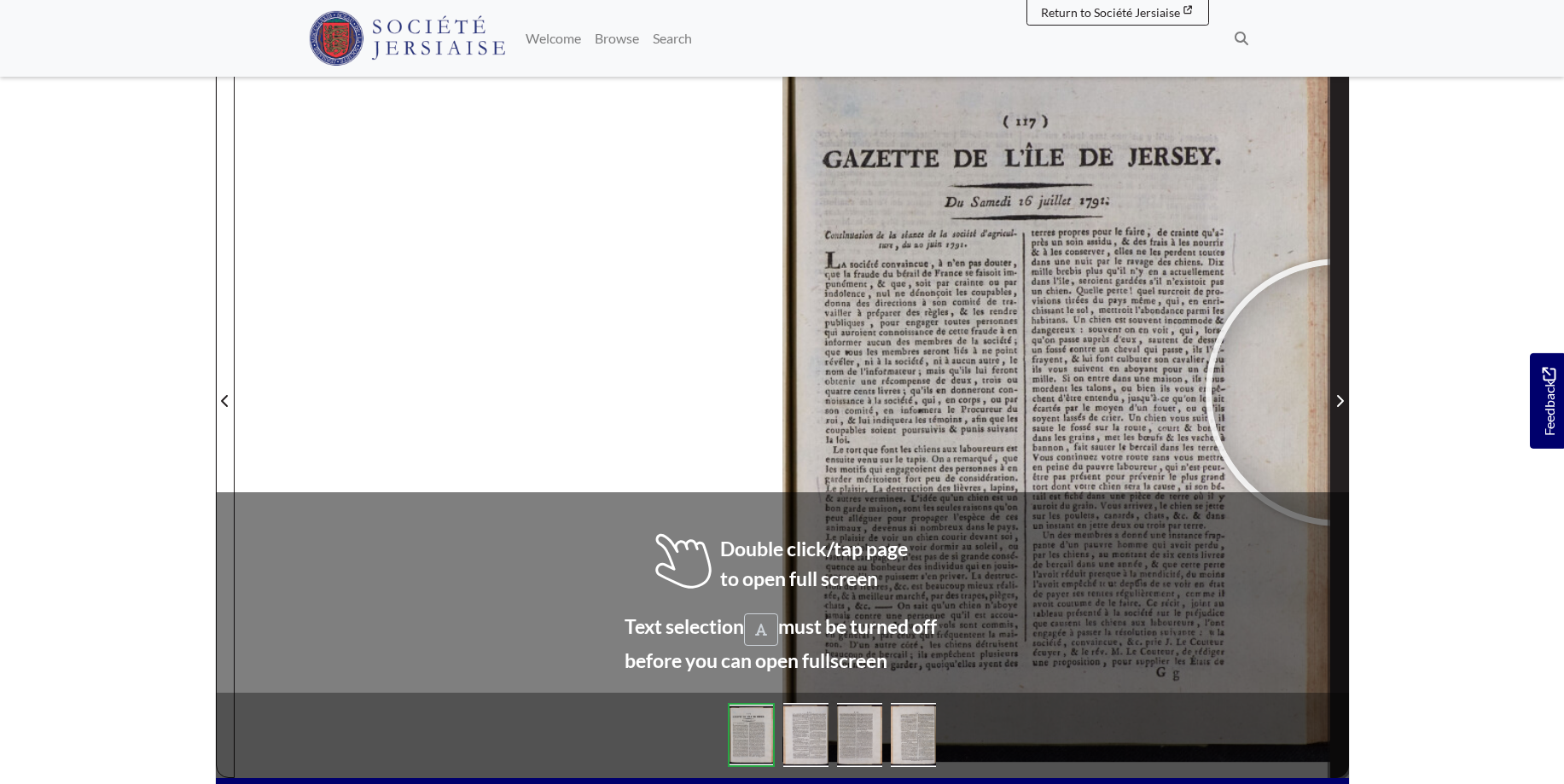
click at [1339, 392] on span "Next Page" at bounding box center [1339, 401] width 18 height 20
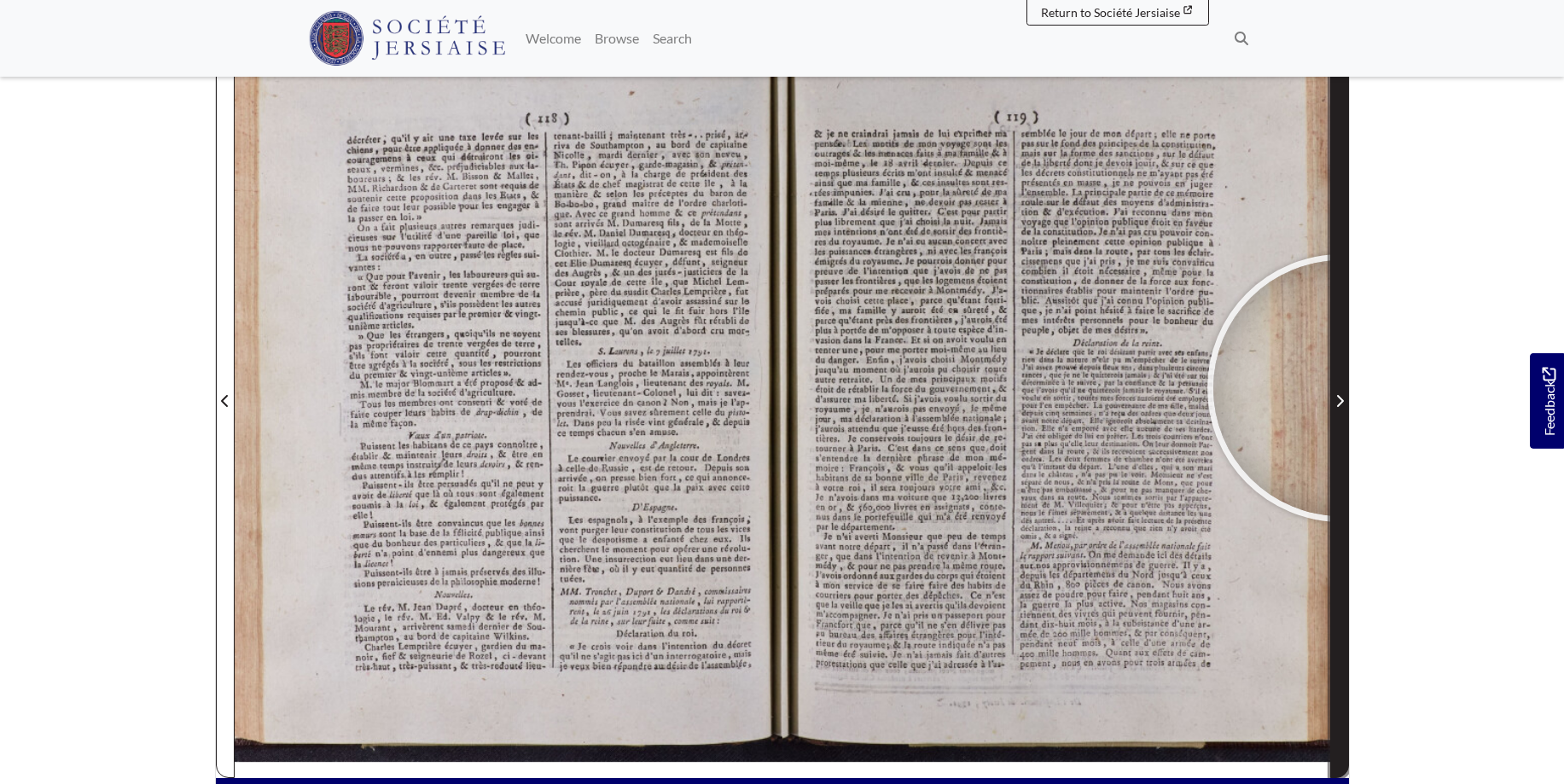
click at [1341, 388] on span "Next Page" at bounding box center [1339, 391] width 18 height 773
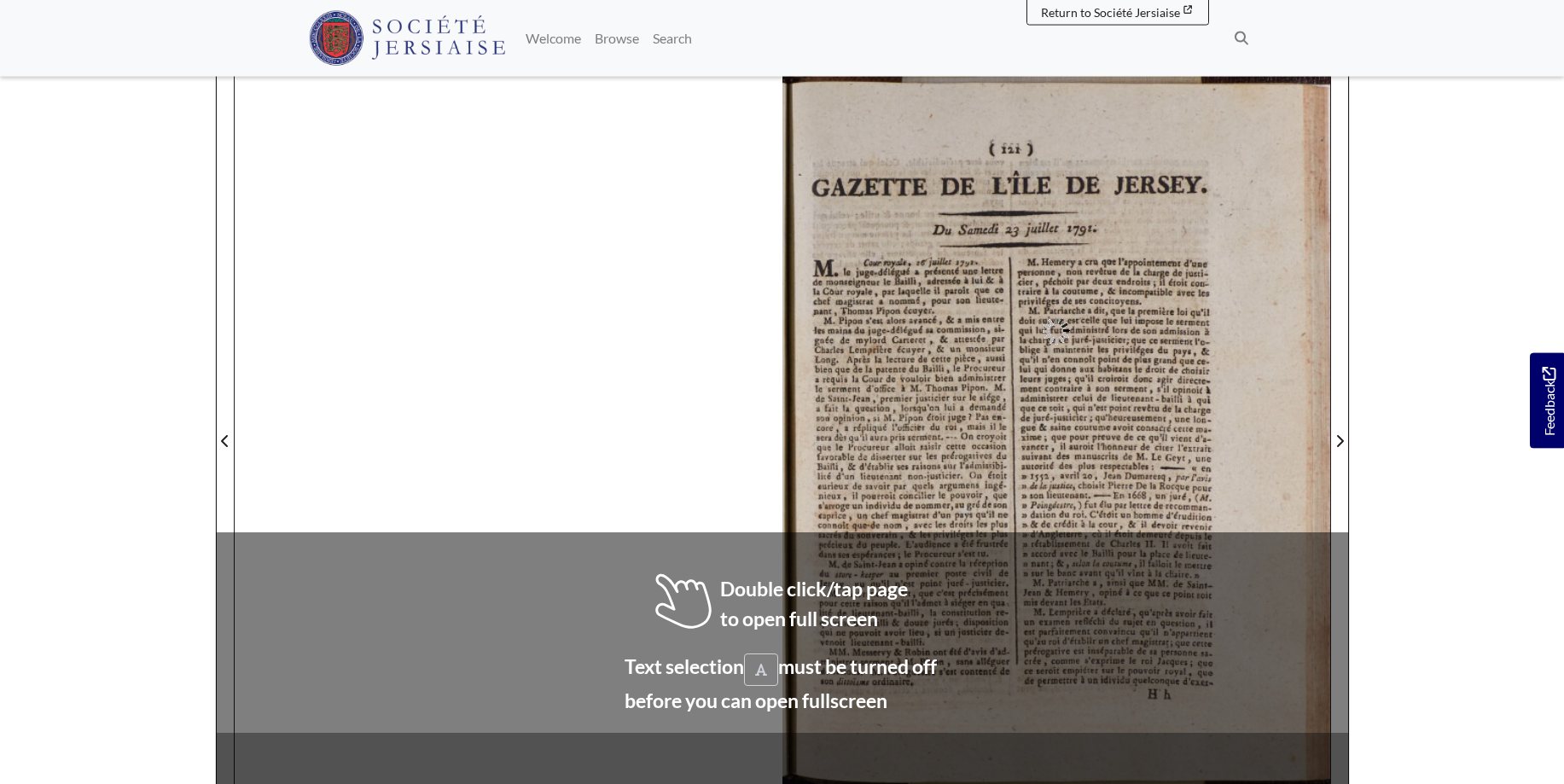
scroll to position [231, 0]
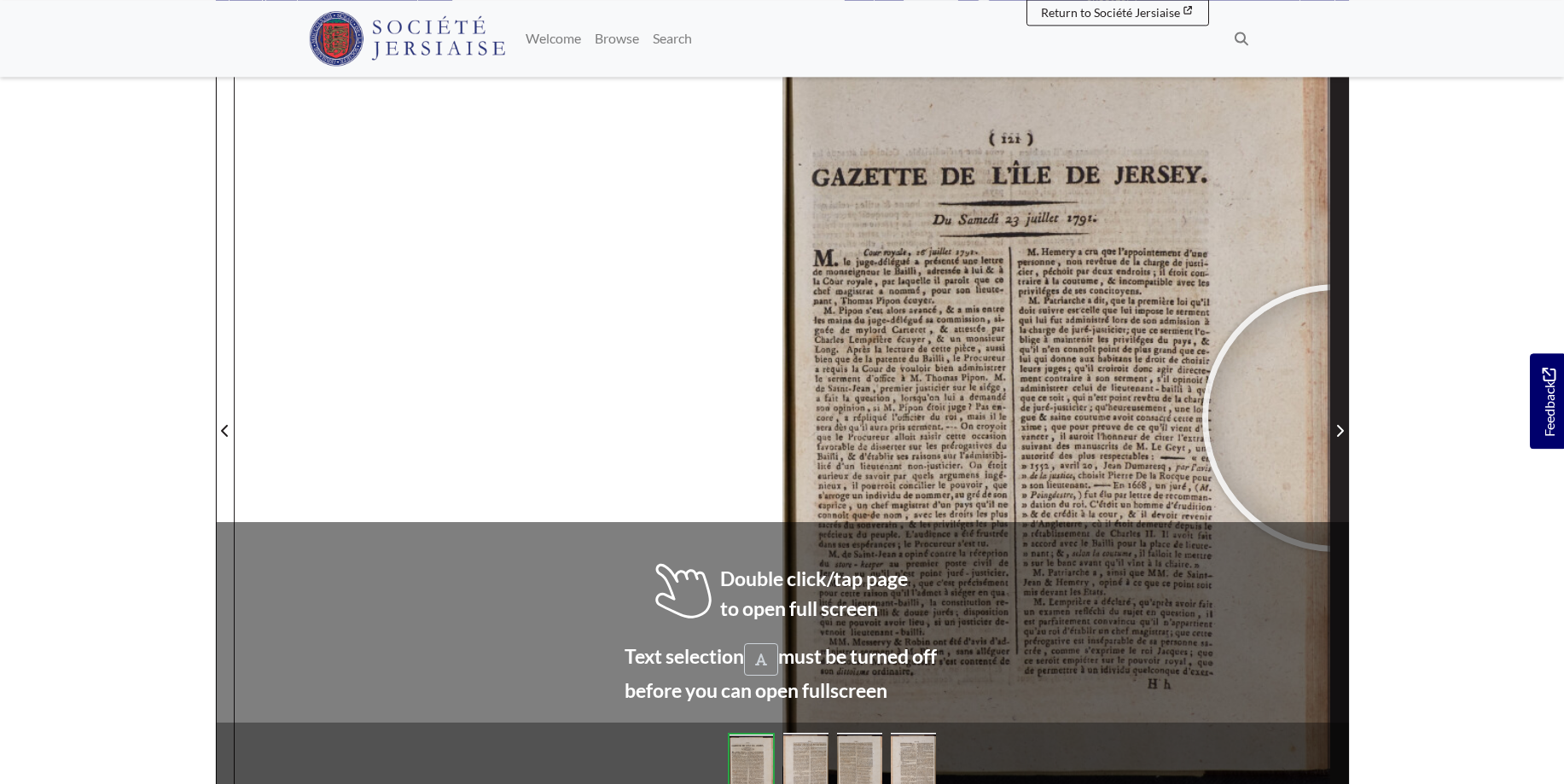
click at [1335, 418] on span "Next Page" at bounding box center [1339, 420] width 18 height 773
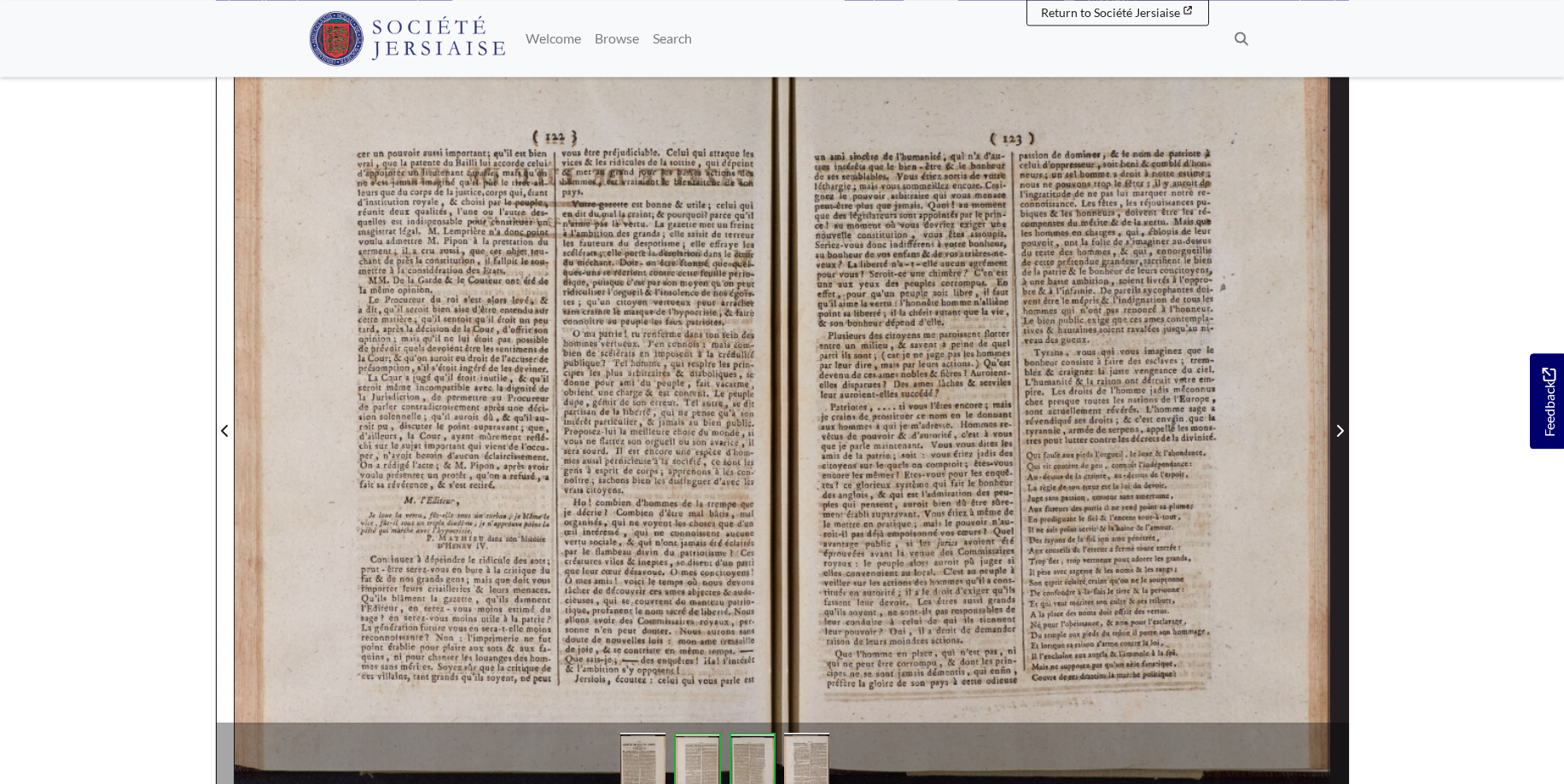
click at [1338, 429] on icon "Next Page" at bounding box center [1339, 430] width 8 height 14
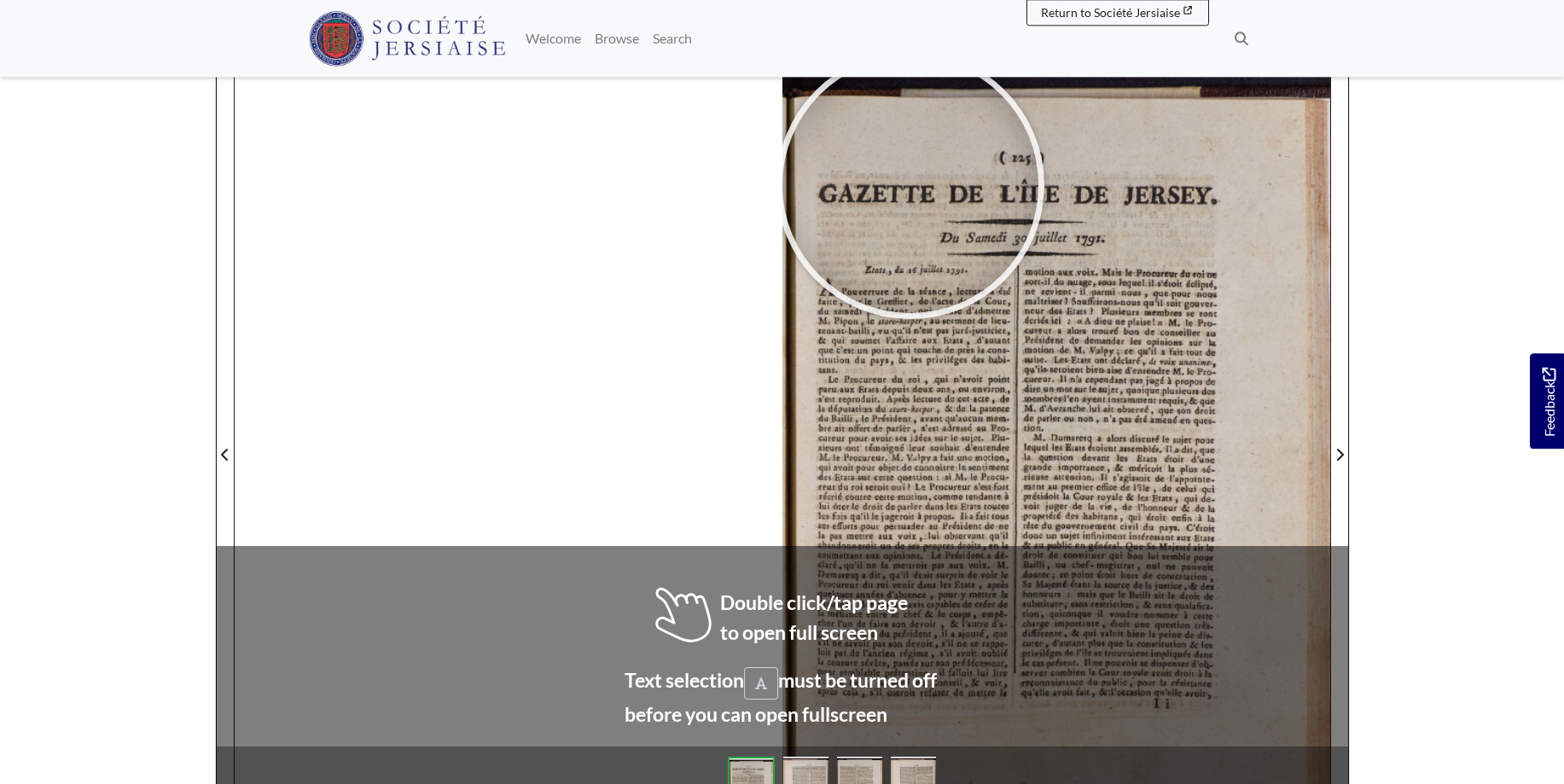
scroll to position [280, 0]
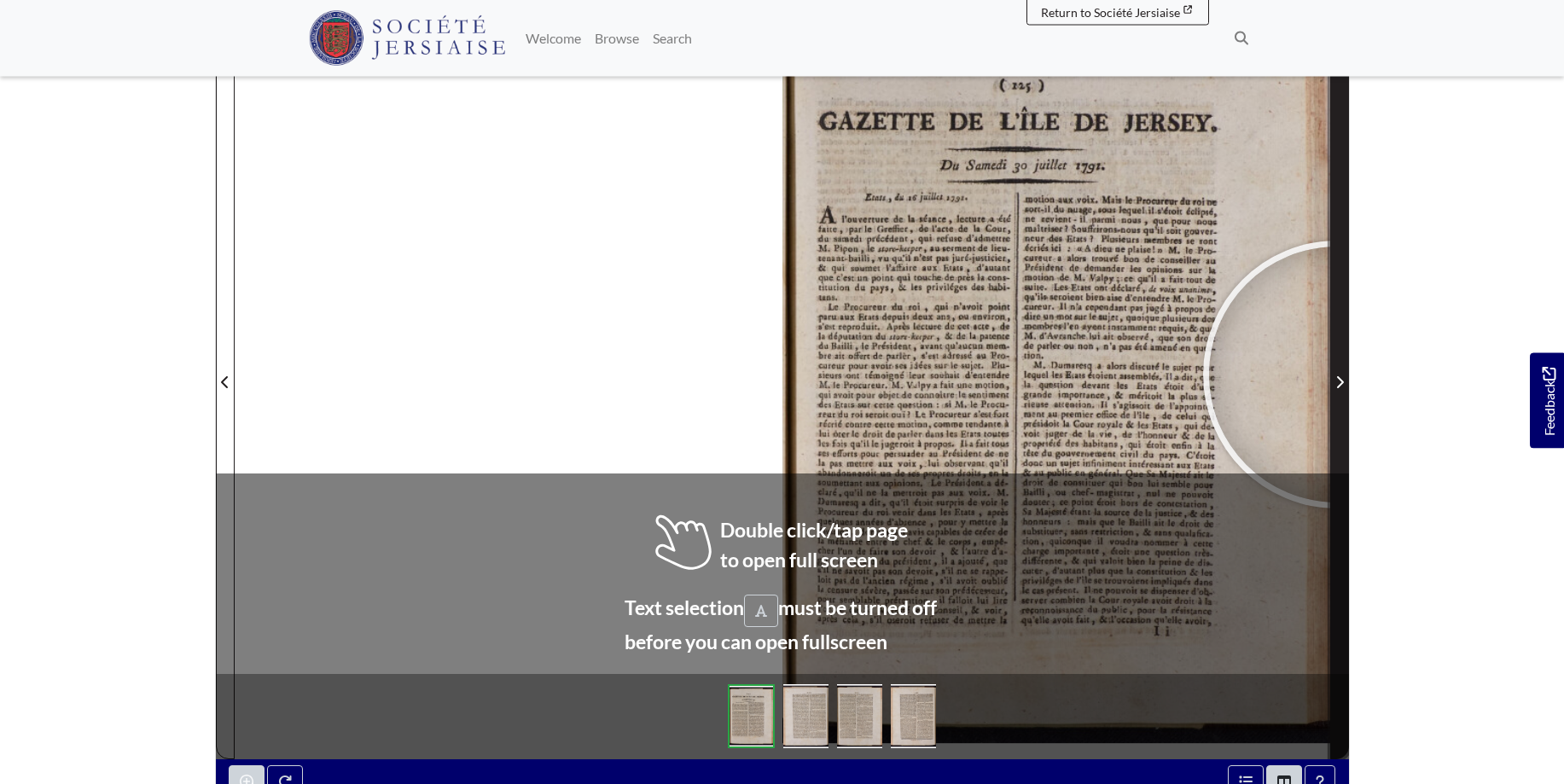
click at [1336, 374] on span "Next Page" at bounding box center [1339, 382] width 18 height 20
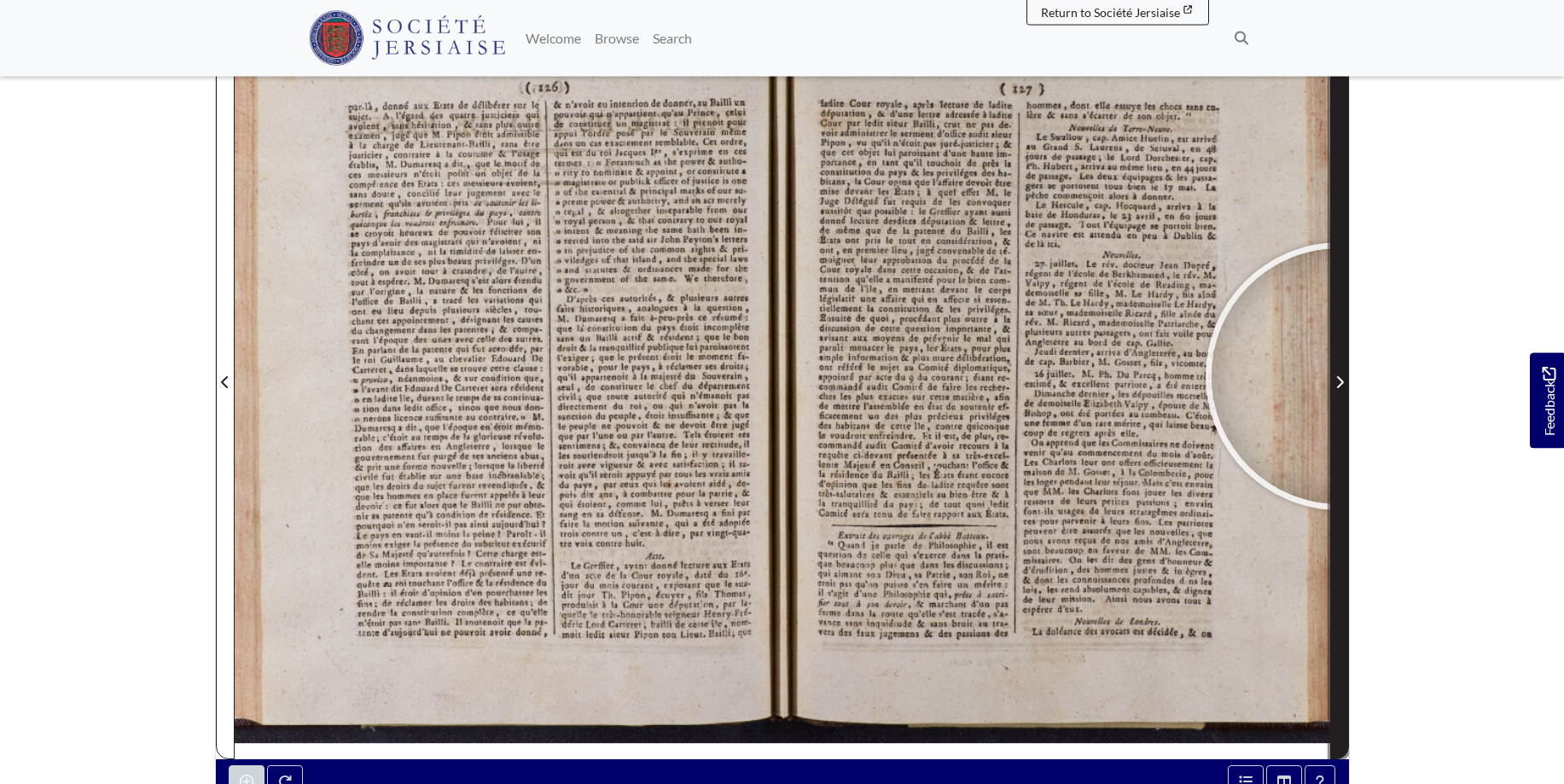
click at [1339, 376] on icon "Next Page" at bounding box center [1339, 381] width 8 height 14
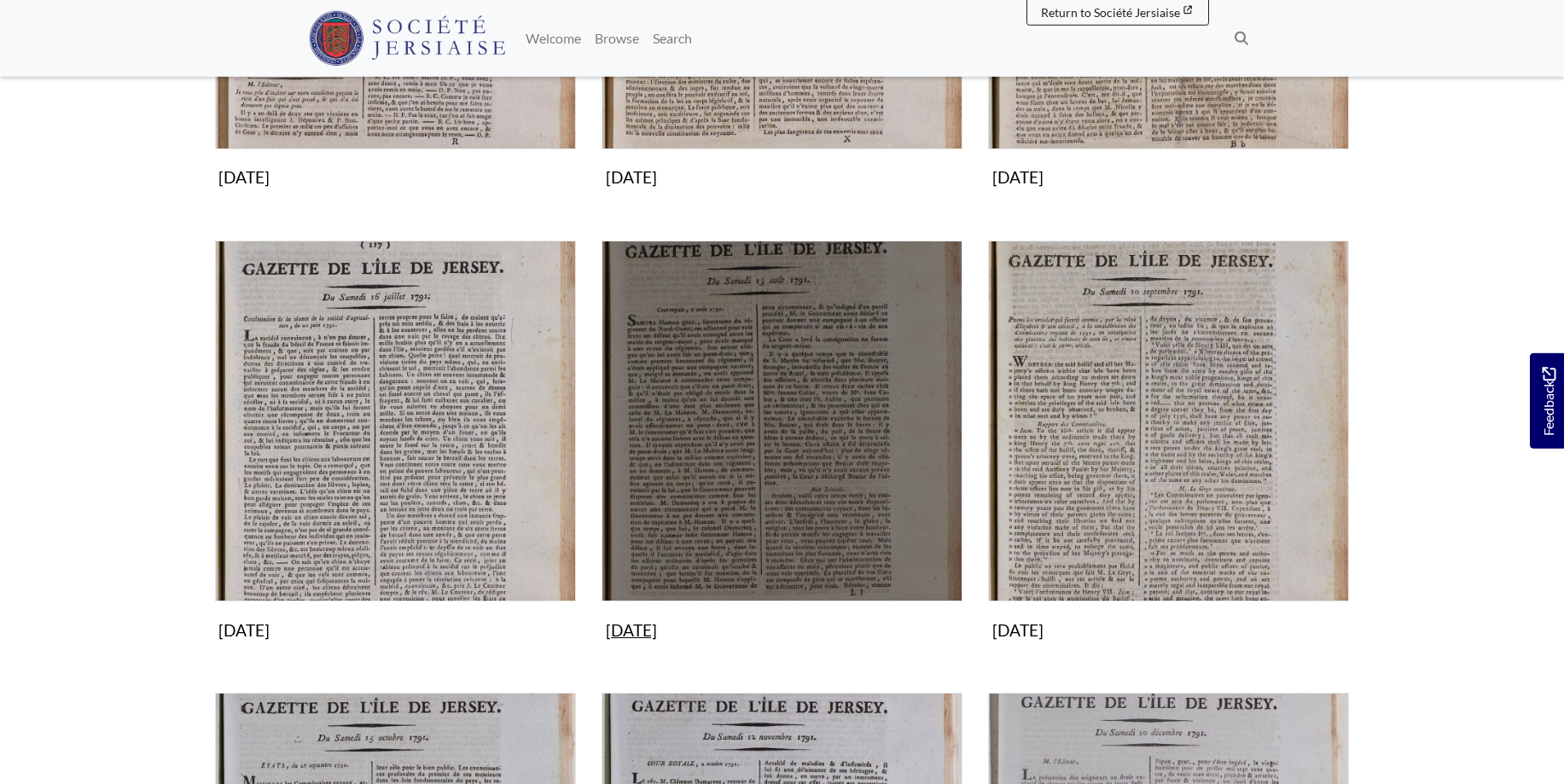
scroll to position [1044, 0]
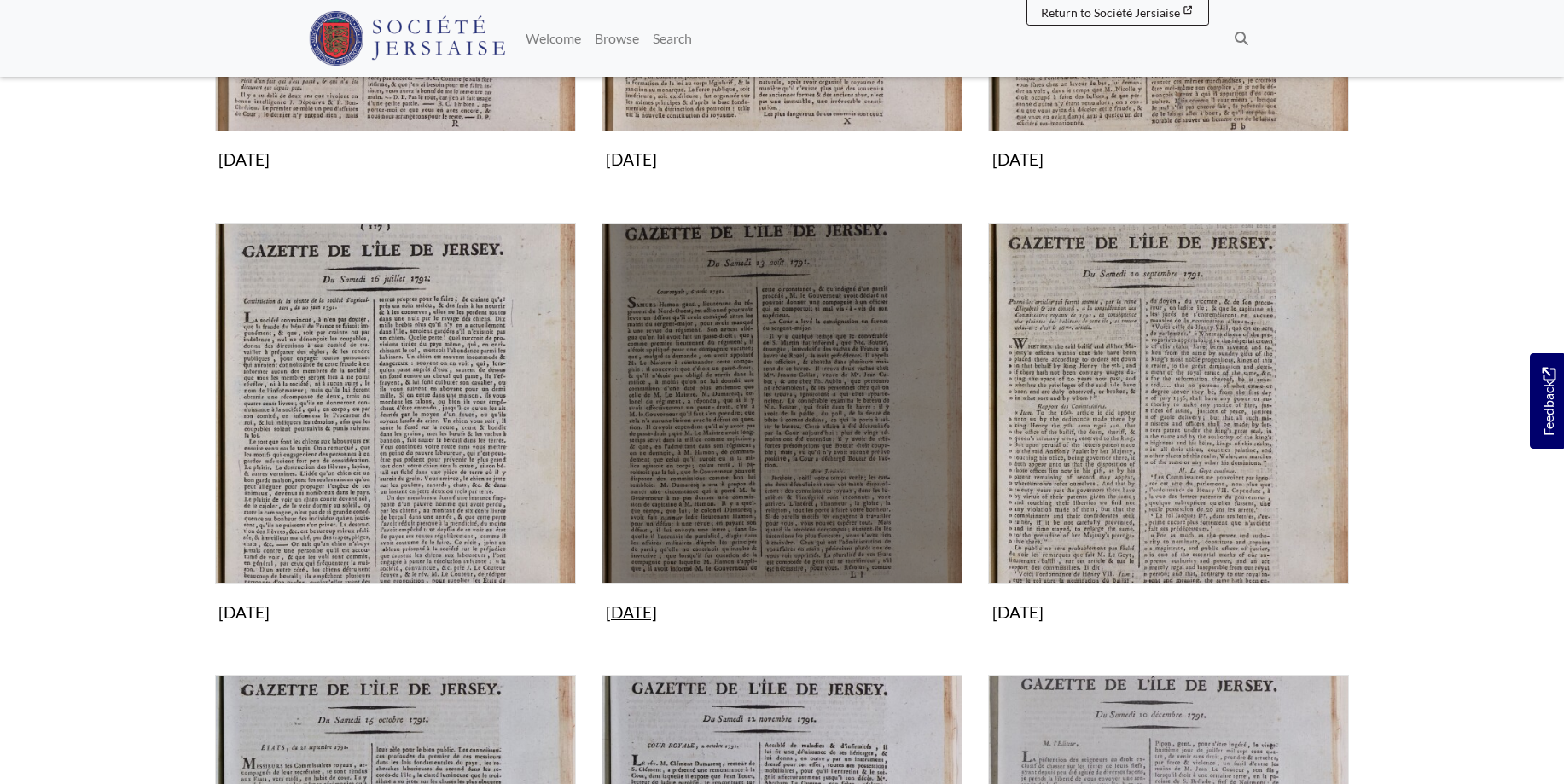
click at [721, 396] on img "Subcollection" at bounding box center [782, 404] width 361 height 361
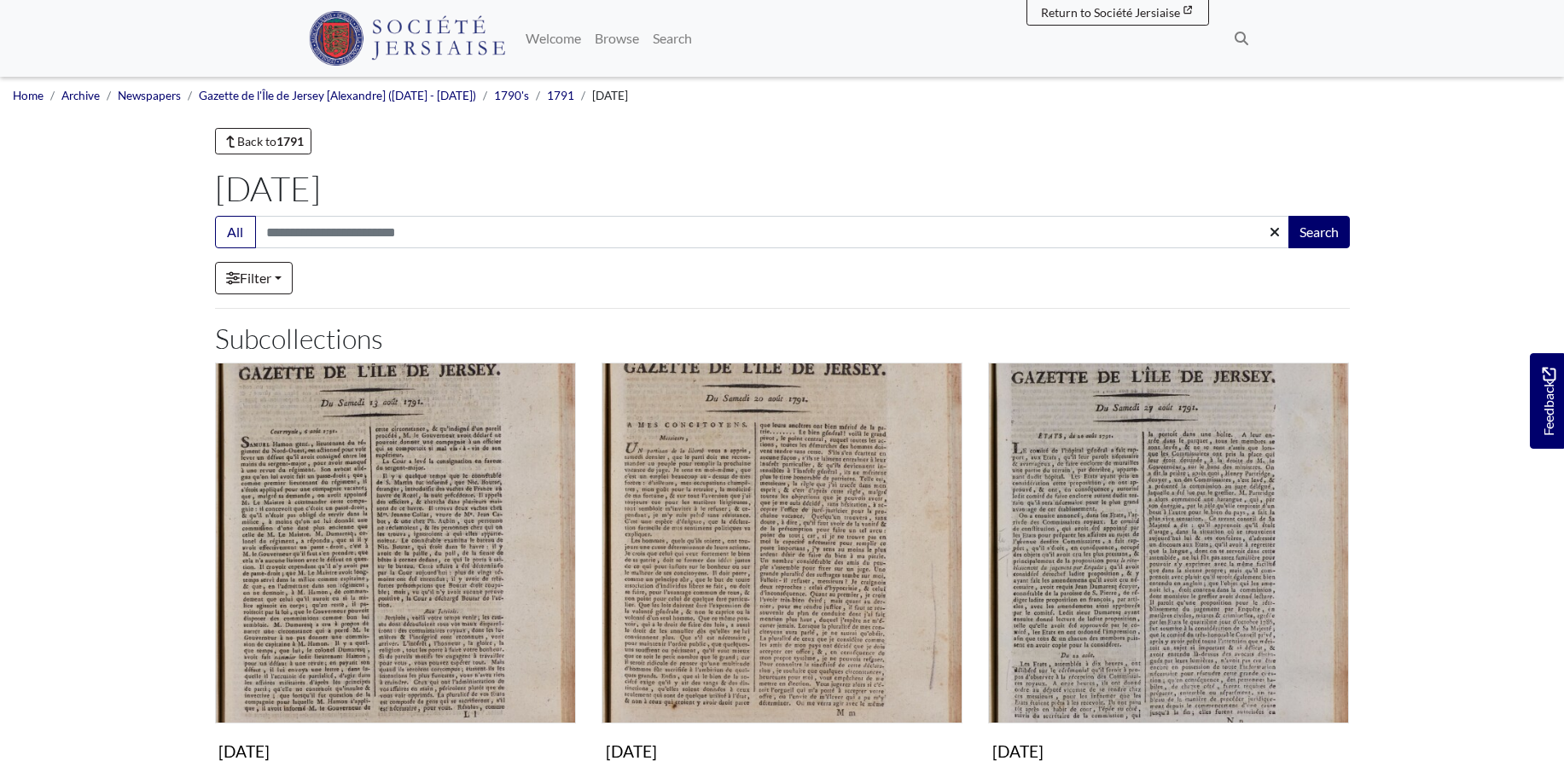
scroll to position [435, 0]
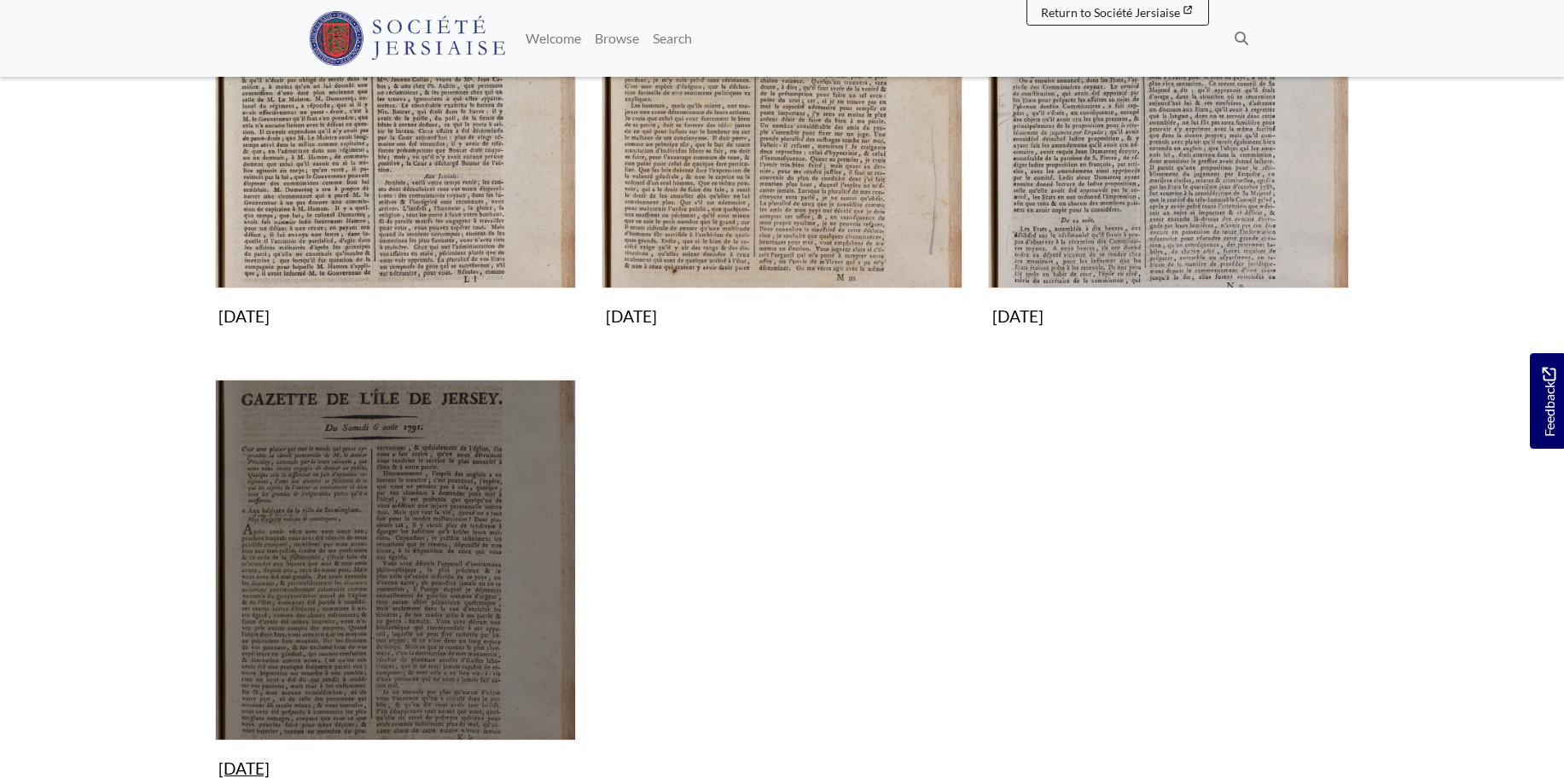
click at [414, 523] on img "Subcollection" at bounding box center [395, 560] width 361 height 361
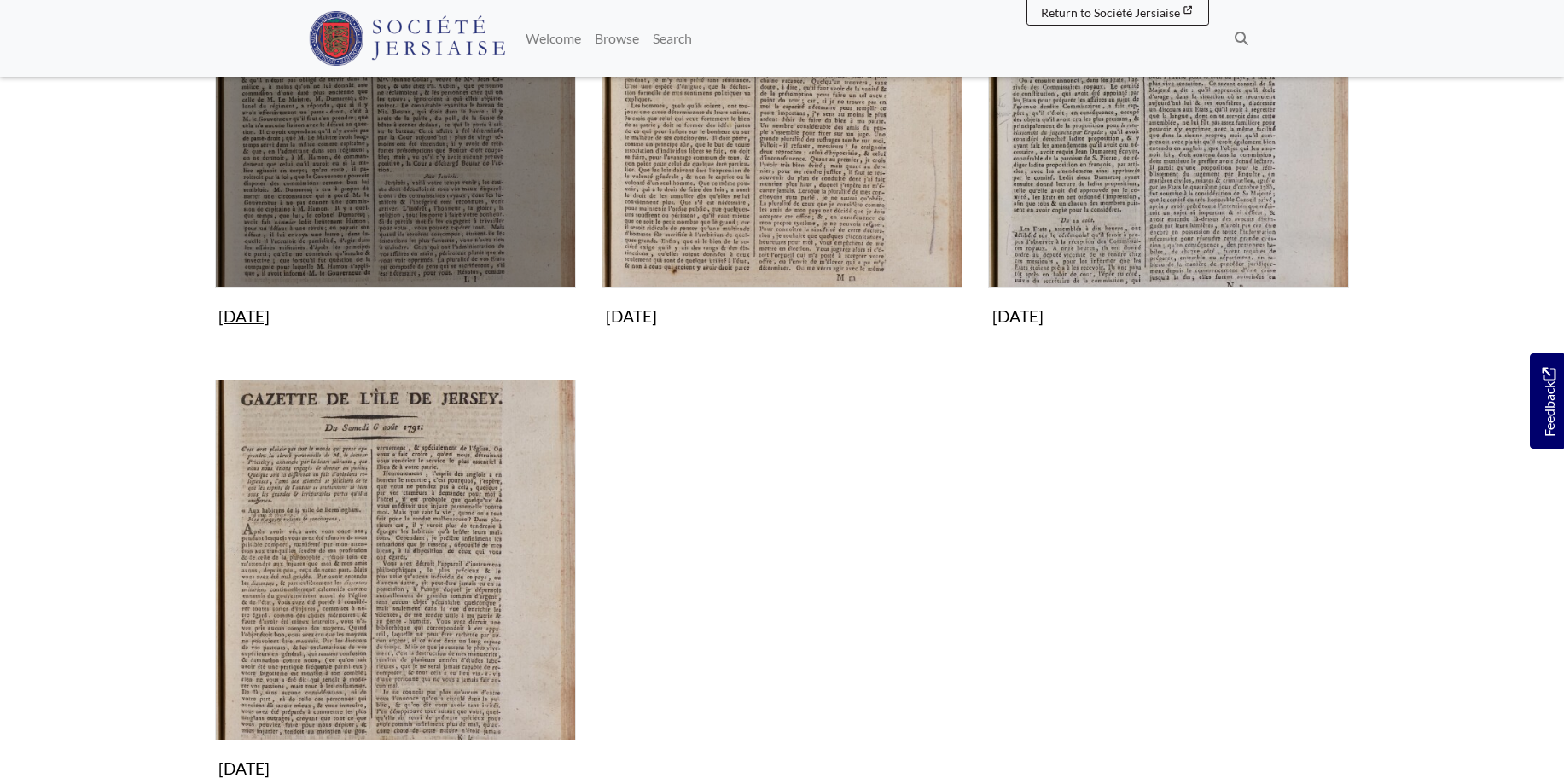
click at [394, 158] on img "Subcollection" at bounding box center [395, 108] width 361 height 361
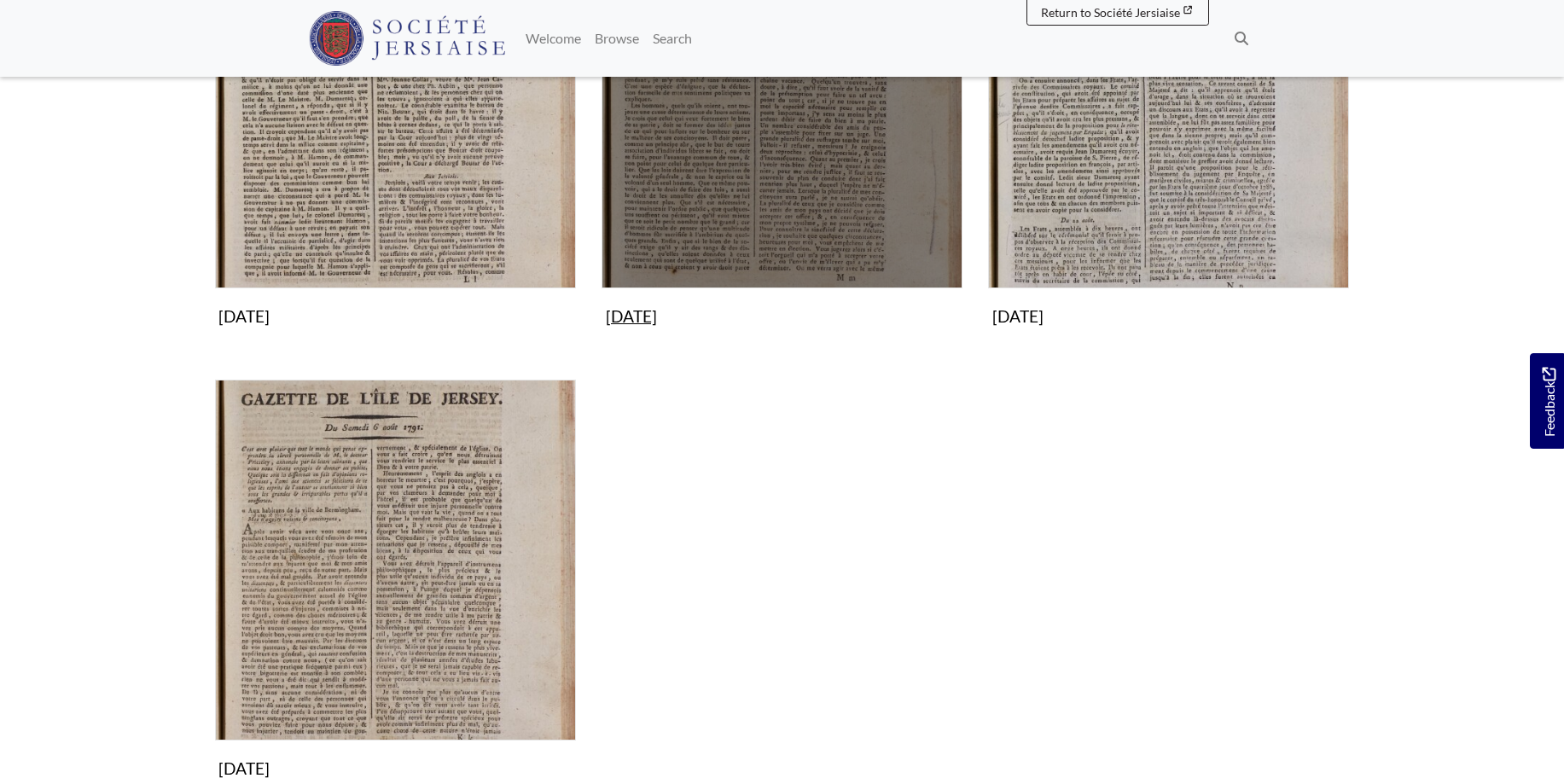
click at [714, 203] on img "Subcollection" at bounding box center [782, 108] width 361 height 361
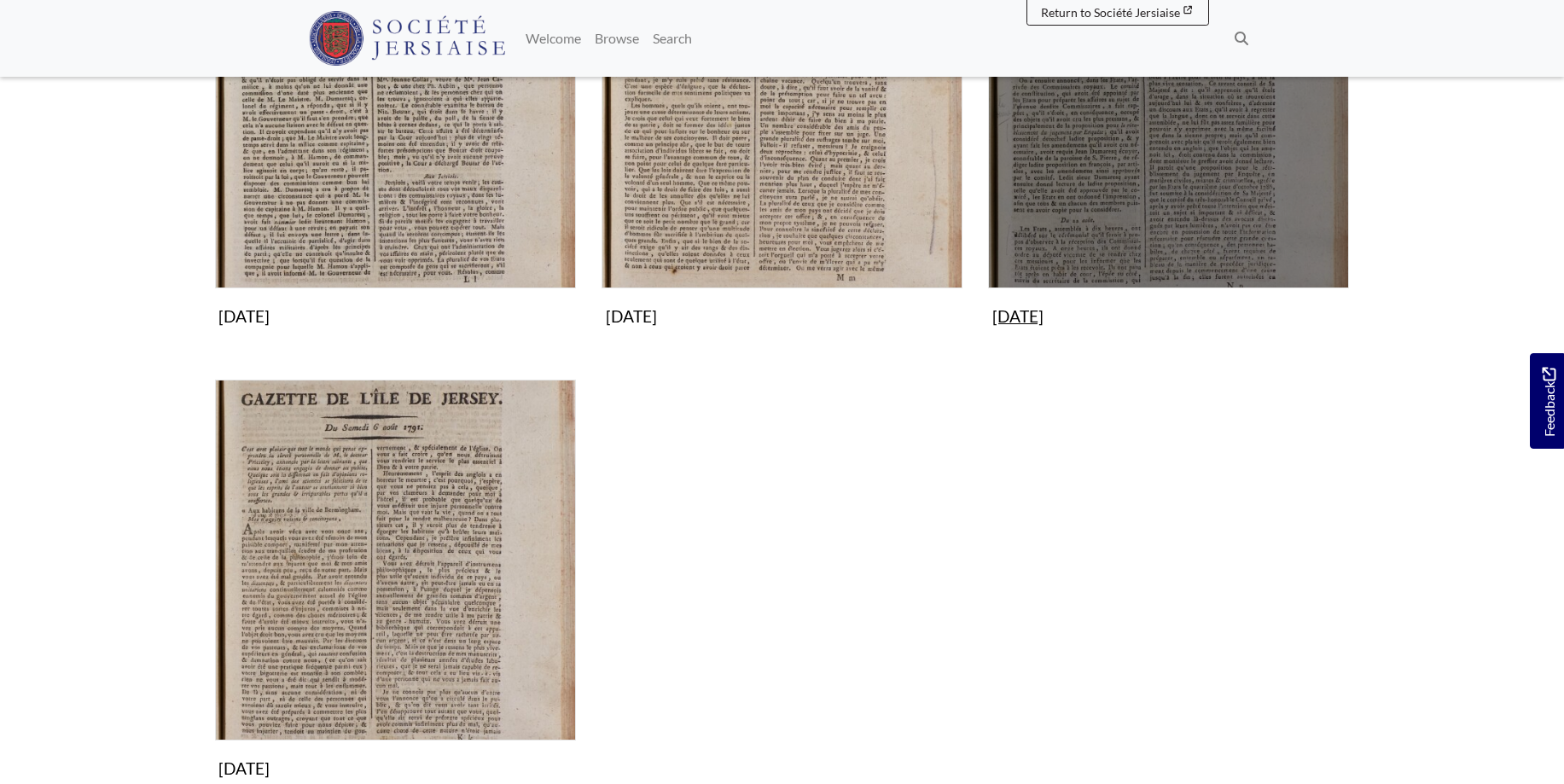
click at [1182, 170] on img "Subcollection" at bounding box center [1169, 108] width 361 height 361
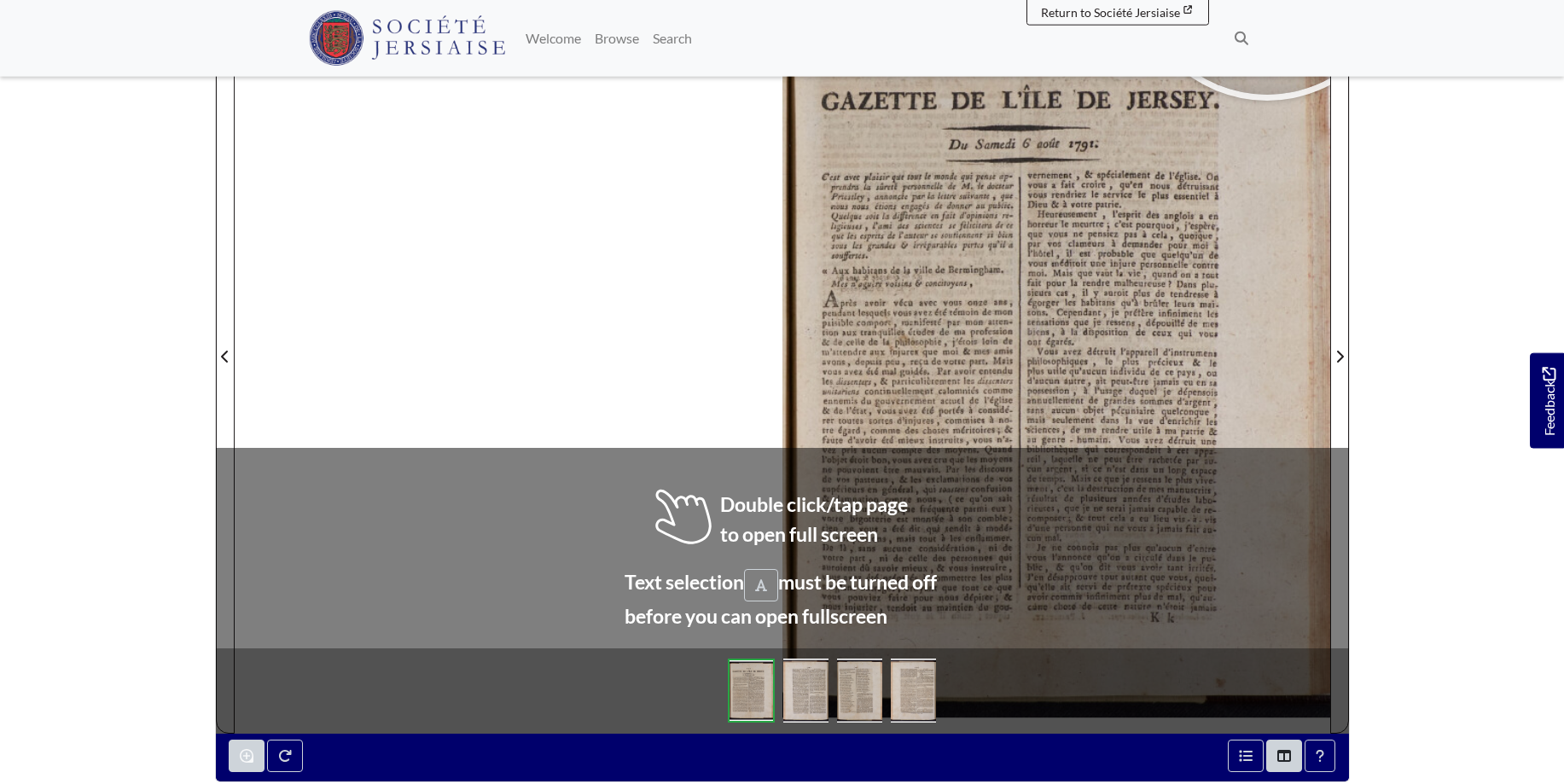
scroll to position [309, 0]
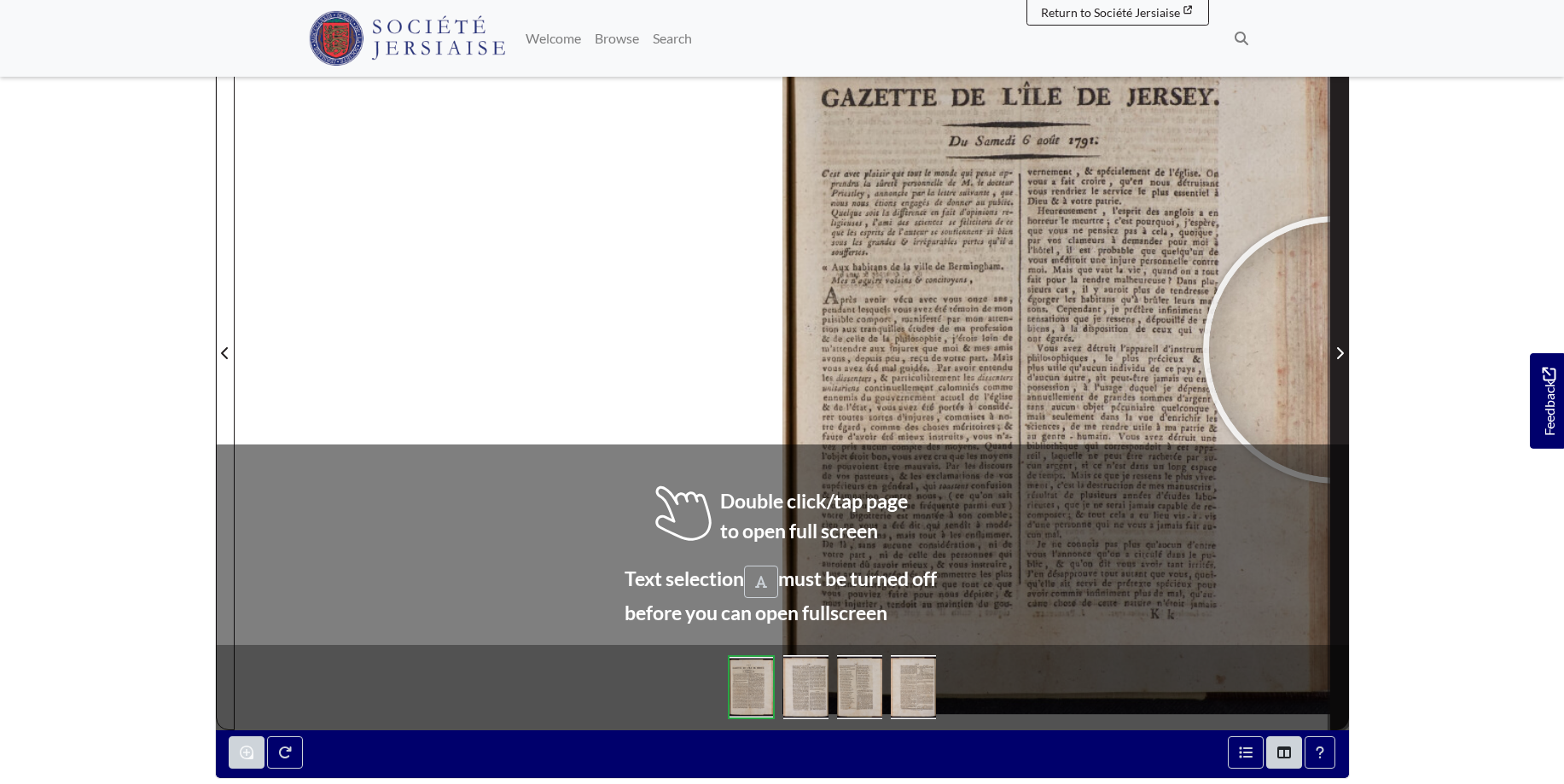
click at [1336, 349] on icon "Next Page" at bounding box center [1339, 353] width 8 height 14
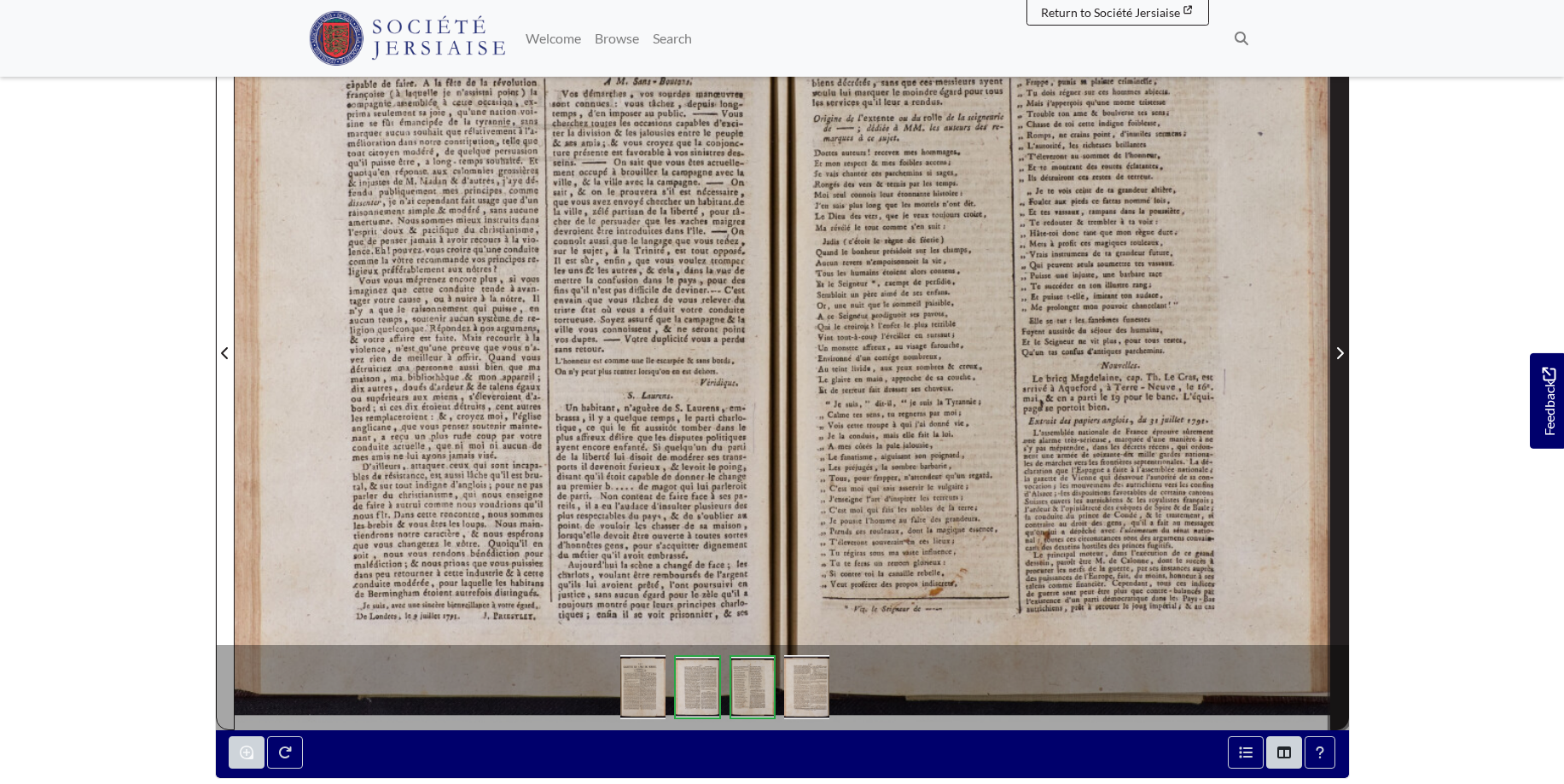
click at [1335, 344] on span "Next Page" at bounding box center [1339, 353] width 18 height 20
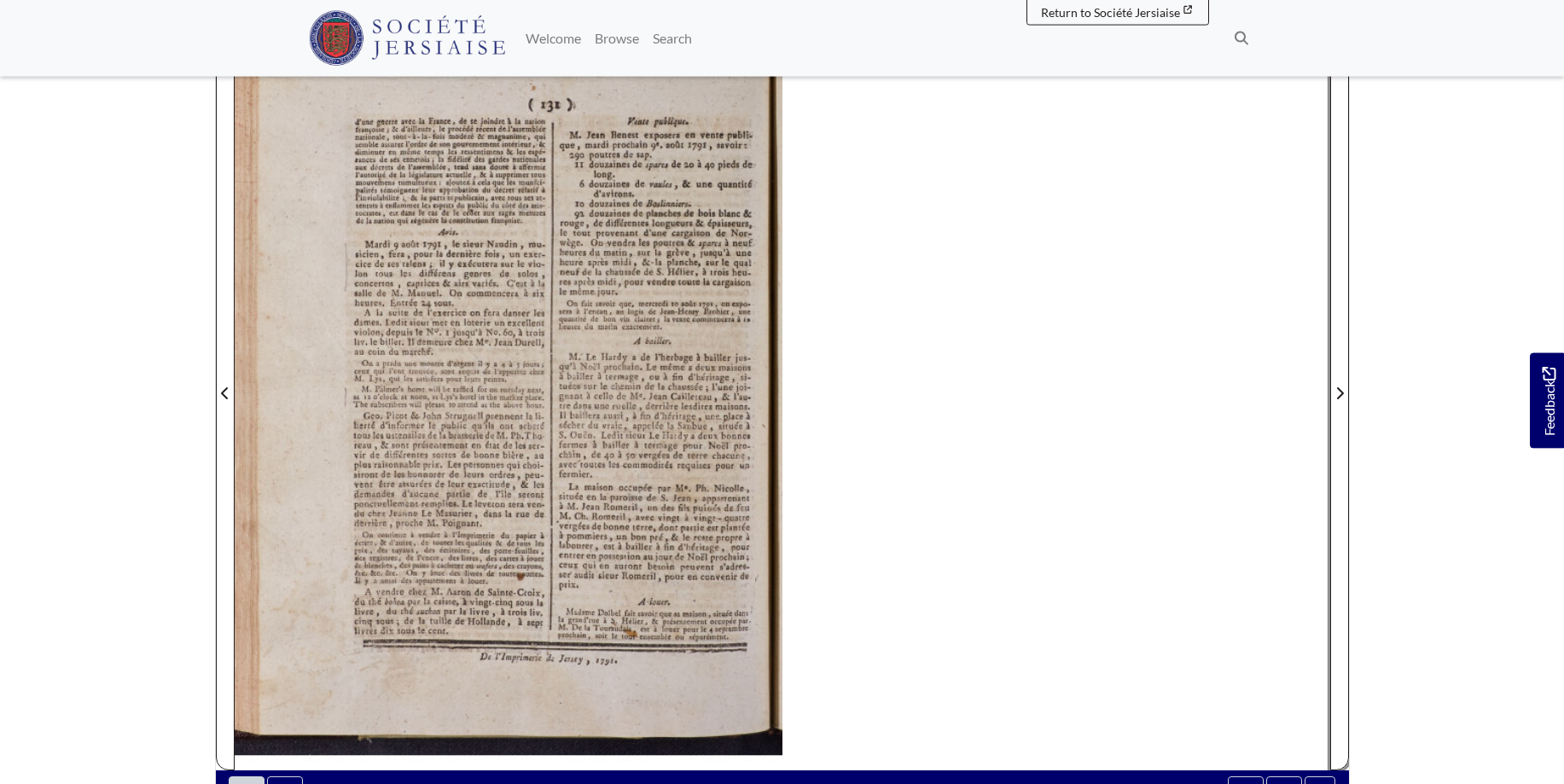
scroll to position [264, 0]
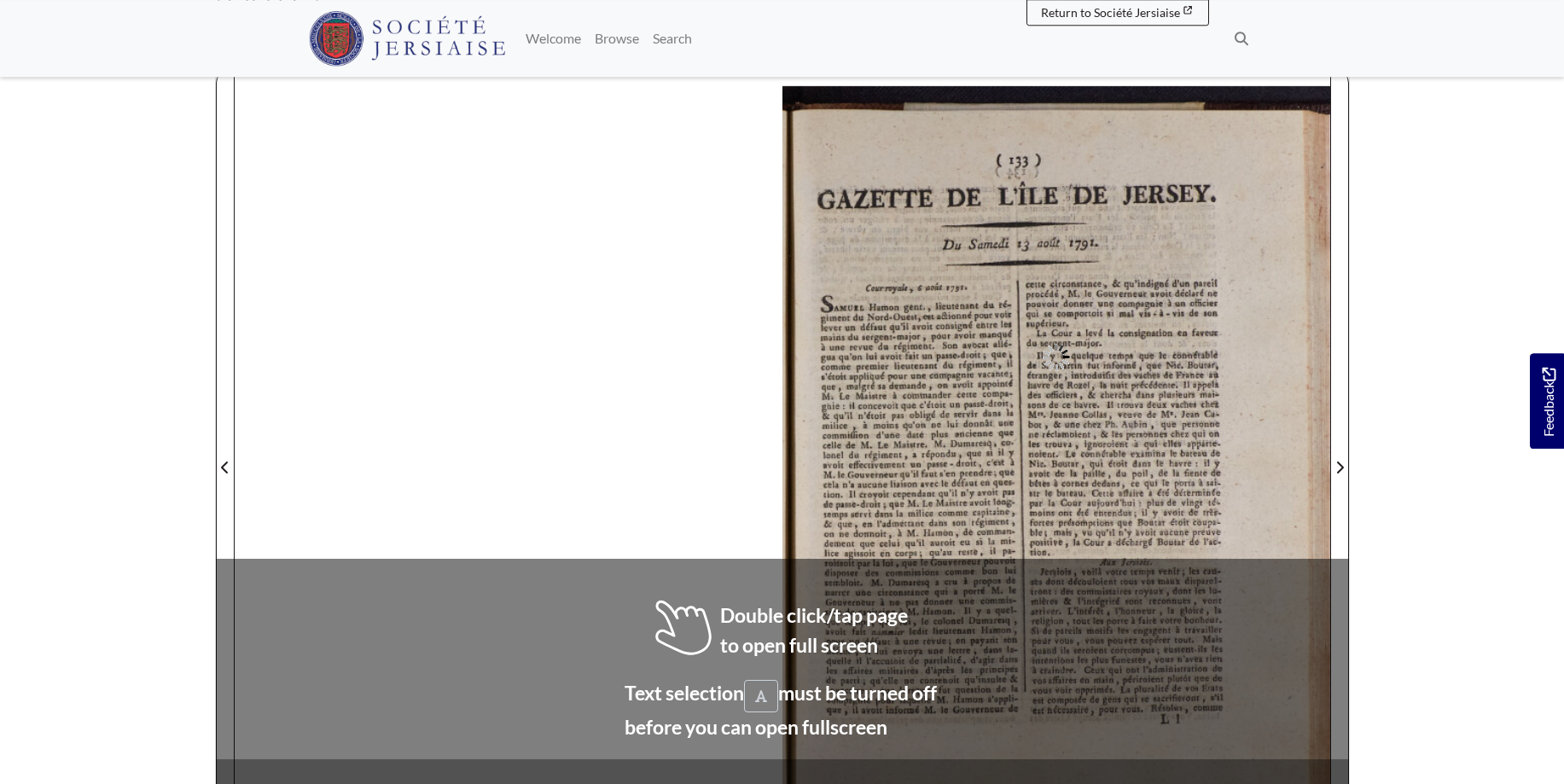
scroll to position [215, 0]
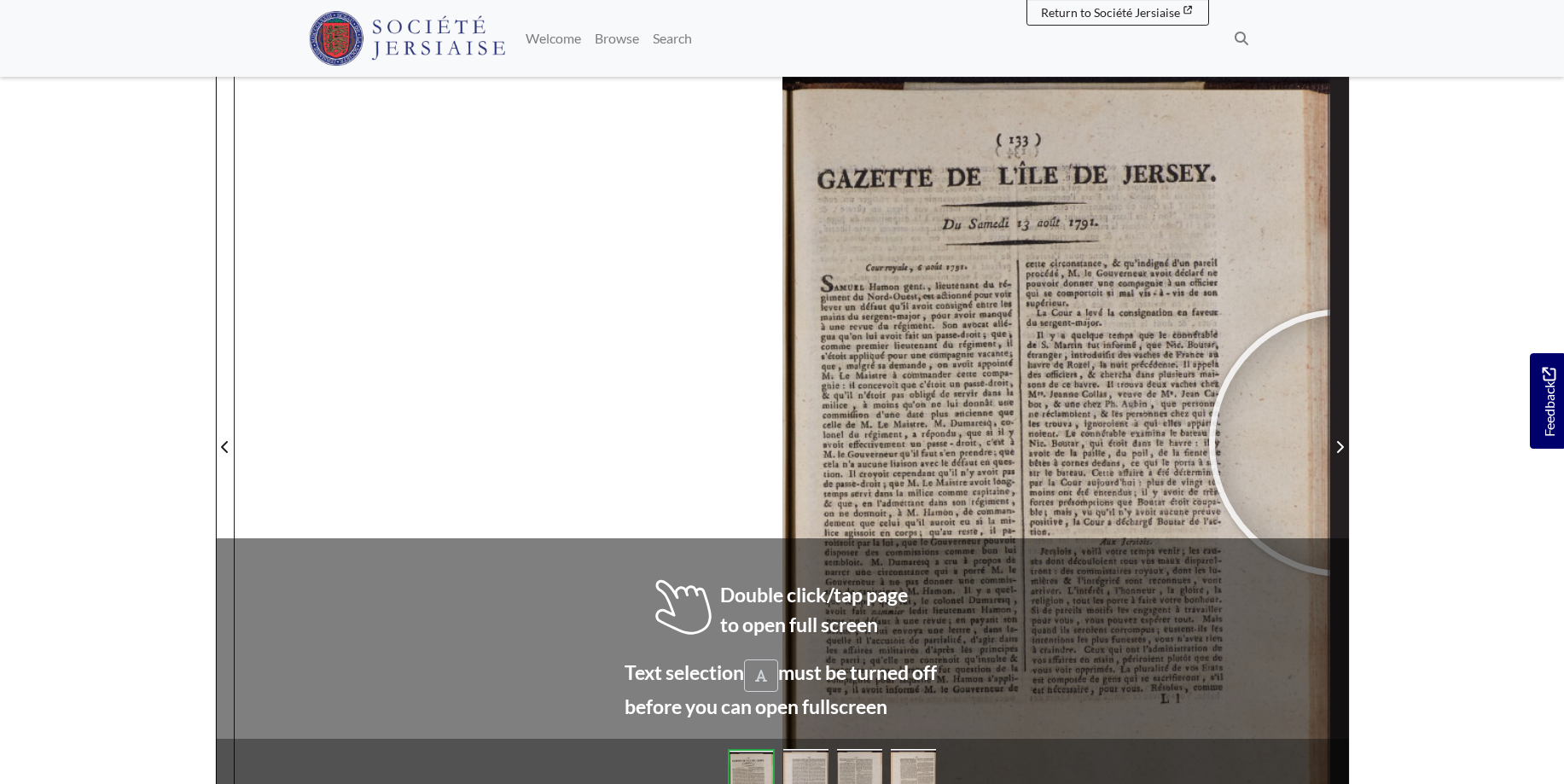
click at [1343, 442] on icon "Next Page" at bounding box center [1339, 447] width 8 height 14
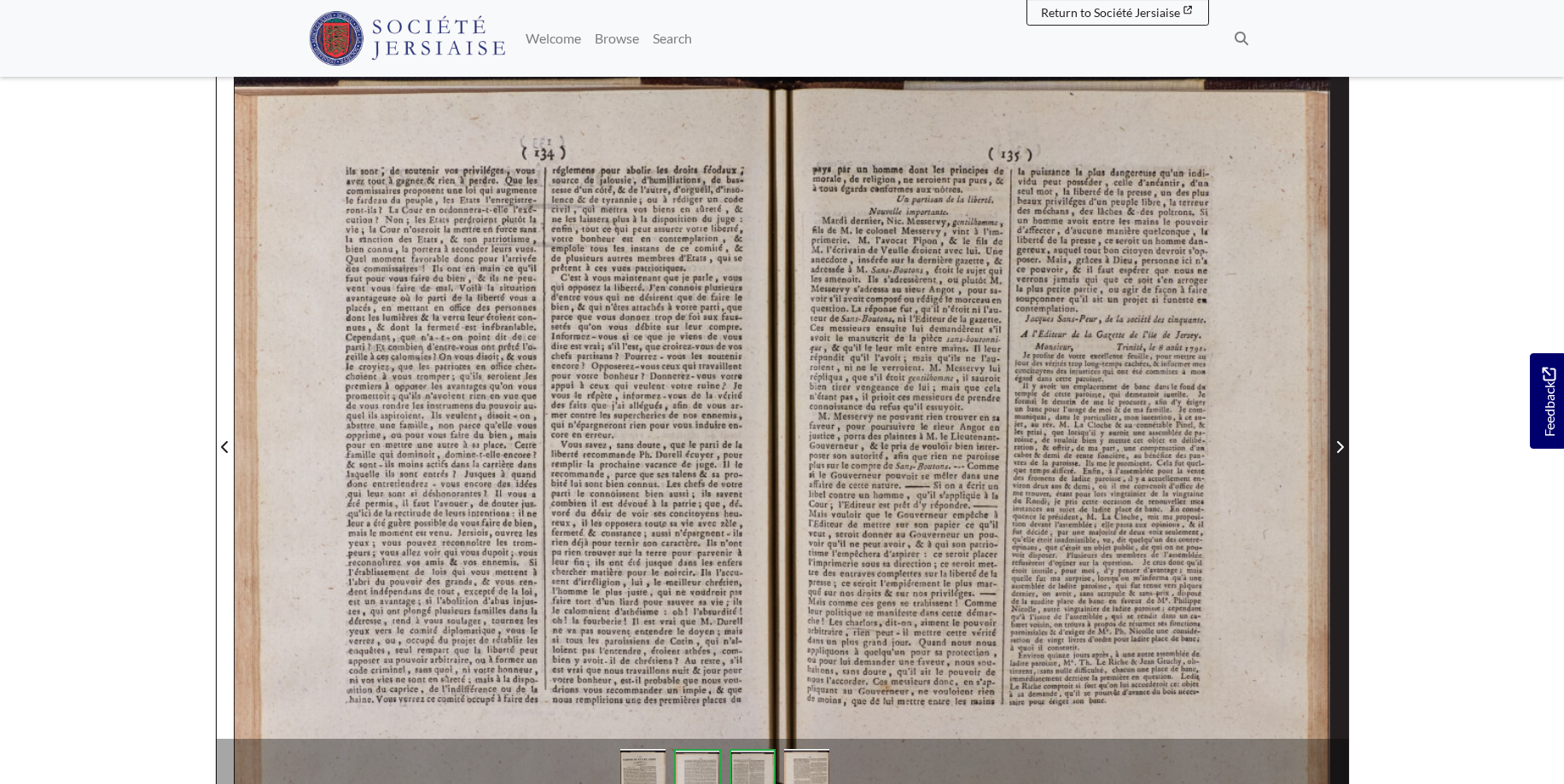
click at [1338, 441] on icon "Next Page" at bounding box center [1339, 447] width 8 height 14
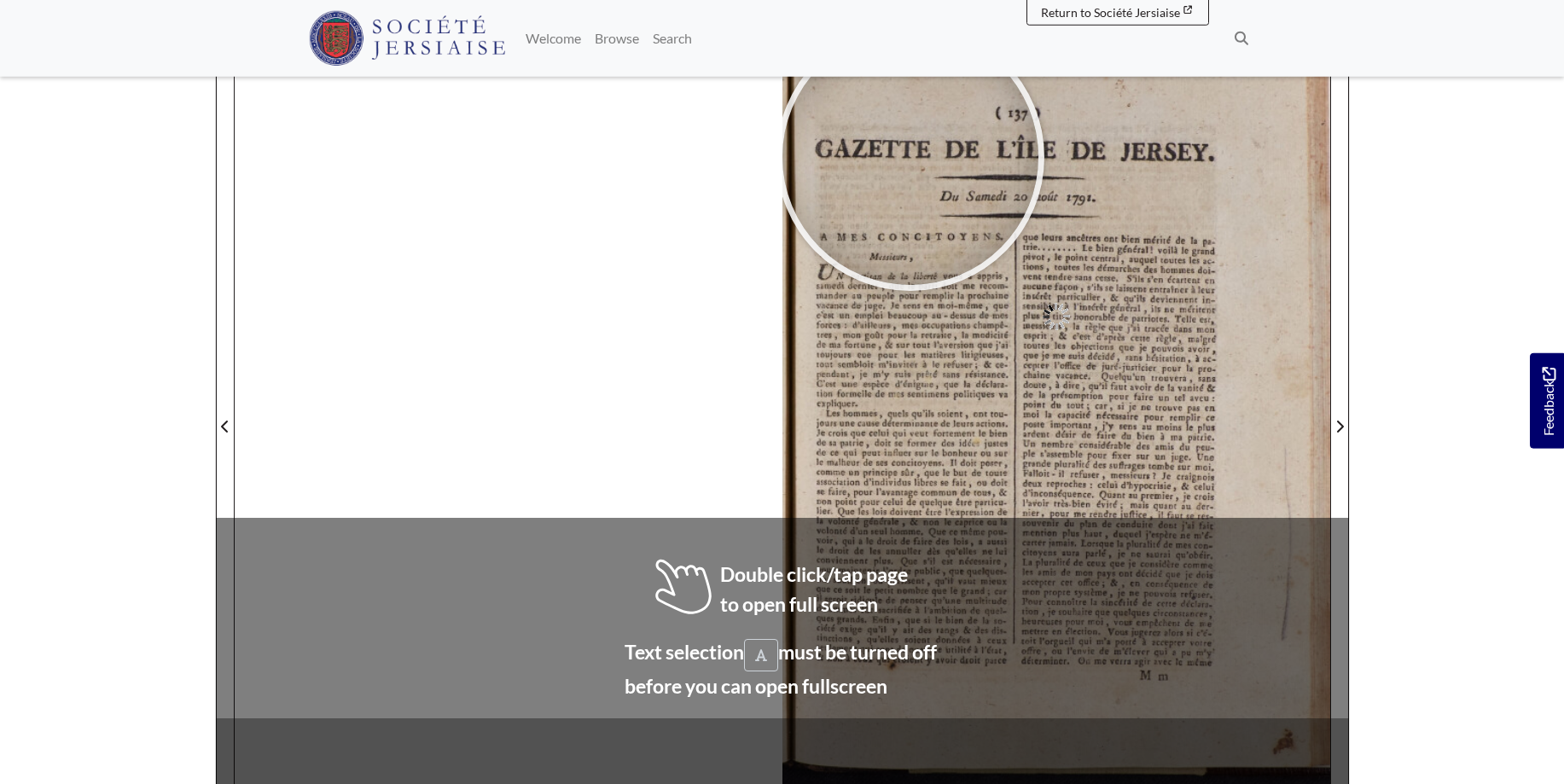
scroll to position [253, 0]
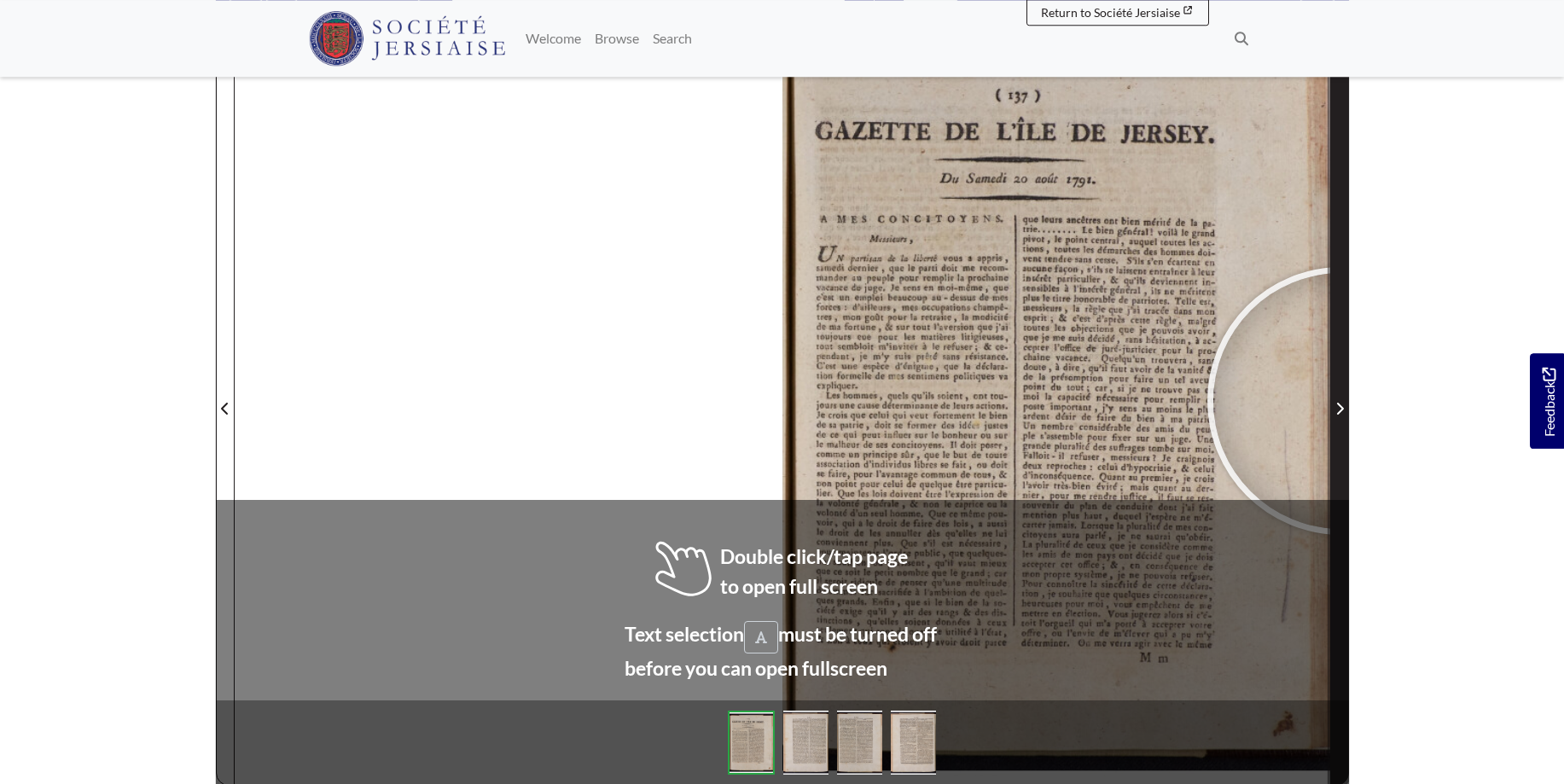
click at [1341, 401] on span "Next Page" at bounding box center [1339, 408] width 18 height 20
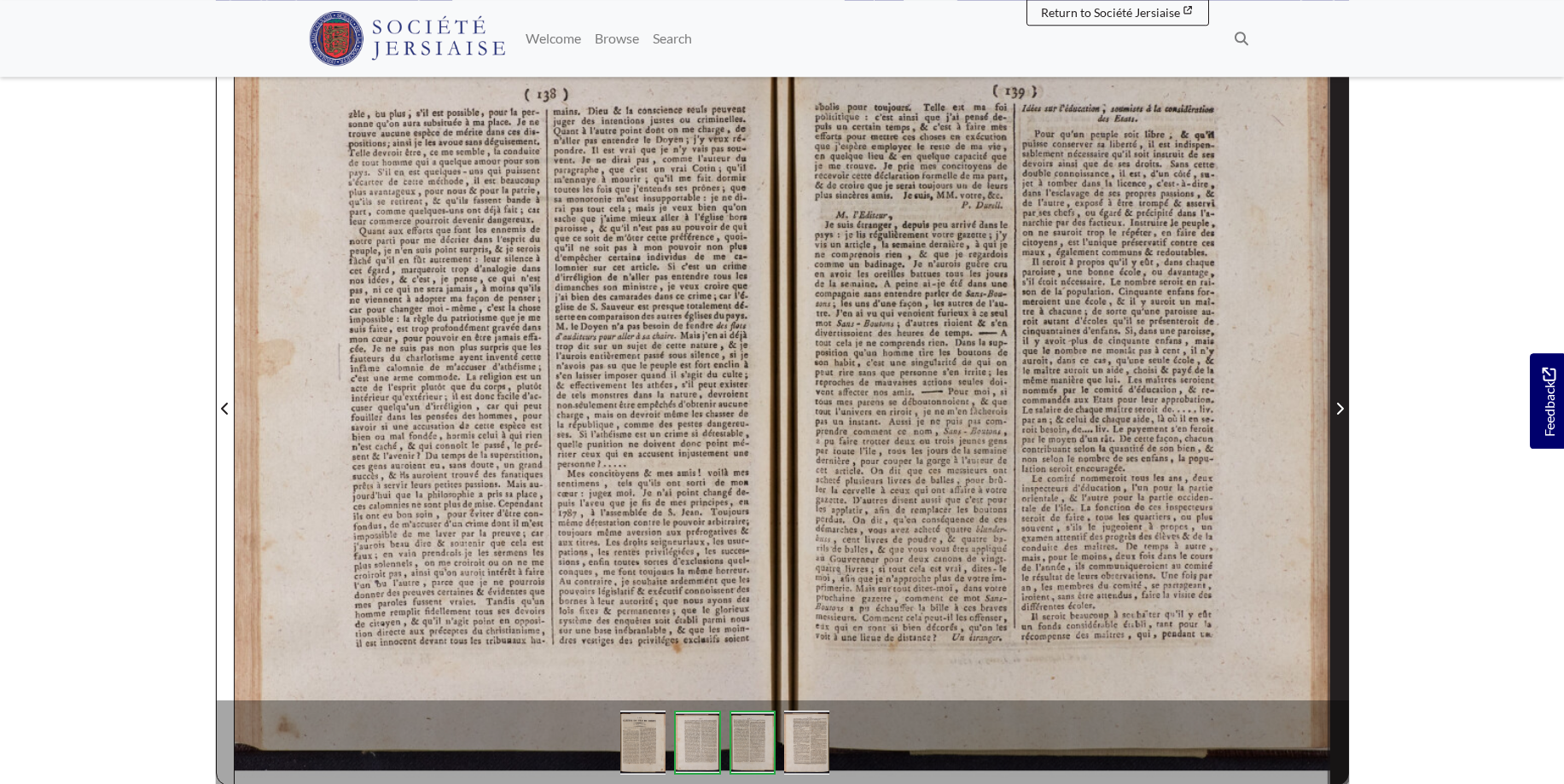
click at [1341, 401] on span "Next Page" at bounding box center [1339, 408] width 18 height 20
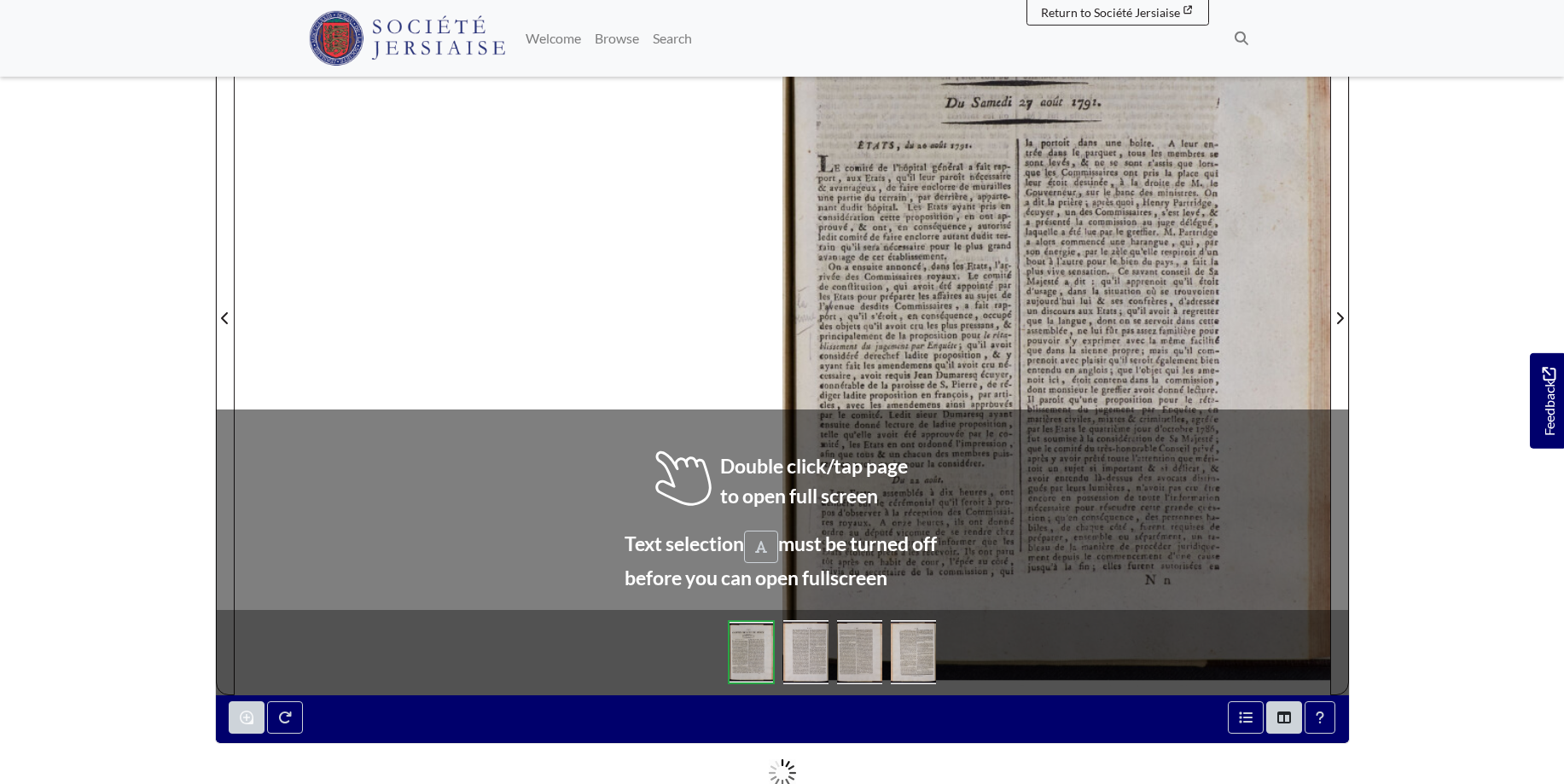
scroll to position [361, 0]
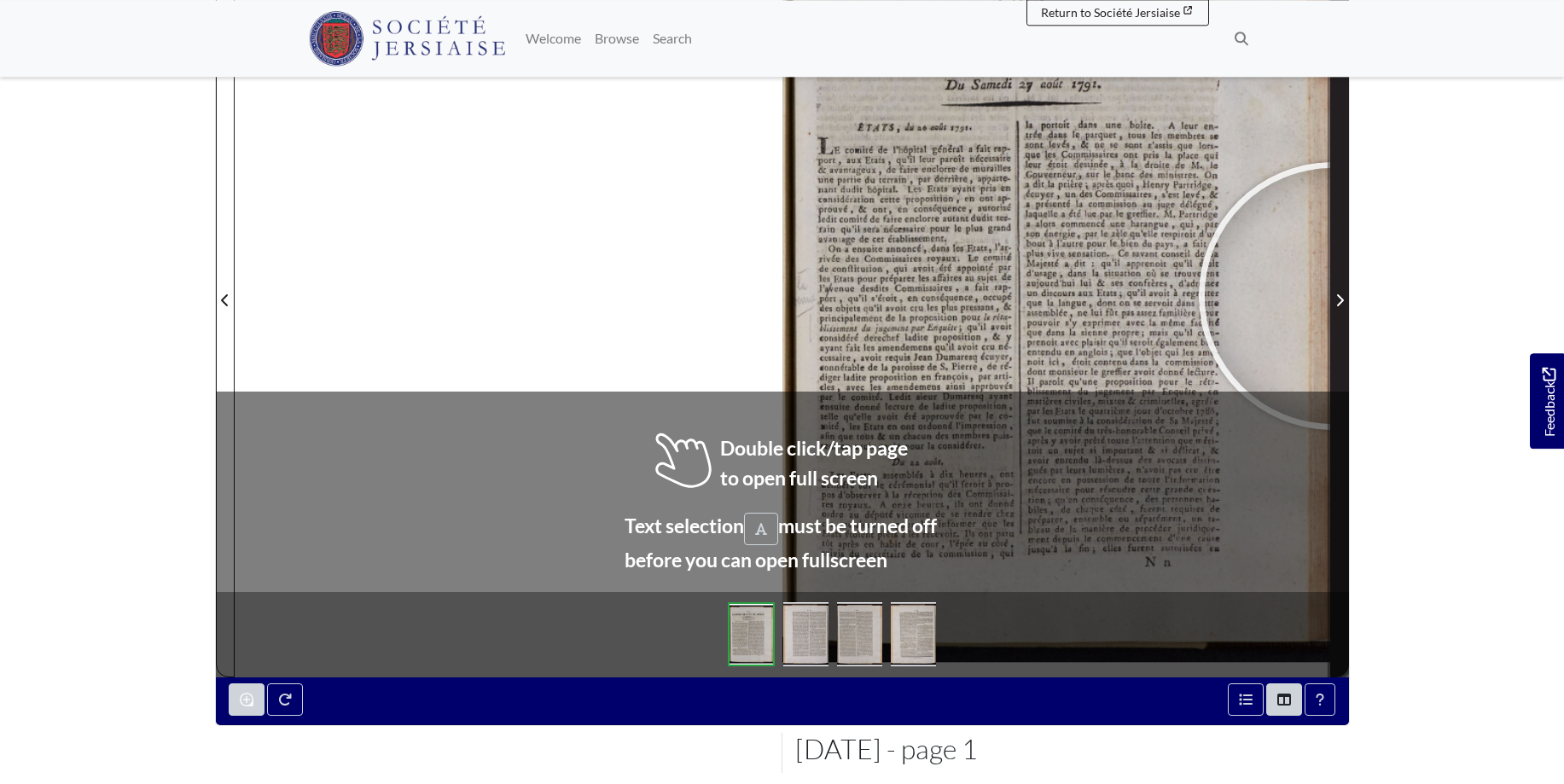
click at [1333, 296] on span "Next Page" at bounding box center [1339, 300] width 18 height 20
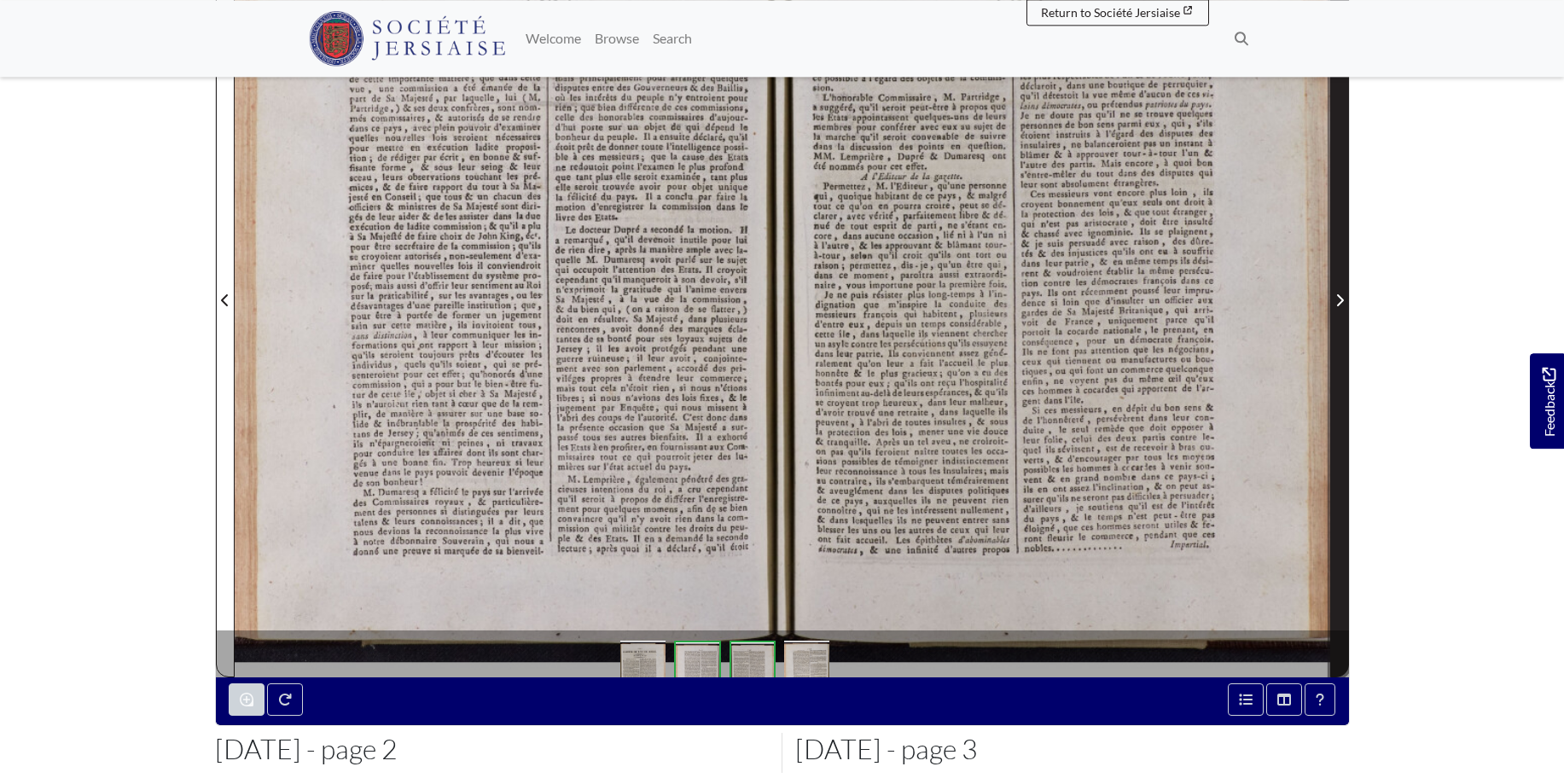
click at [1333, 296] on span "Next Page" at bounding box center [1339, 300] width 18 height 20
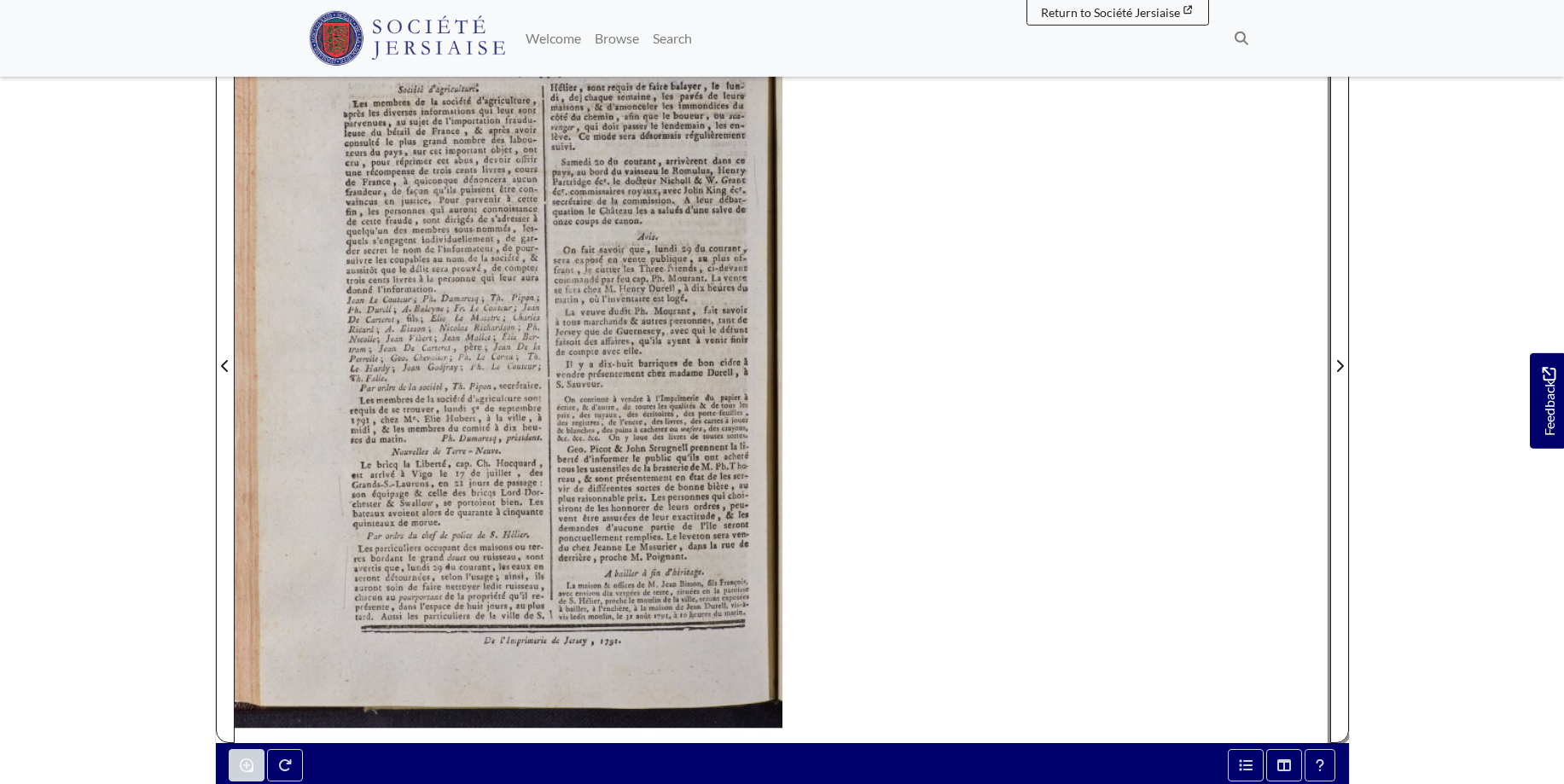
scroll to position [283, 0]
